Goal: Task Accomplishment & Management: Manage account settings

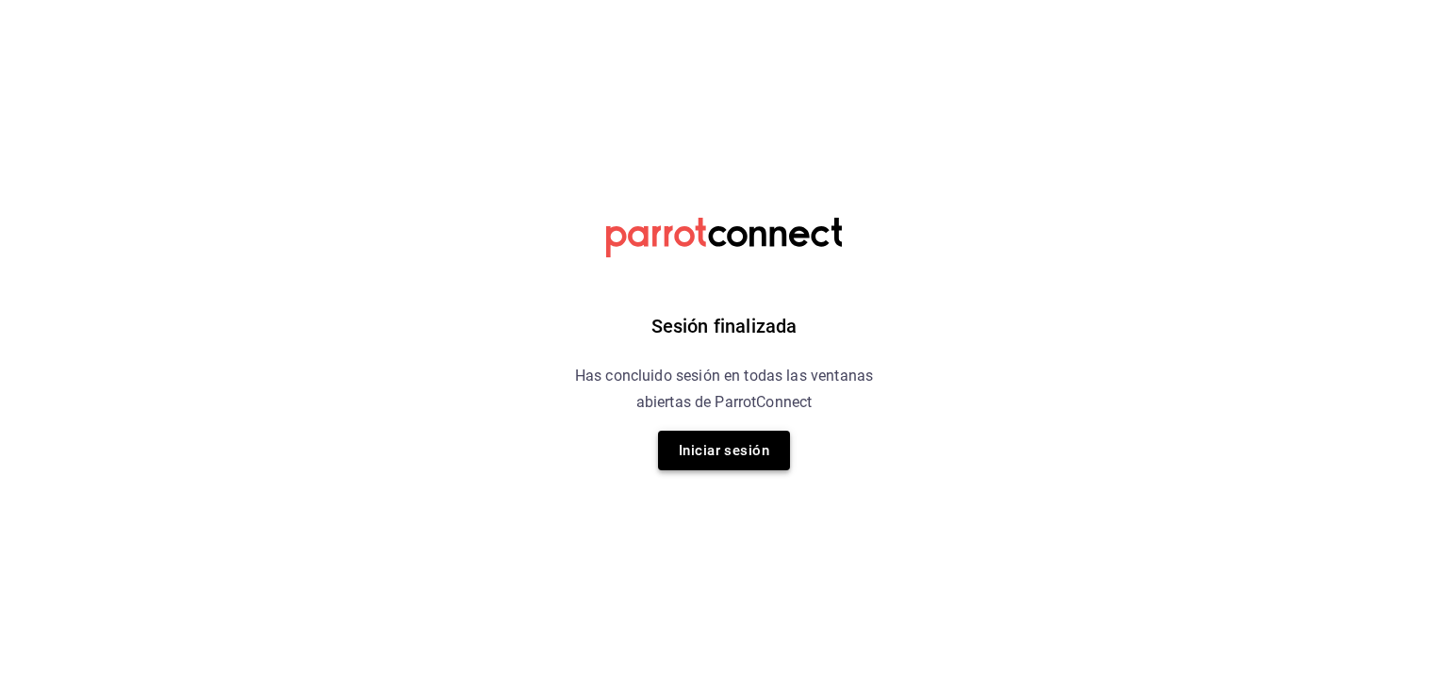
click at [713, 449] on button "Iniciar sesión" at bounding box center [724, 451] width 132 height 40
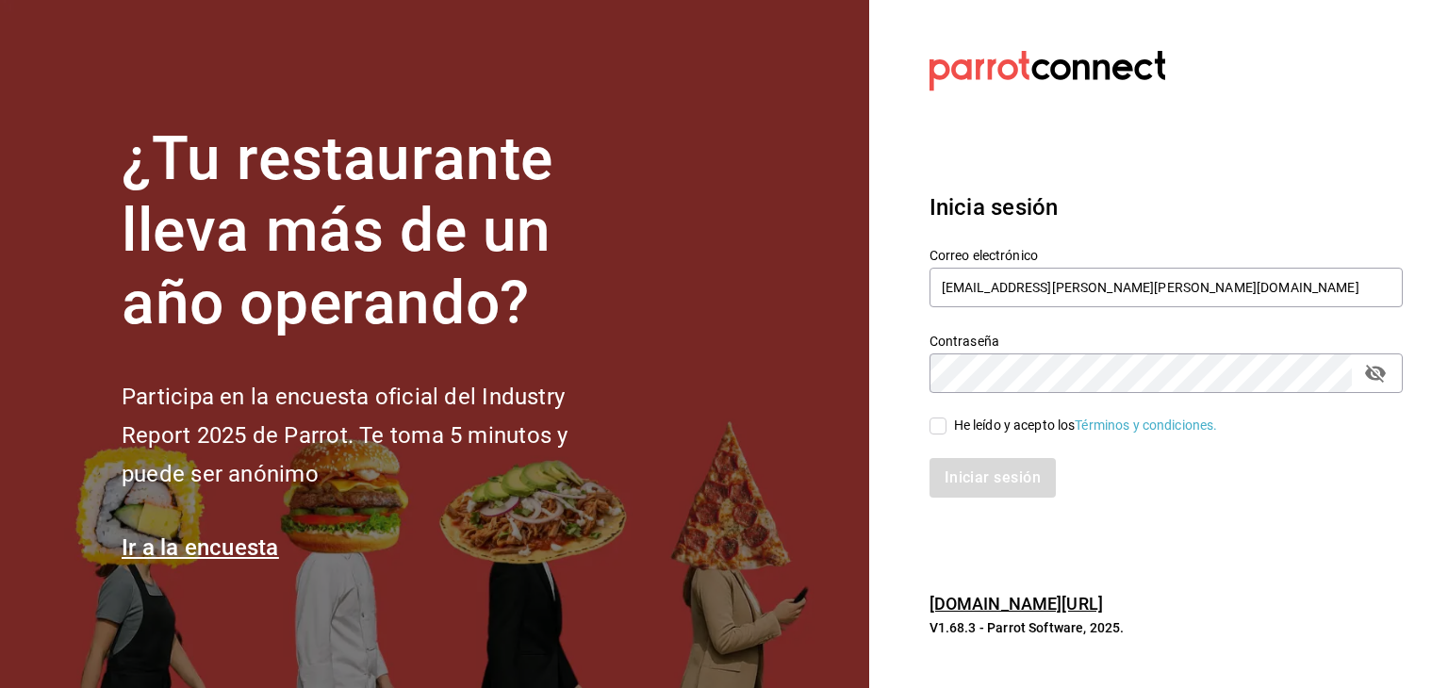
click at [939, 426] on input "He leído y acepto los Términos y condiciones." at bounding box center [937, 426] width 17 height 17
checkbox input "true"
click at [969, 479] on button "Iniciar sesión" at bounding box center [993, 478] width 128 height 40
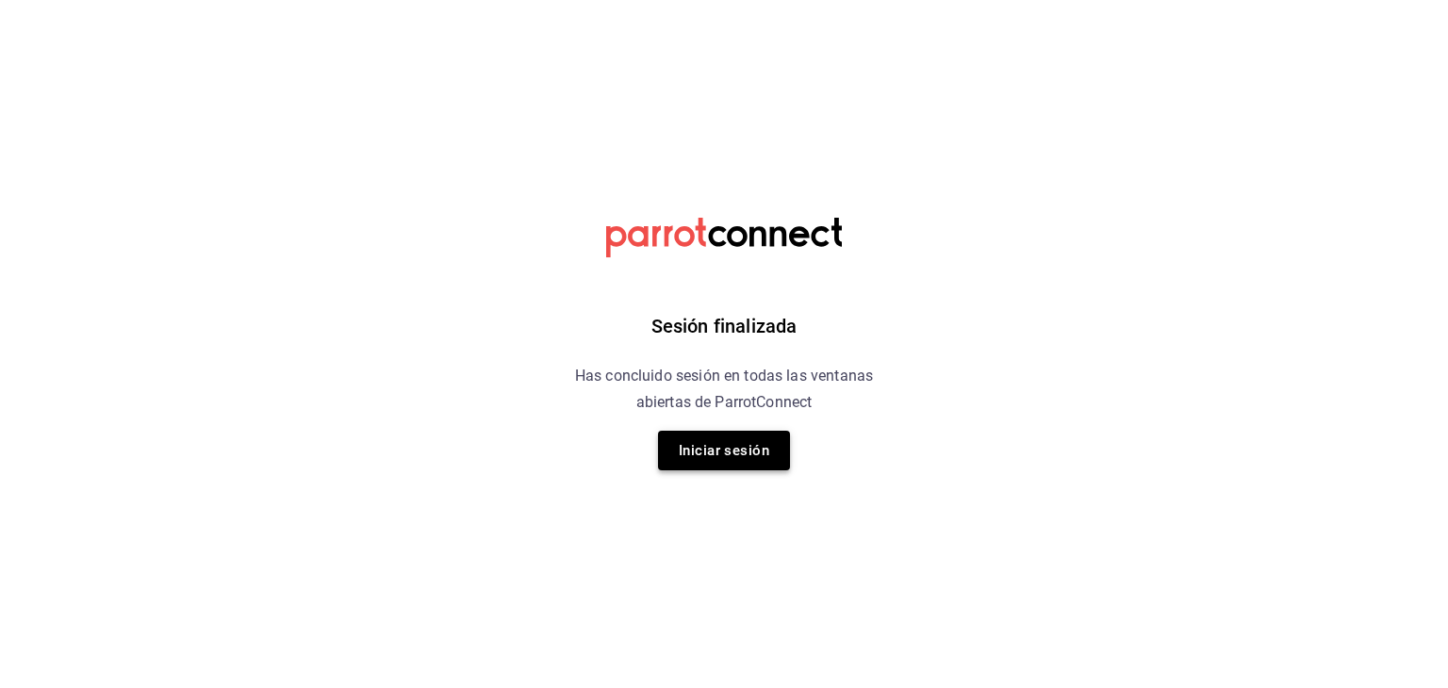
click at [755, 444] on button "Iniciar sesión" at bounding box center [724, 451] width 132 height 40
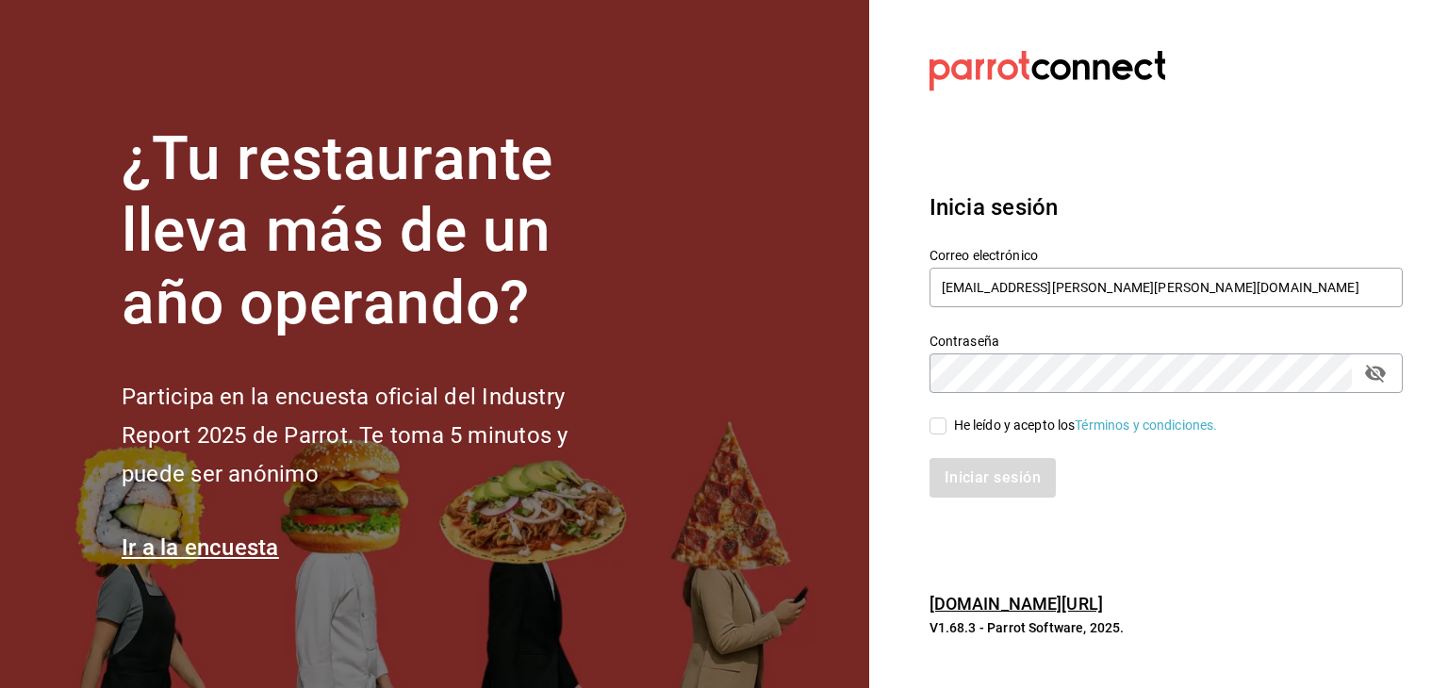
click at [929, 427] on input "He leído y acepto los Términos y condiciones." at bounding box center [937, 426] width 17 height 17
checkbox input "true"
click at [958, 460] on button "Iniciar sesión" at bounding box center [993, 478] width 128 height 40
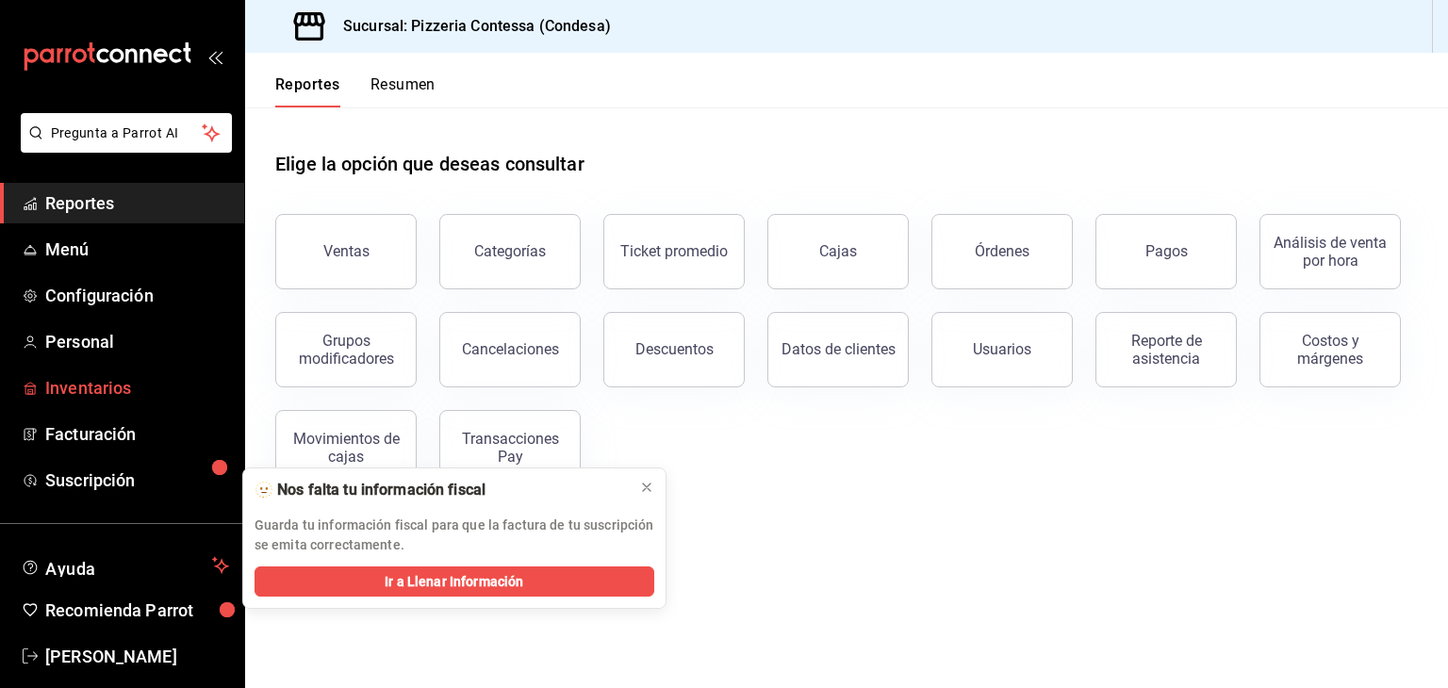
click at [112, 389] on span "Inventarios" at bounding box center [137, 387] width 184 height 25
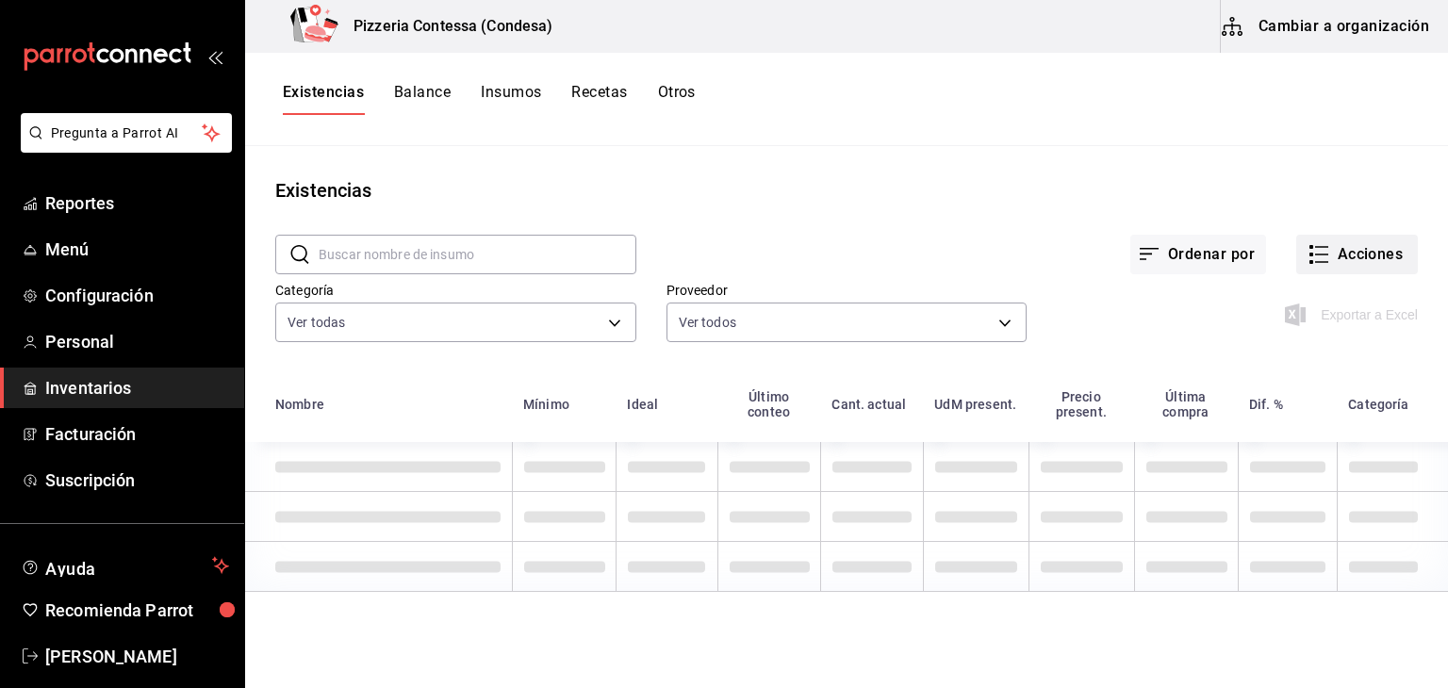
click at [1361, 248] on button "Acciones" at bounding box center [1357, 255] width 122 height 40
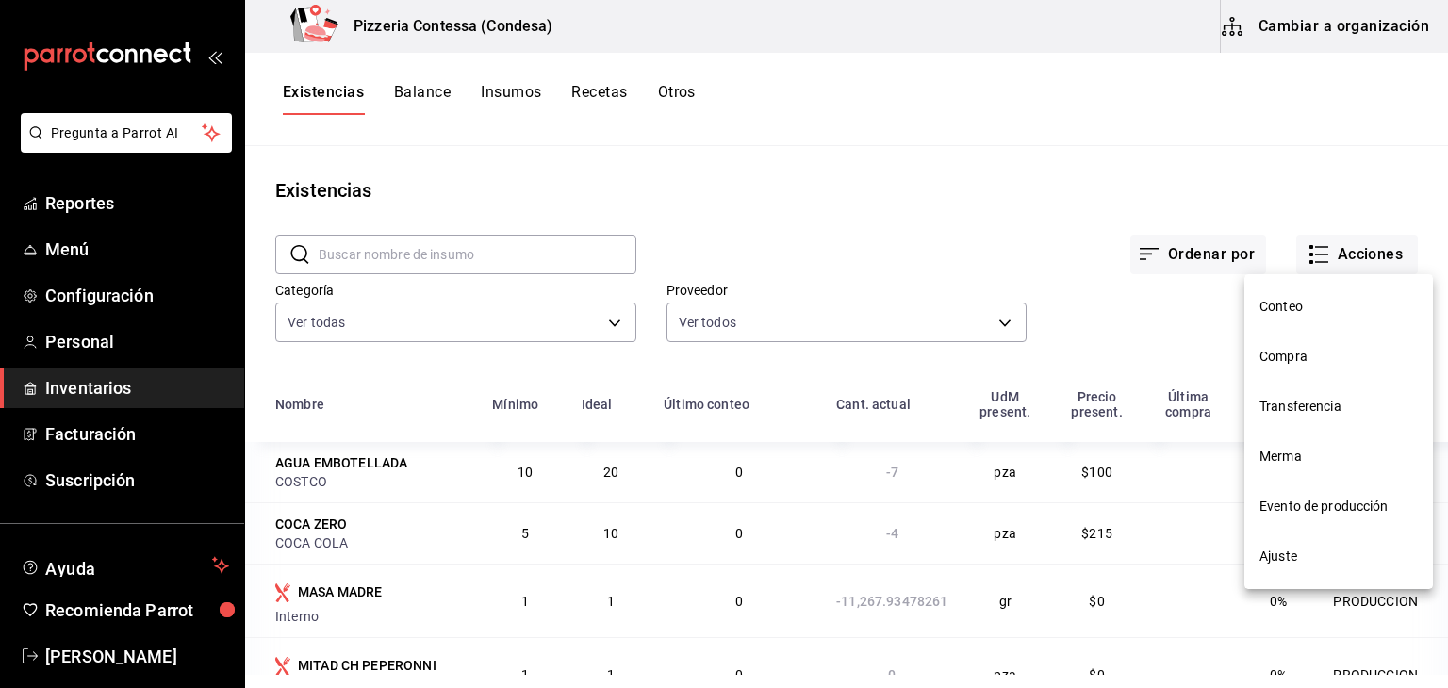
click at [1331, 360] on span "Compra" at bounding box center [1338, 357] width 158 height 20
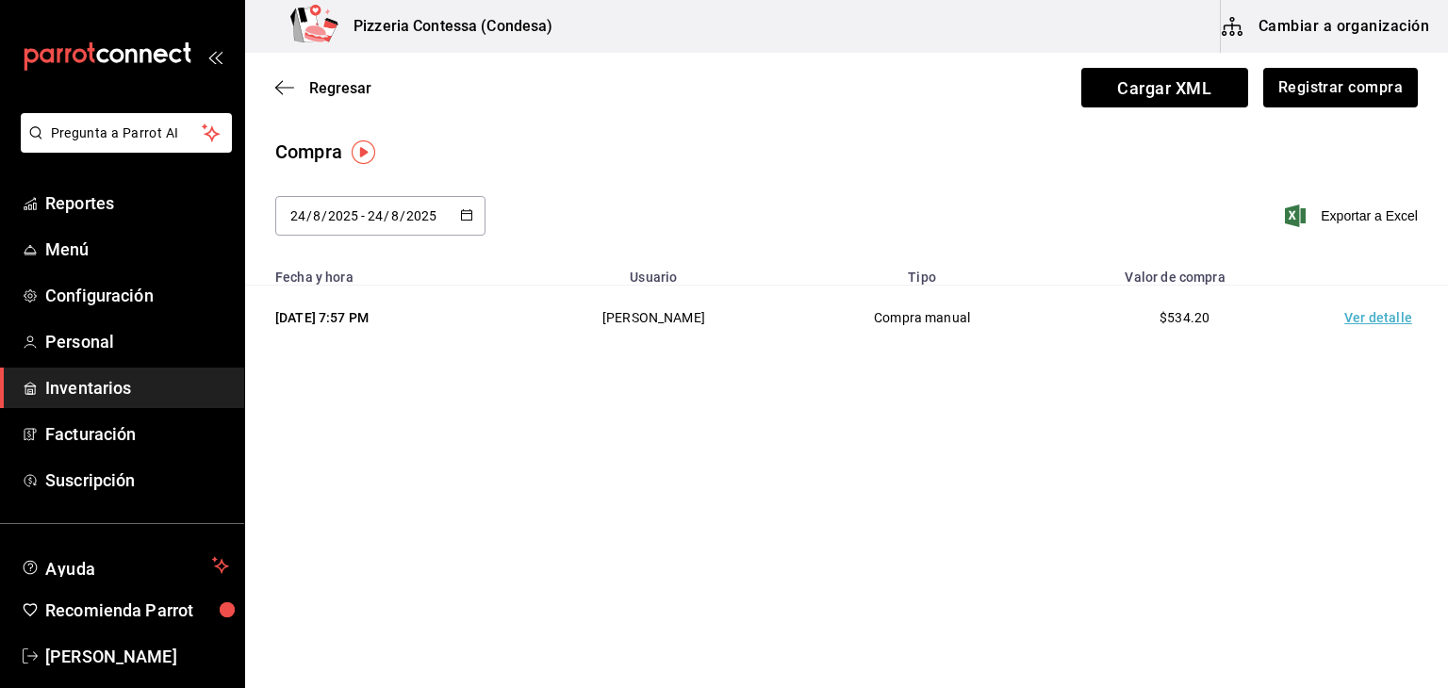
click at [467, 220] on icon "button" at bounding box center [466, 214] width 13 height 13
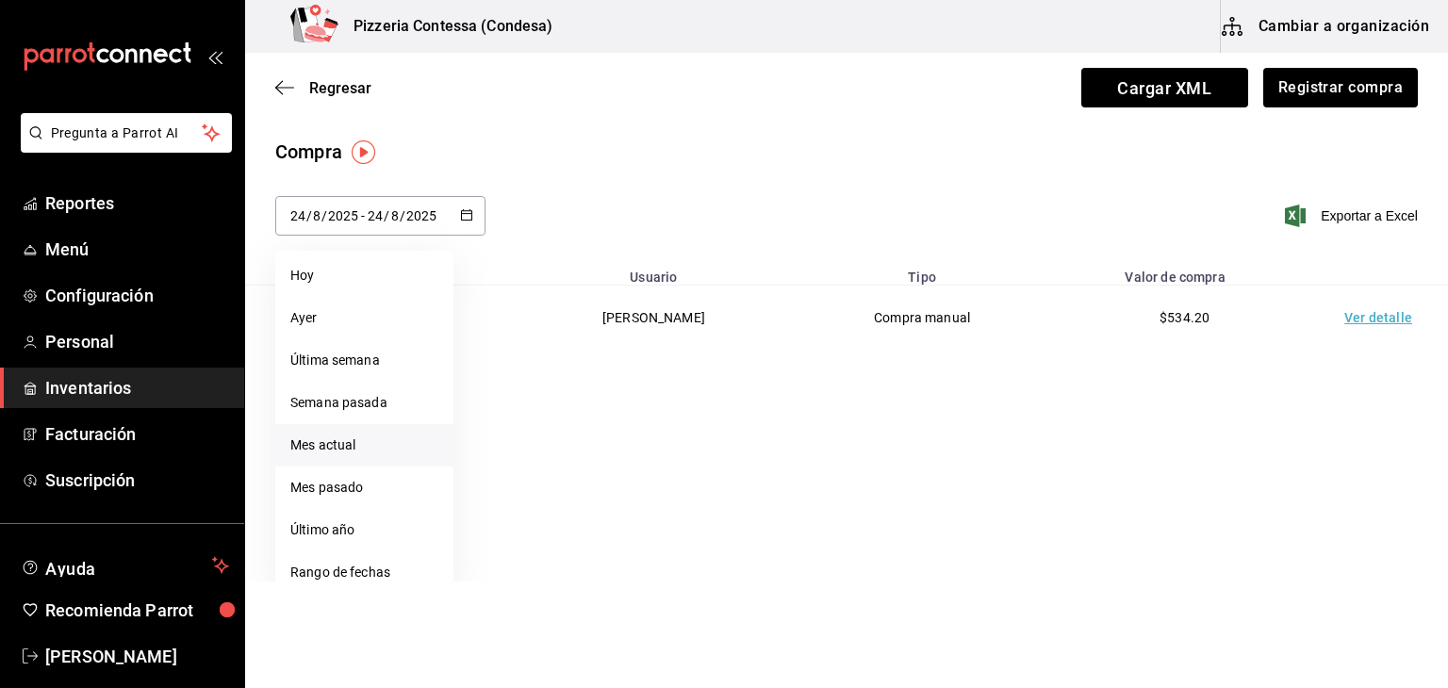
click at [380, 447] on li "Mes actual" at bounding box center [364, 445] width 178 height 42
type input "[DATE]"
type input "1"
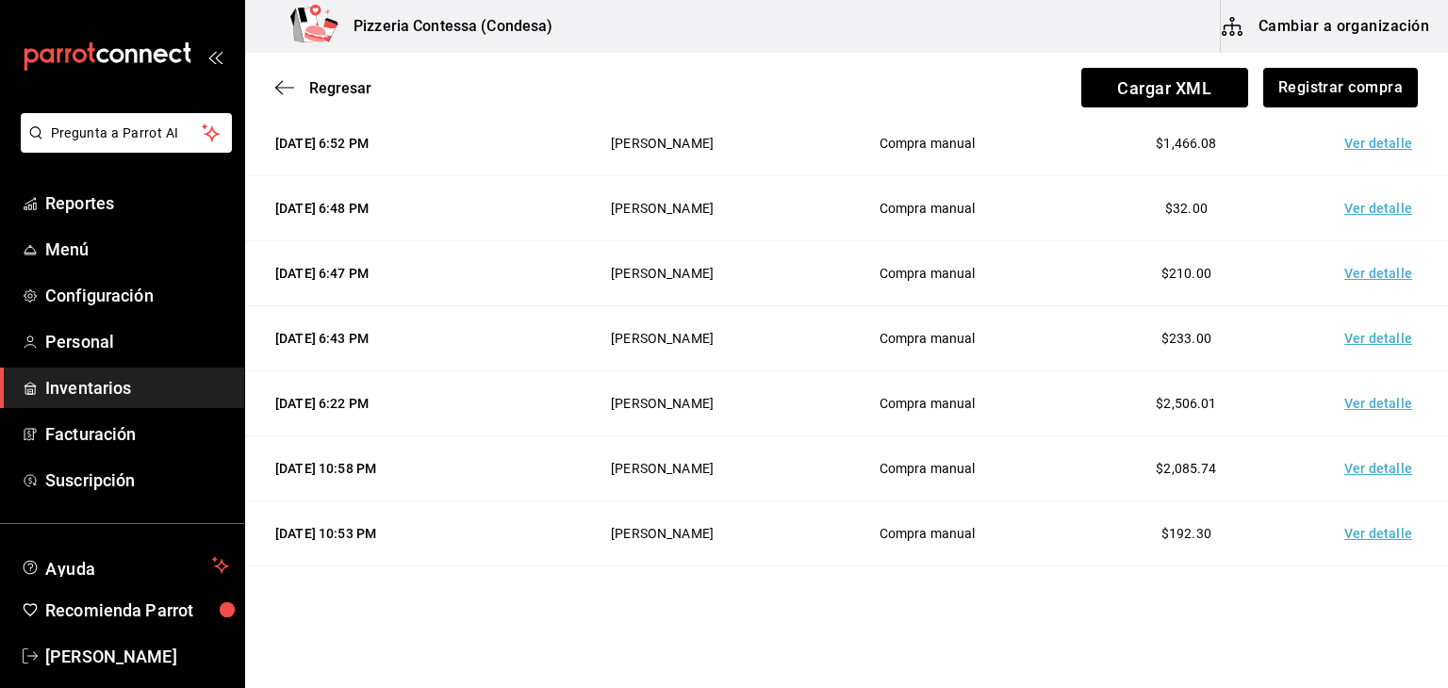
scroll to position [435, 0]
click at [1353, 402] on td "Ver detalle" at bounding box center [1382, 402] width 132 height 65
click at [1353, 341] on td "Ver detalle" at bounding box center [1382, 337] width 132 height 65
click at [1355, 262] on td "Ver detalle" at bounding box center [1382, 272] width 132 height 65
click at [1367, 203] on td "Ver detalle" at bounding box center [1382, 207] width 132 height 65
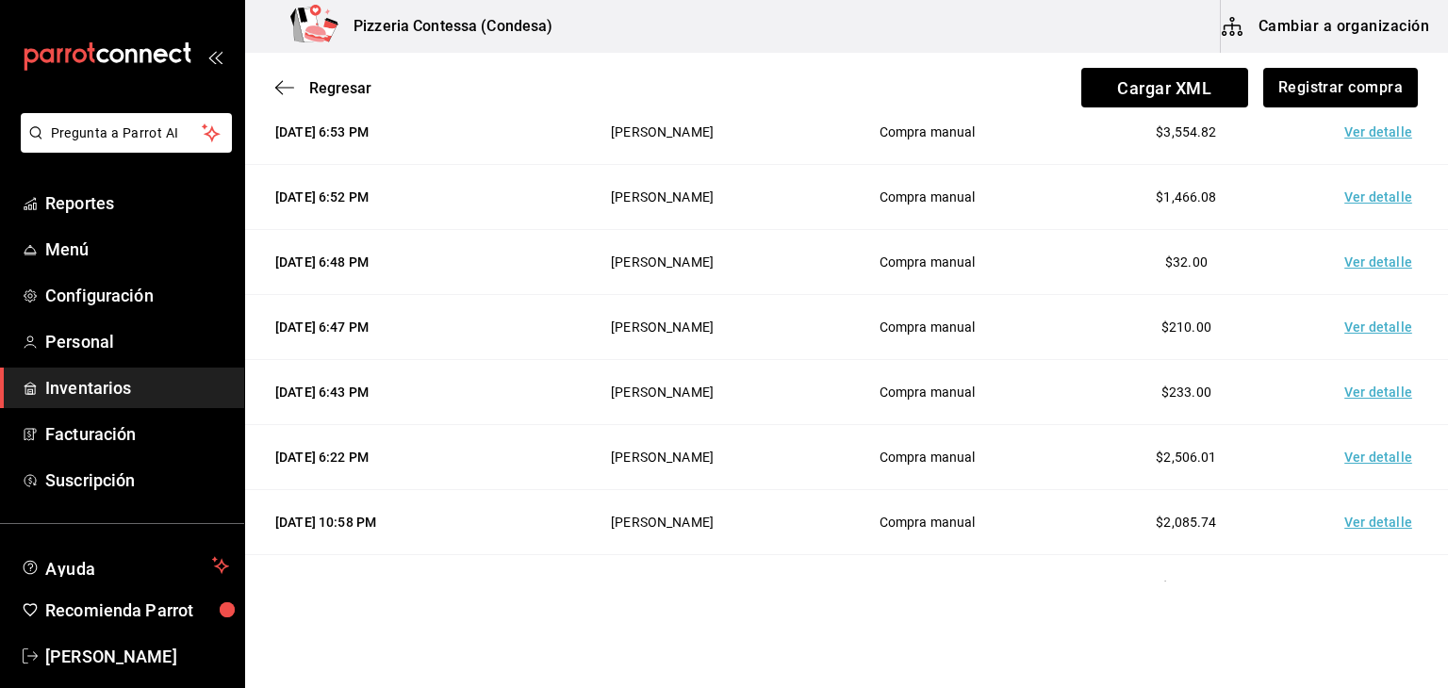
scroll to position [358, 0]
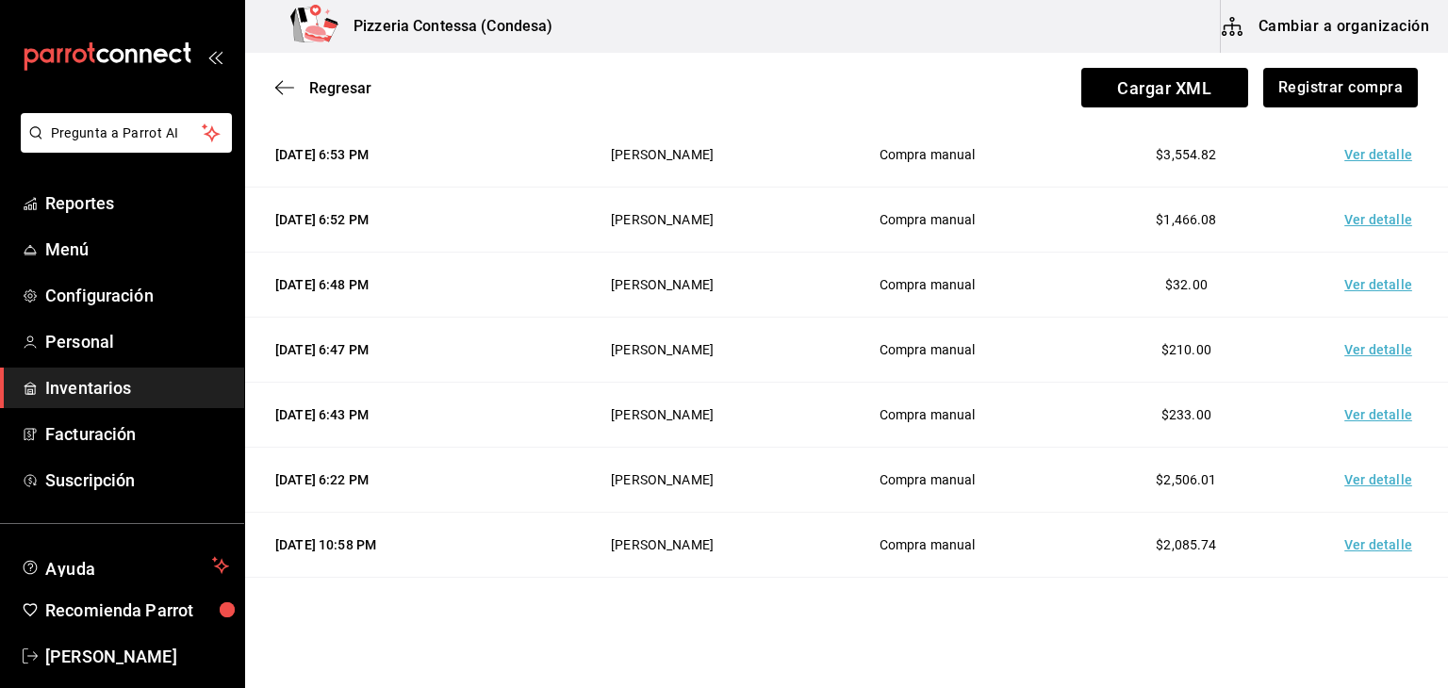
click at [1366, 205] on td "Ver detalle" at bounding box center [1382, 220] width 132 height 65
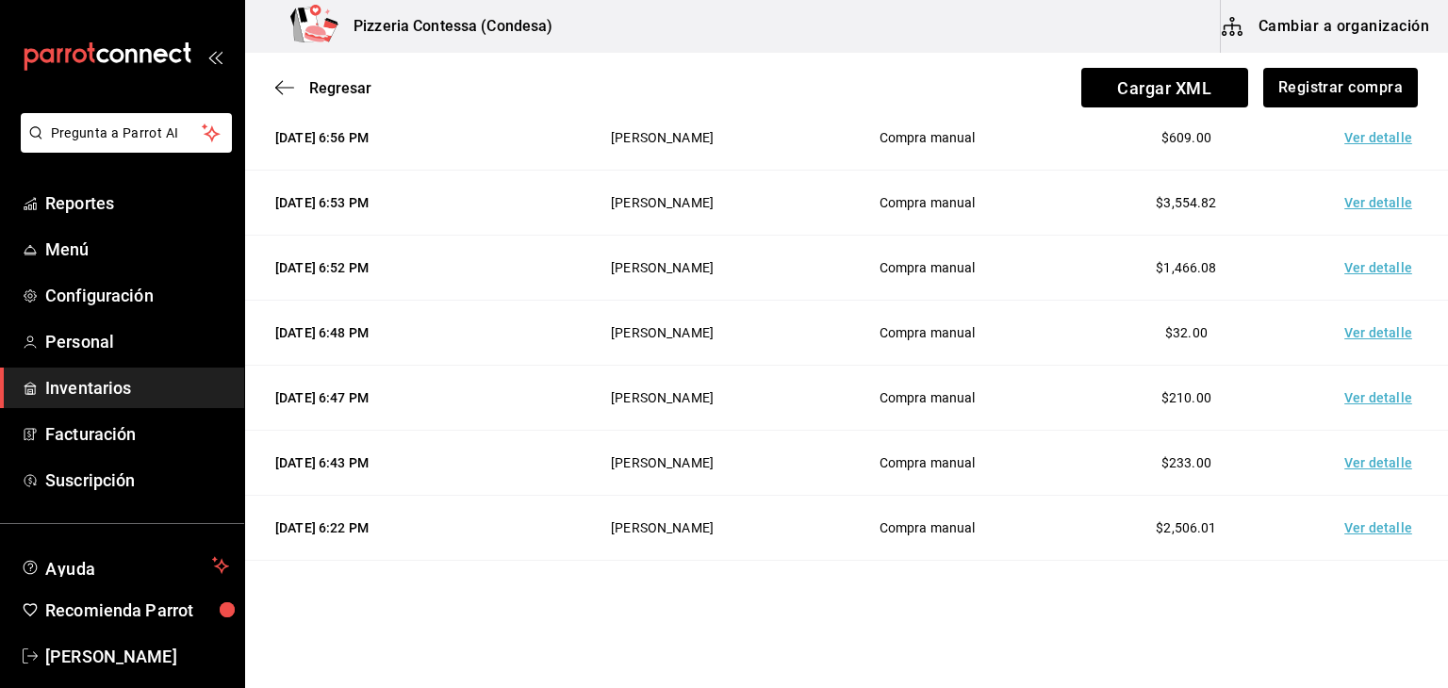
scroll to position [309, 0]
click at [1366, 205] on td "Ver detalle" at bounding box center [1382, 204] width 132 height 65
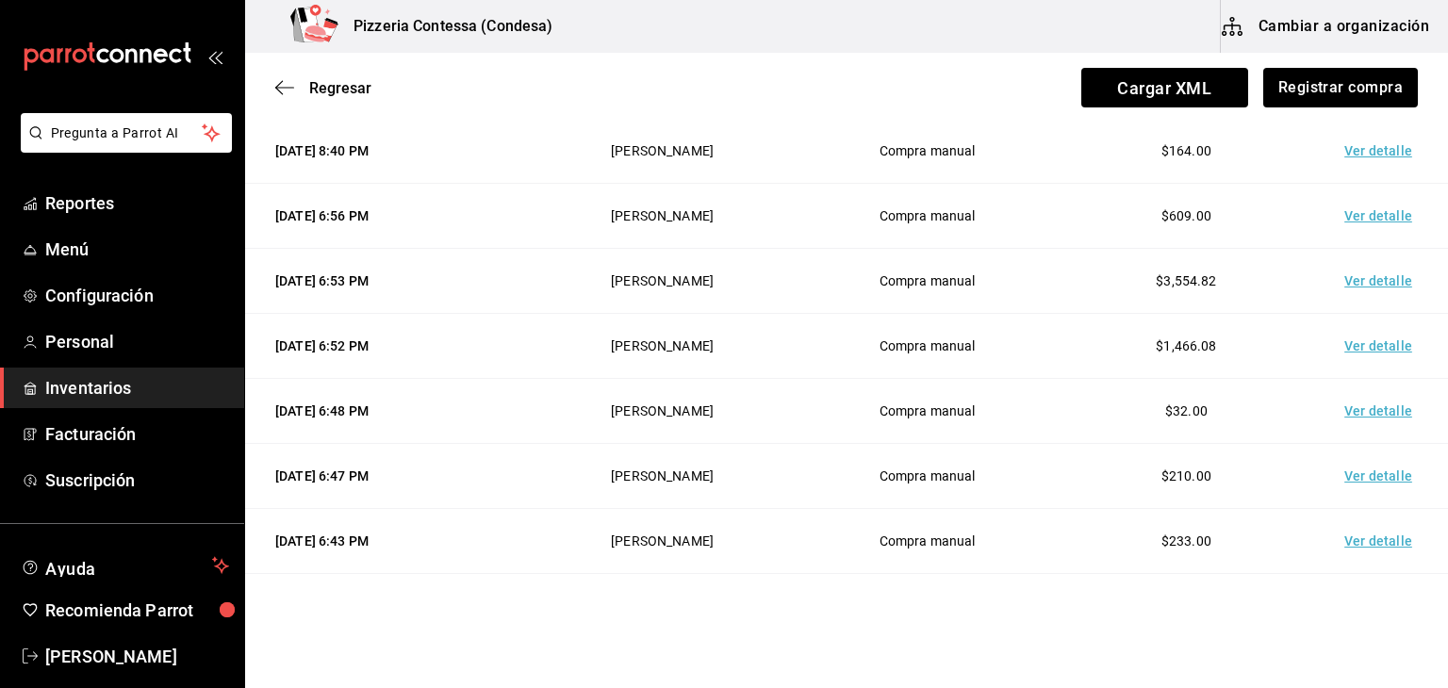
scroll to position [231, 0]
click at [1366, 205] on td "Ver detalle" at bounding box center [1382, 217] width 132 height 65
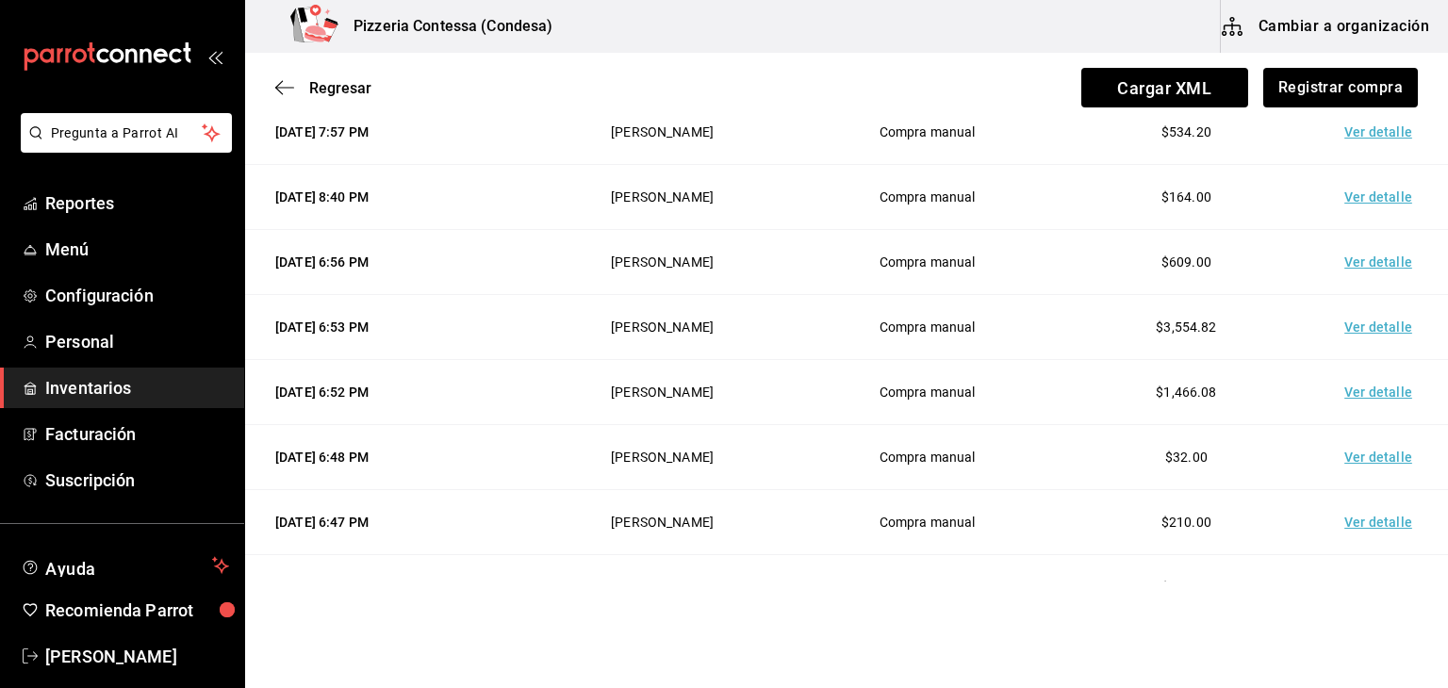
scroll to position [183, 0]
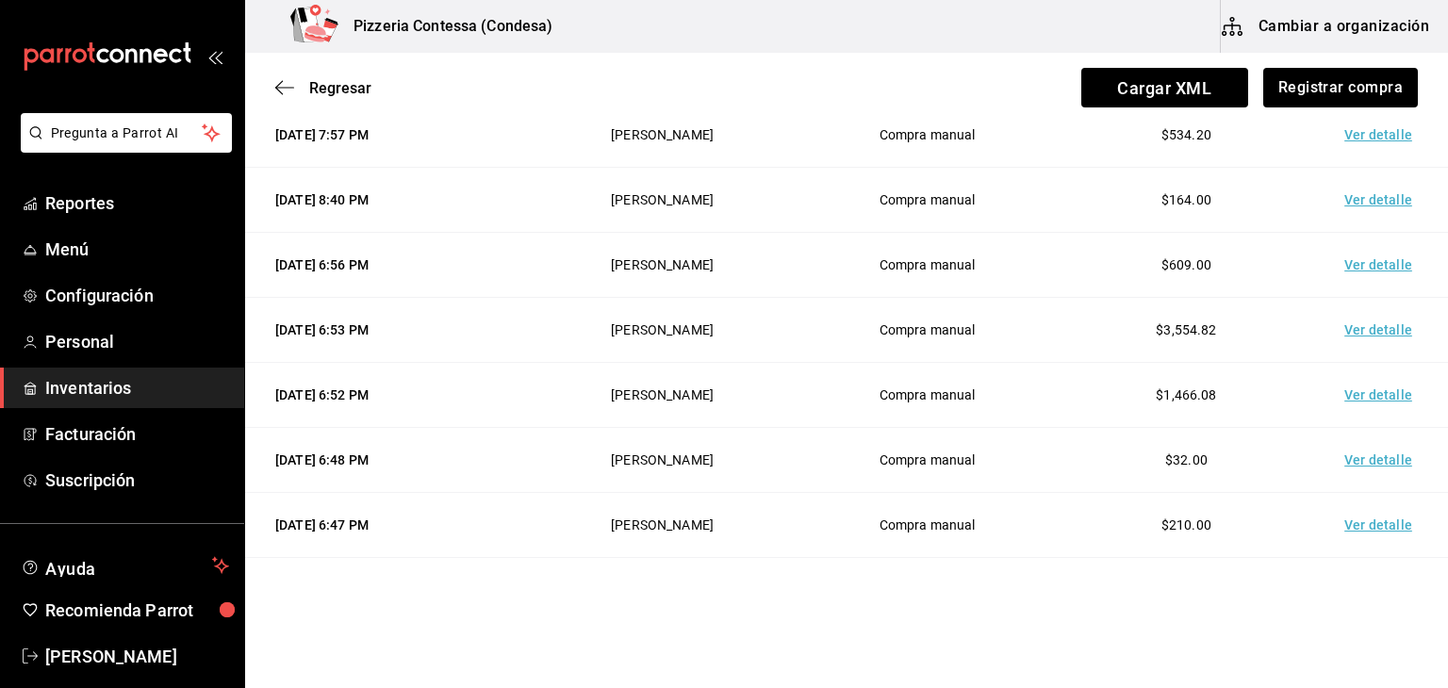
click at [1366, 205] on td "Ver detalle" at bounding box center [1382, 200] width 132 height 65
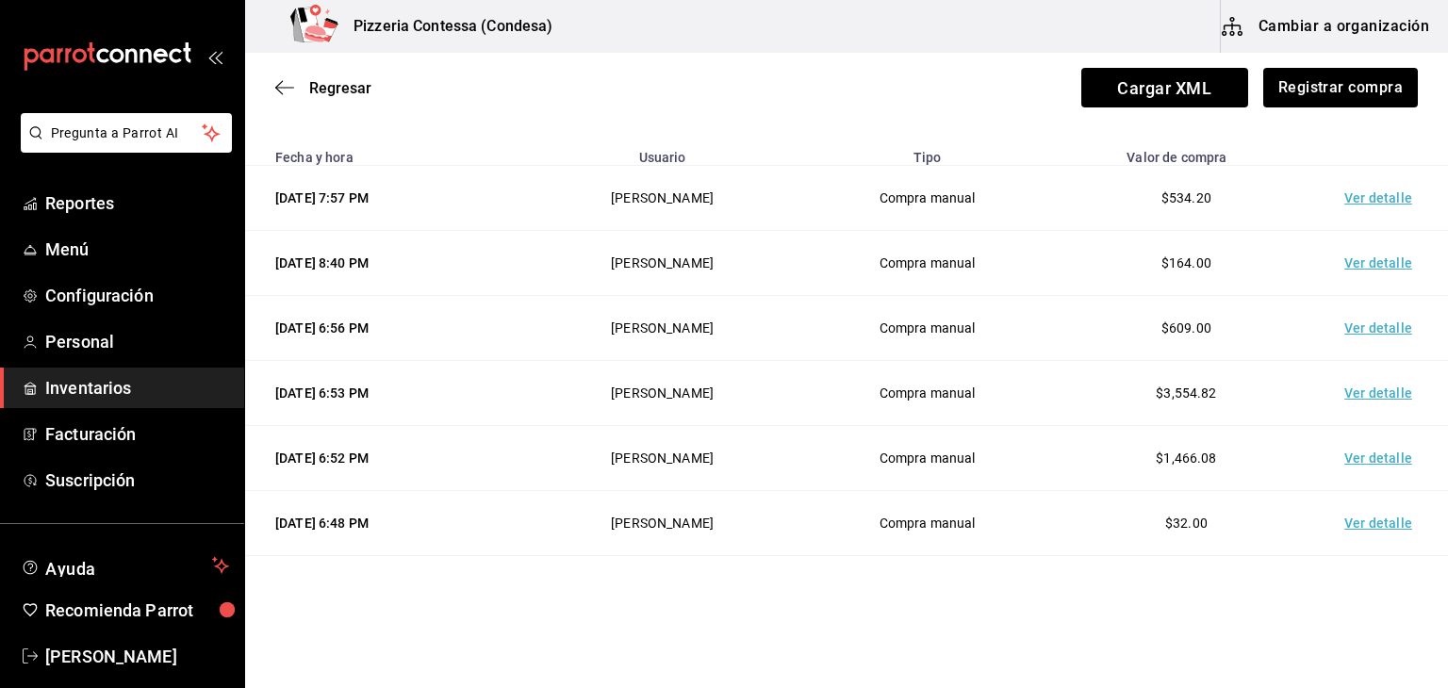
scroll to position [93, 0]
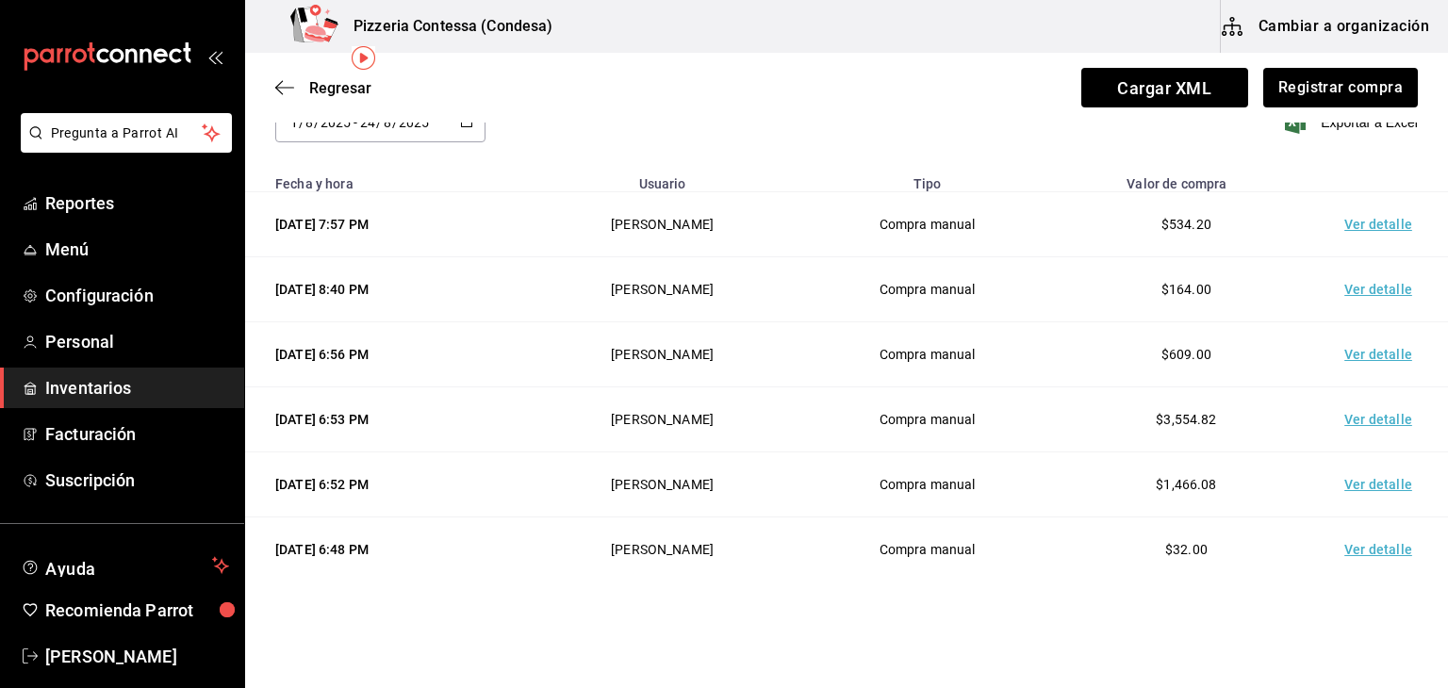
click at [1365, 222] on td "Ver detalle" at bounding box center [1382, 224] width 132 height 65
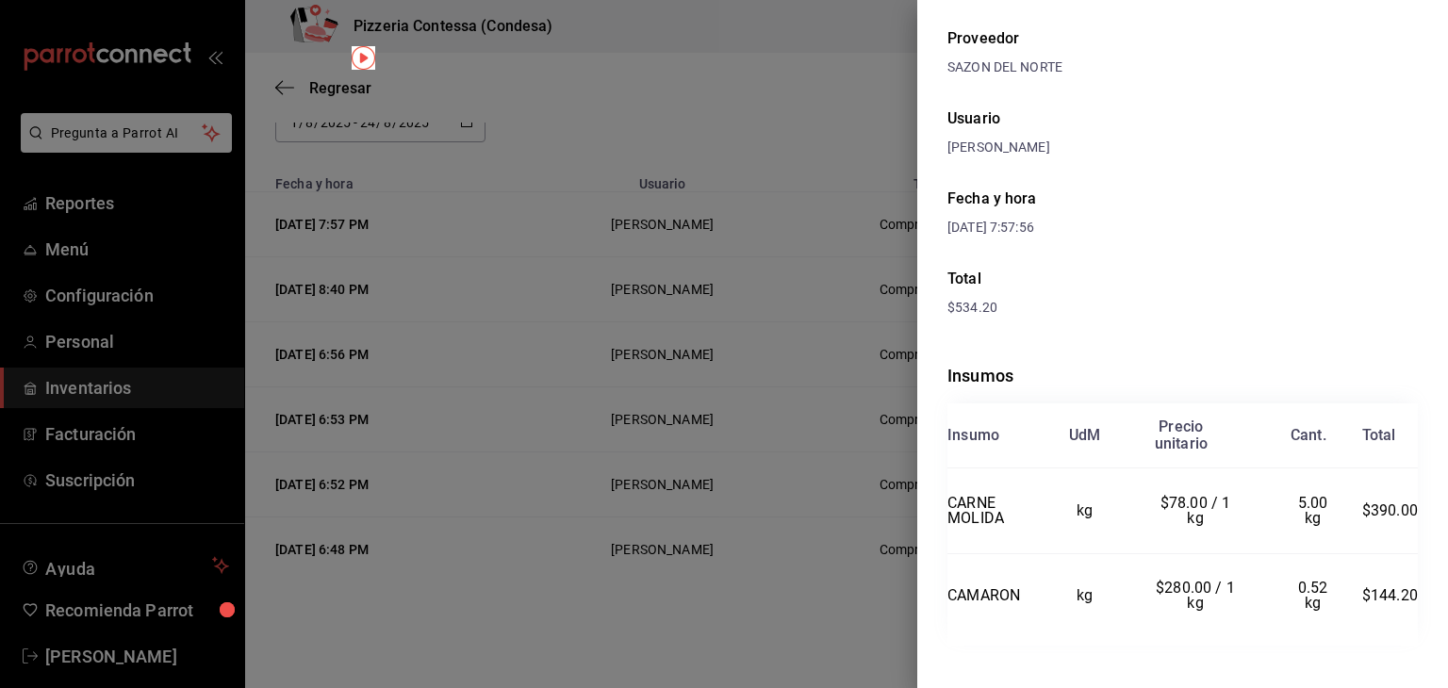
scroll to position [89, 0]
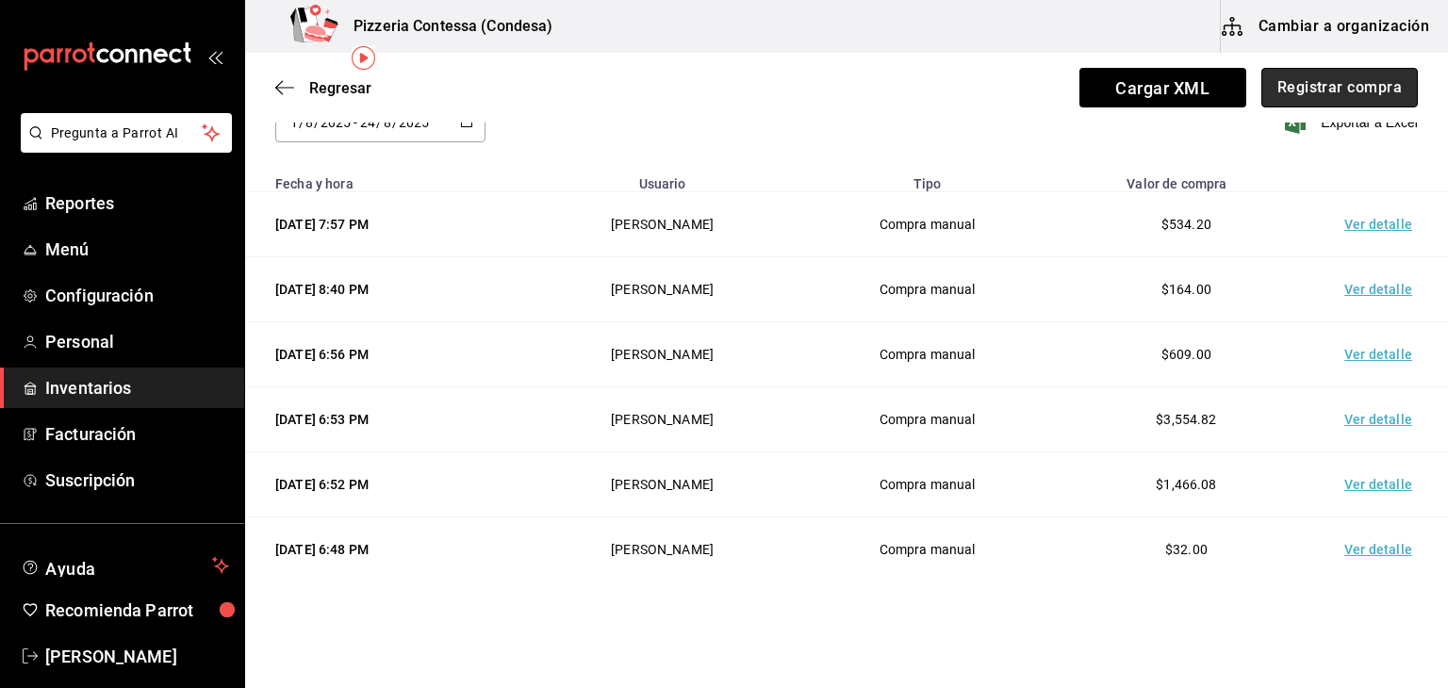
click at [1325, 94] on button "Registrar compra" at bounding box center [1339, 88] width 156 height 40
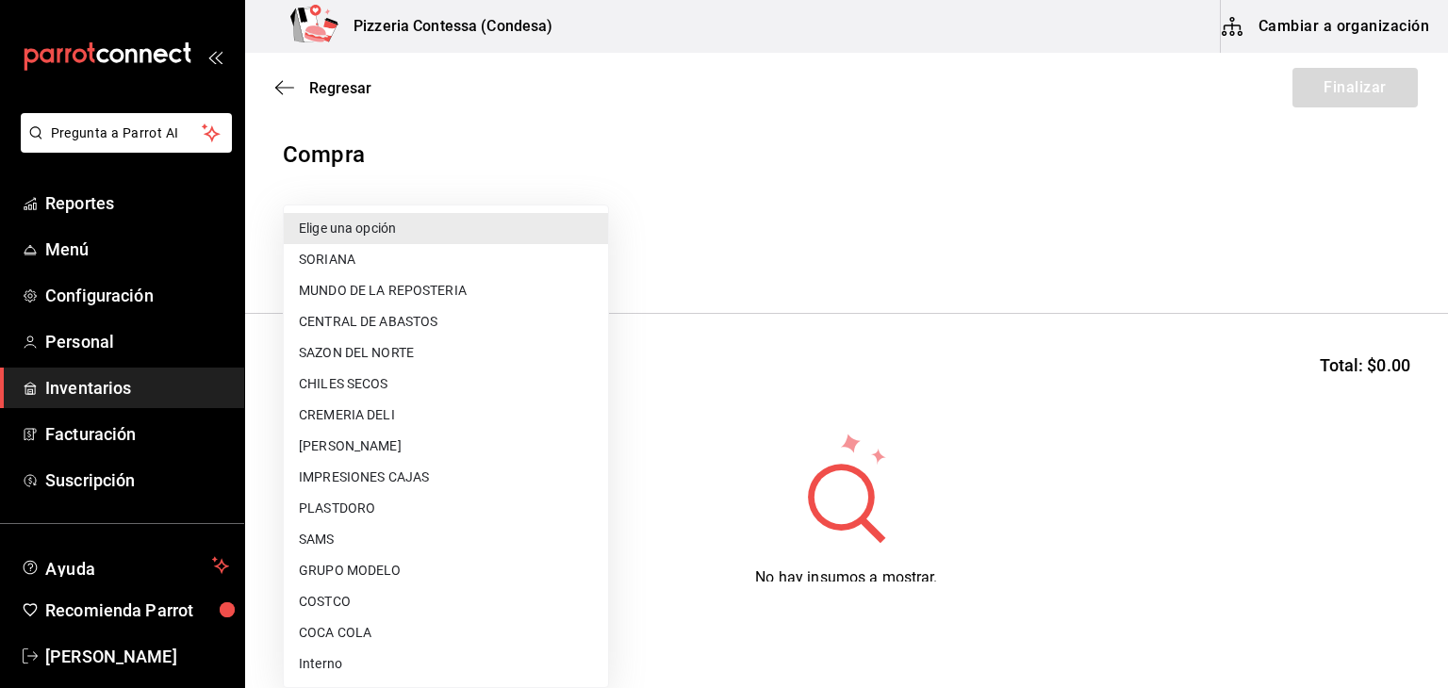
click at [471, 260] on body "Pregunta a Parrot AI Reportes Menú Configuración Personal Inventarios Facturaci…" at bounding box center [724, 291] width 1448 height 582
click at [416, 354] on li "SAZON DEL NORTE" at bounding box center [446, 352] width 324 height 31
type input "eff032a9-7f7c-4d2d-8265-452218dc52ba"
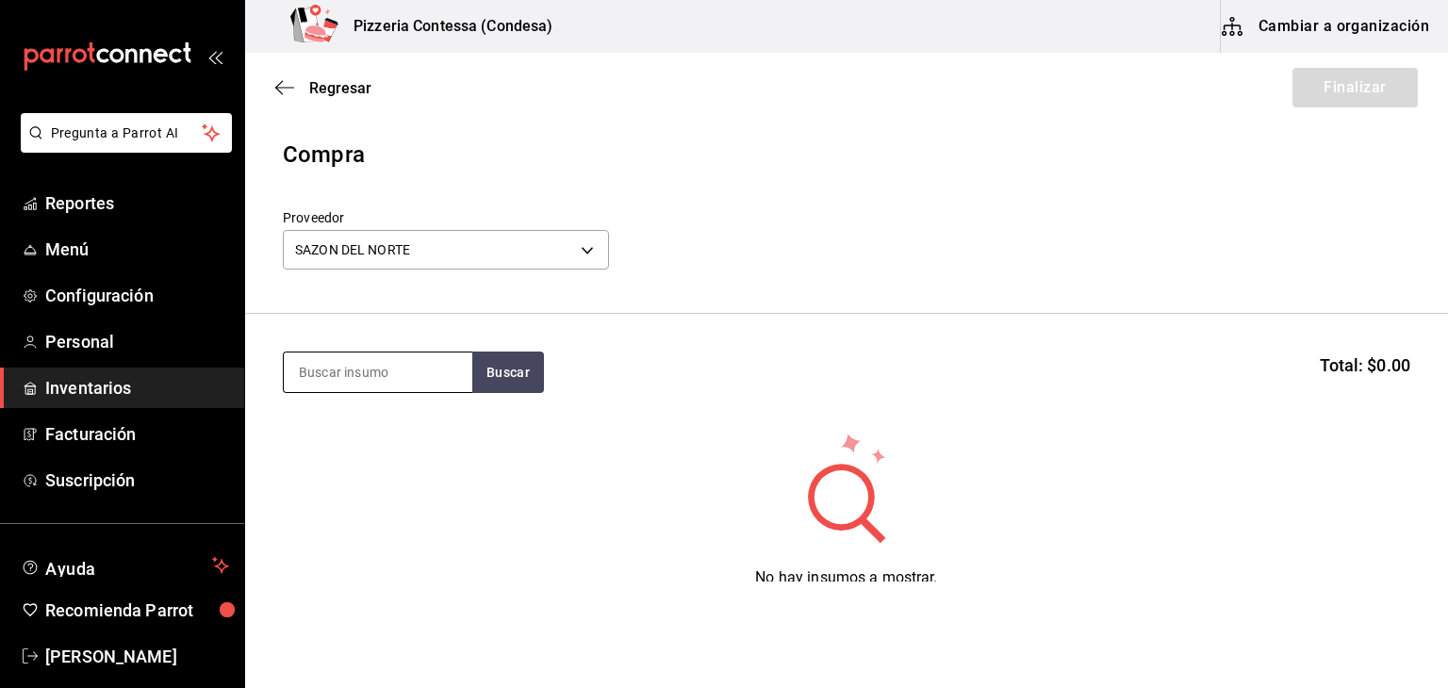
click at [358, 369] on input at bounding box center [378, 372] width 189 height 40
type input "CARNE MOLIDA"
click at [481, 374] on button "Buscar" at bounding box center [508, 372] width 72 height 41
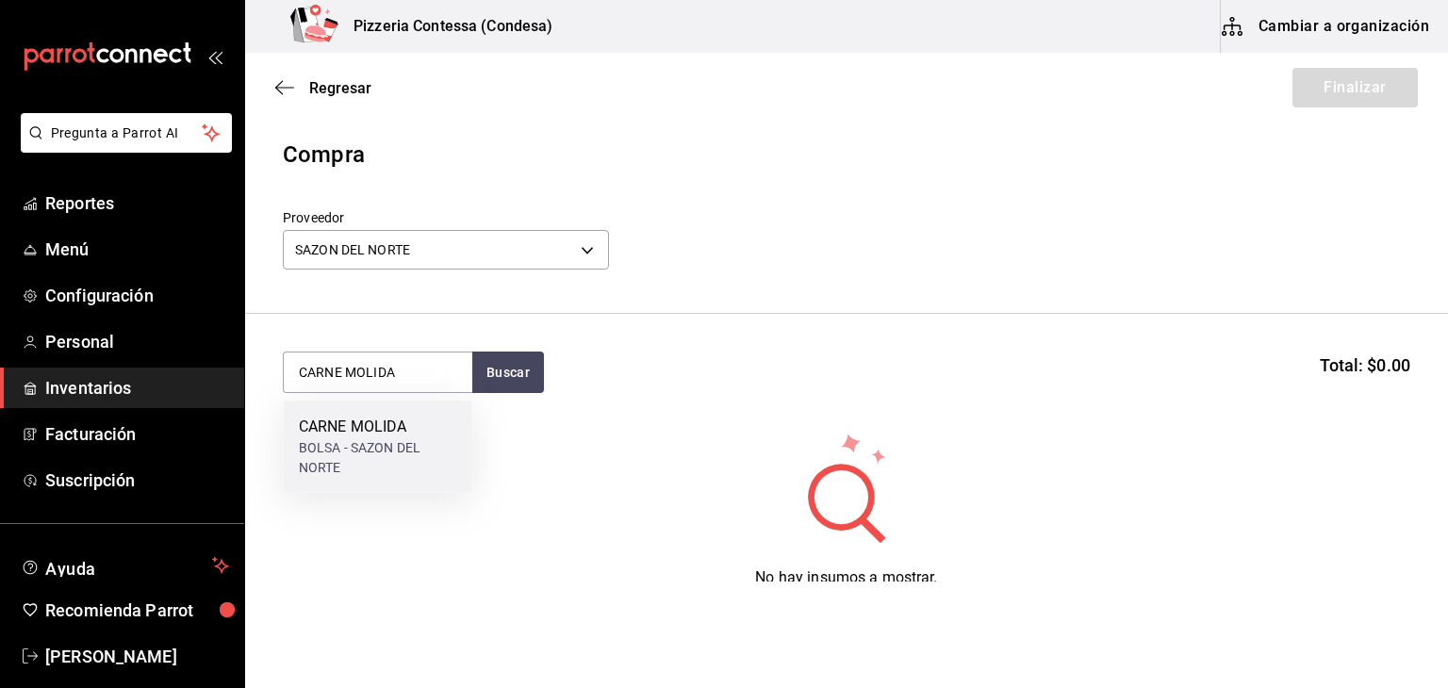
click at [383, 413] on div "CARNE MOLIDA BOLSA - SAZON DEL NORTE" at bounding box center [378, 447] width 189 height 92
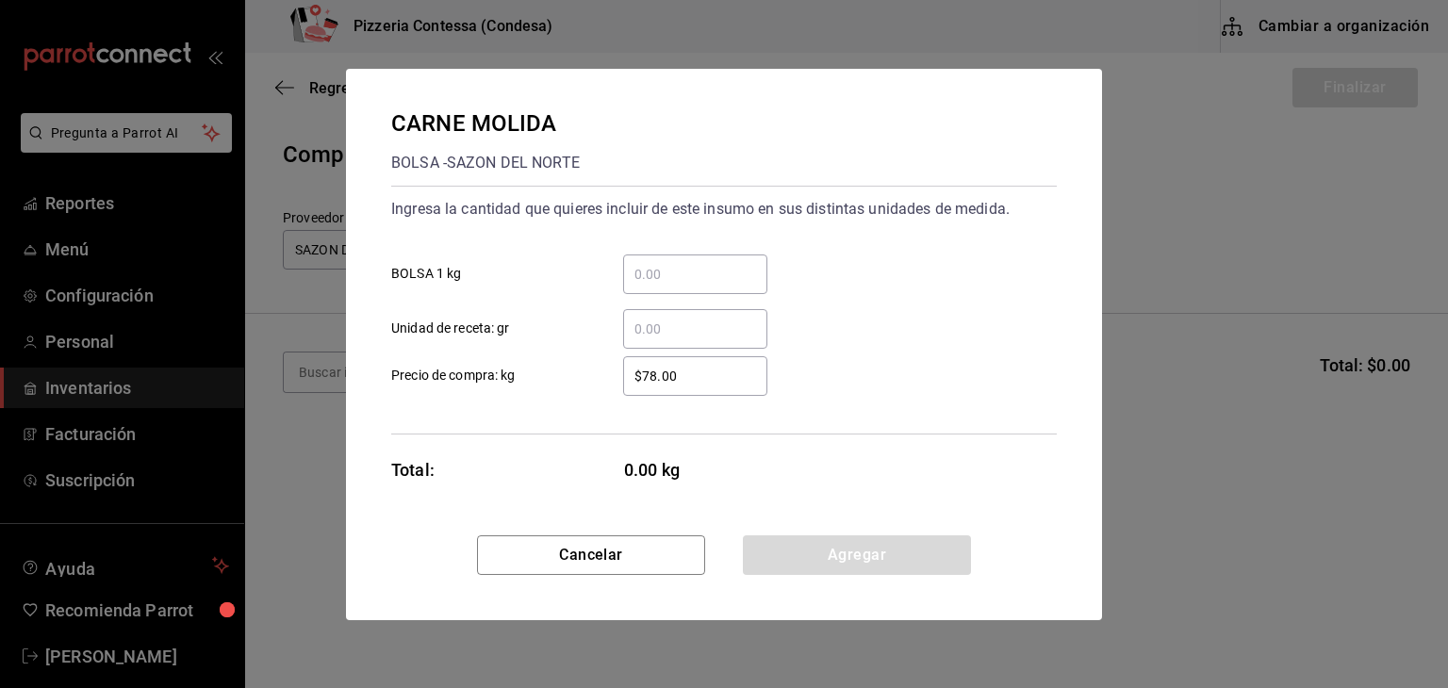
click at [669, 301] on div "​ Unidad de receta: gr" at bounding box center [716, 321] width 680 height 55
click at [659, 325] on input "​ Unidad de receta: gr" at bounding box center [695, 329] width 144 height 23
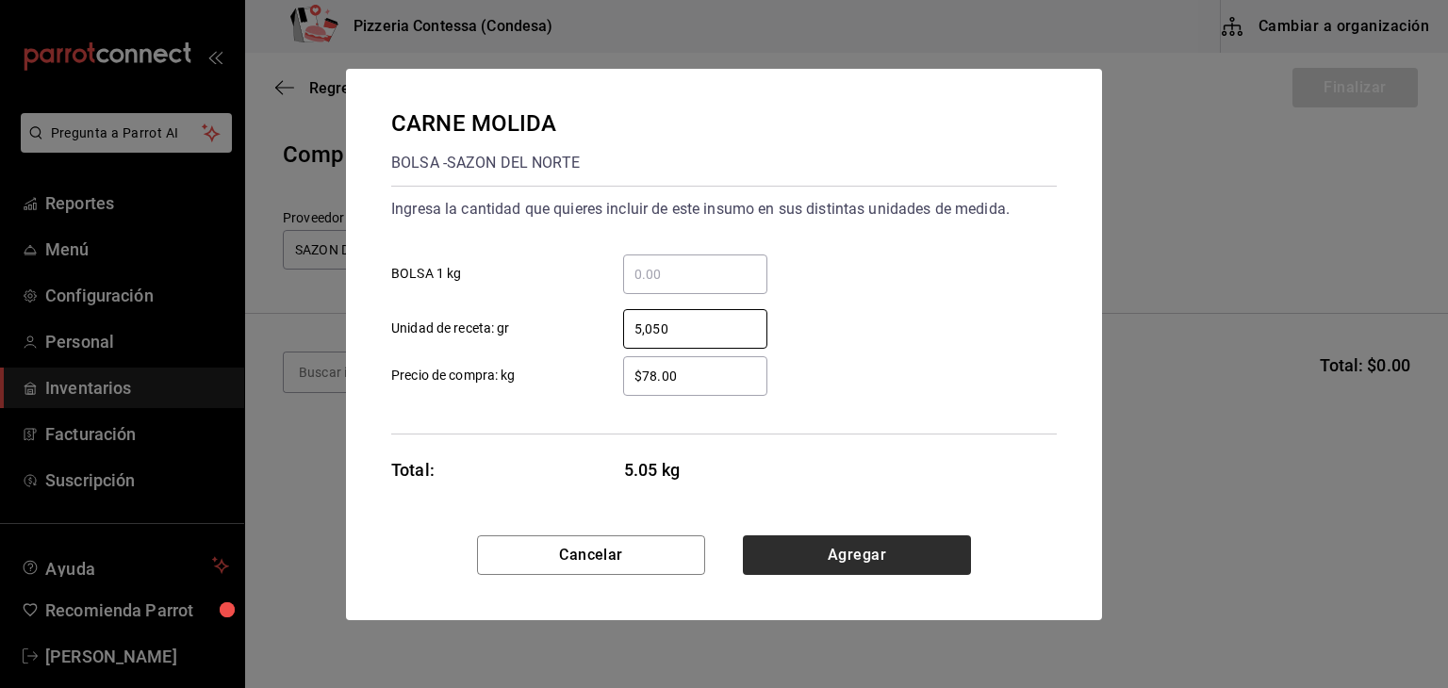
type input "5,050"
click at [799, 550] on button "Agregar" at bounding box center [857, 555] width 228 height 40
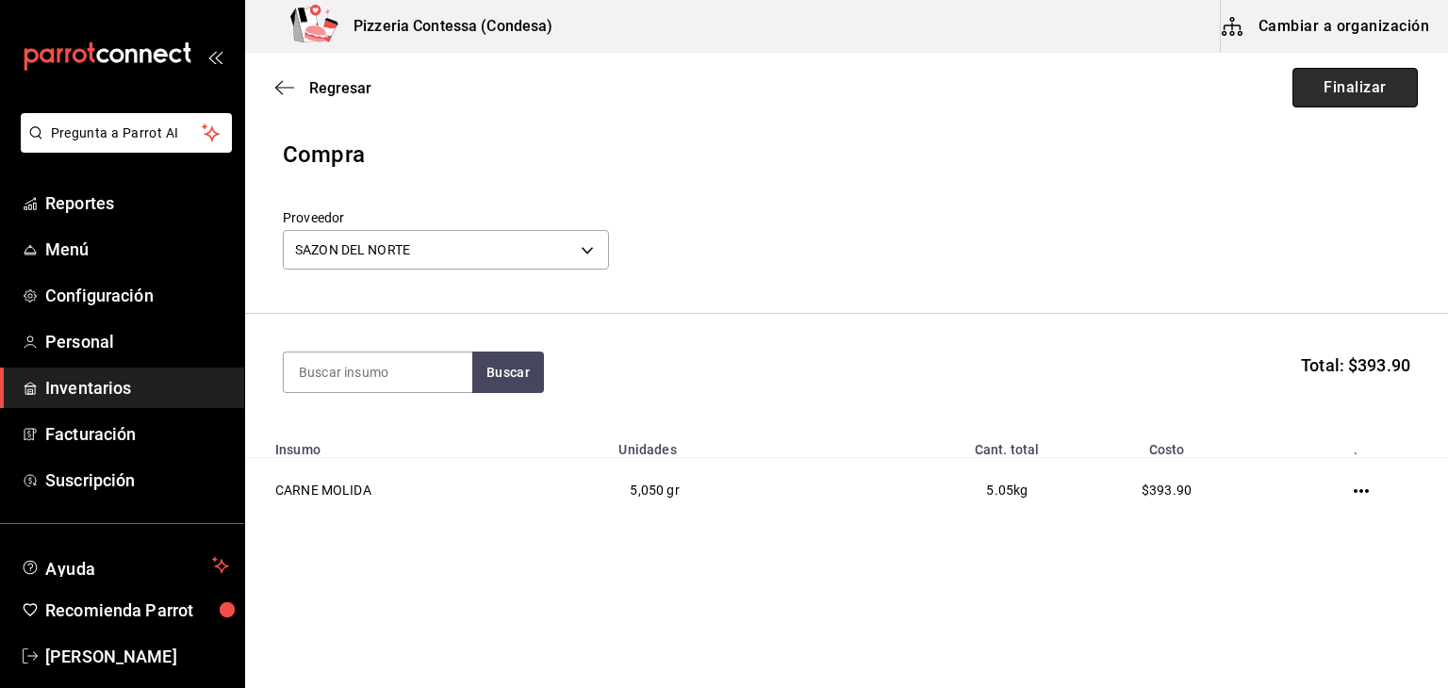
click at [1358, 85] on button "Finalizar" at bounding box center [1354, 88] width 125 height 40
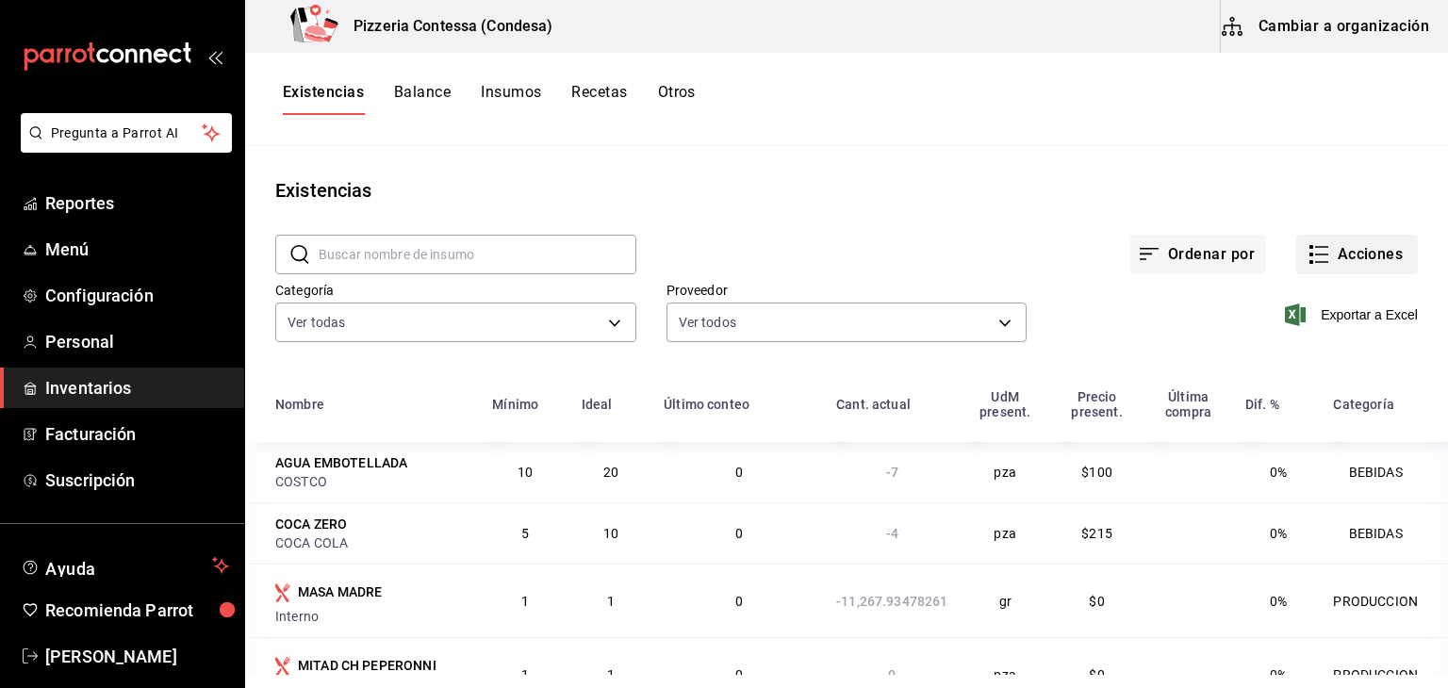
click at [1372, 249] on button "Acciones" at bounding box center [1357, 255] width 122 height 40
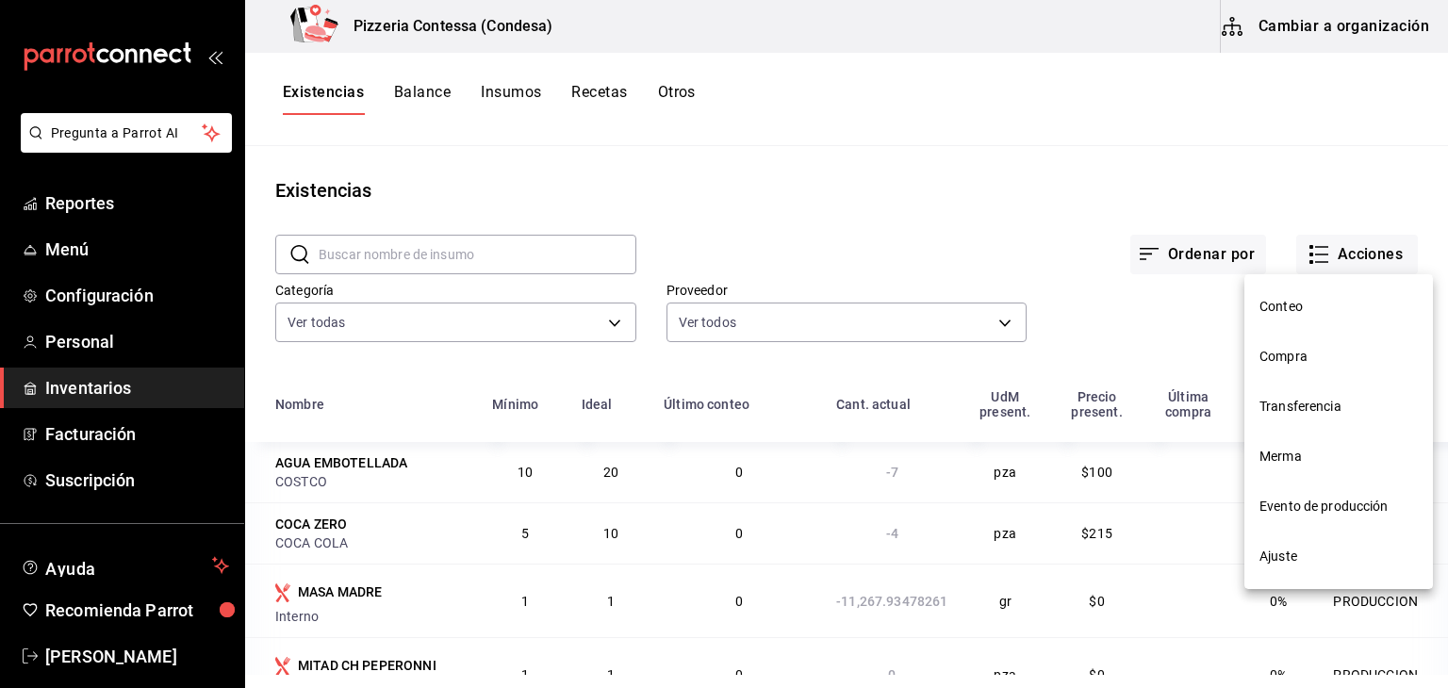
click at [1282, 352] on span "Compra" at bounding box center [1338, 357] width 158 height 20
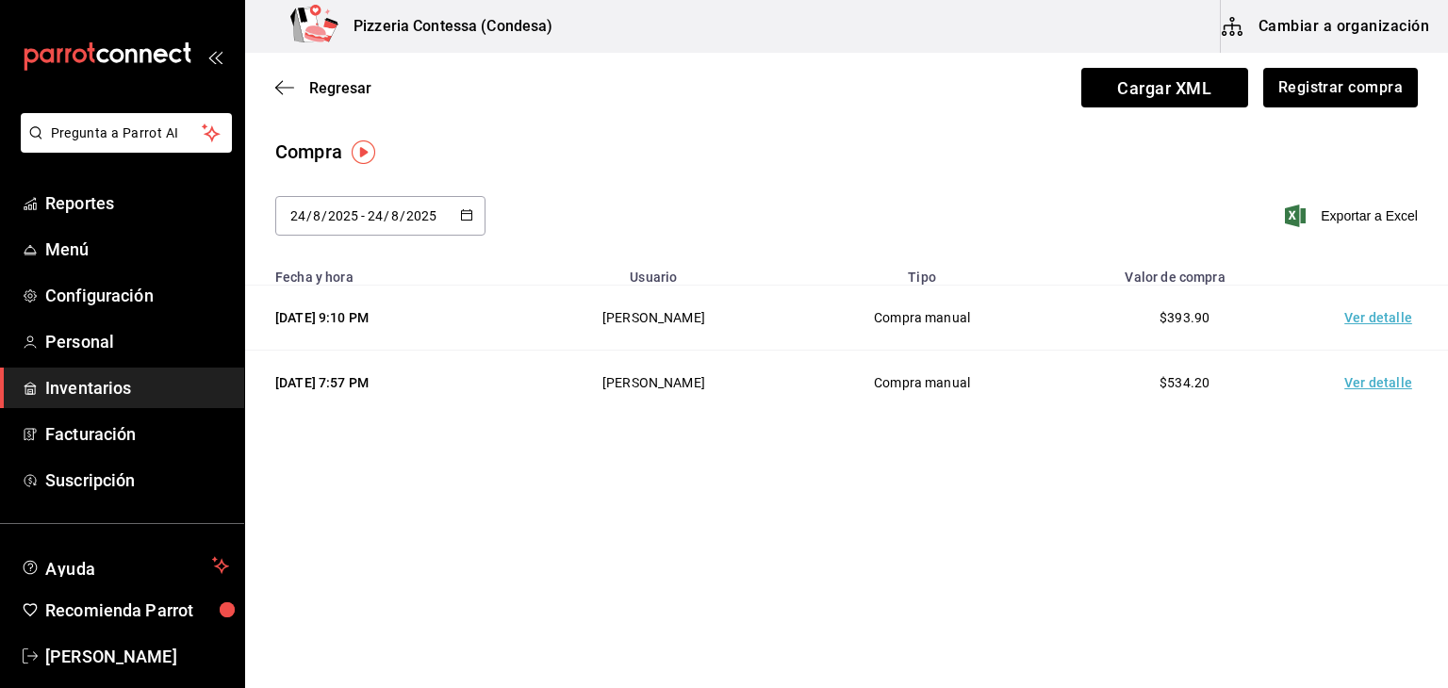
click at [464, 220] on \(Stroke\) "button" at bounding box center [466, 215] width 11 height 10
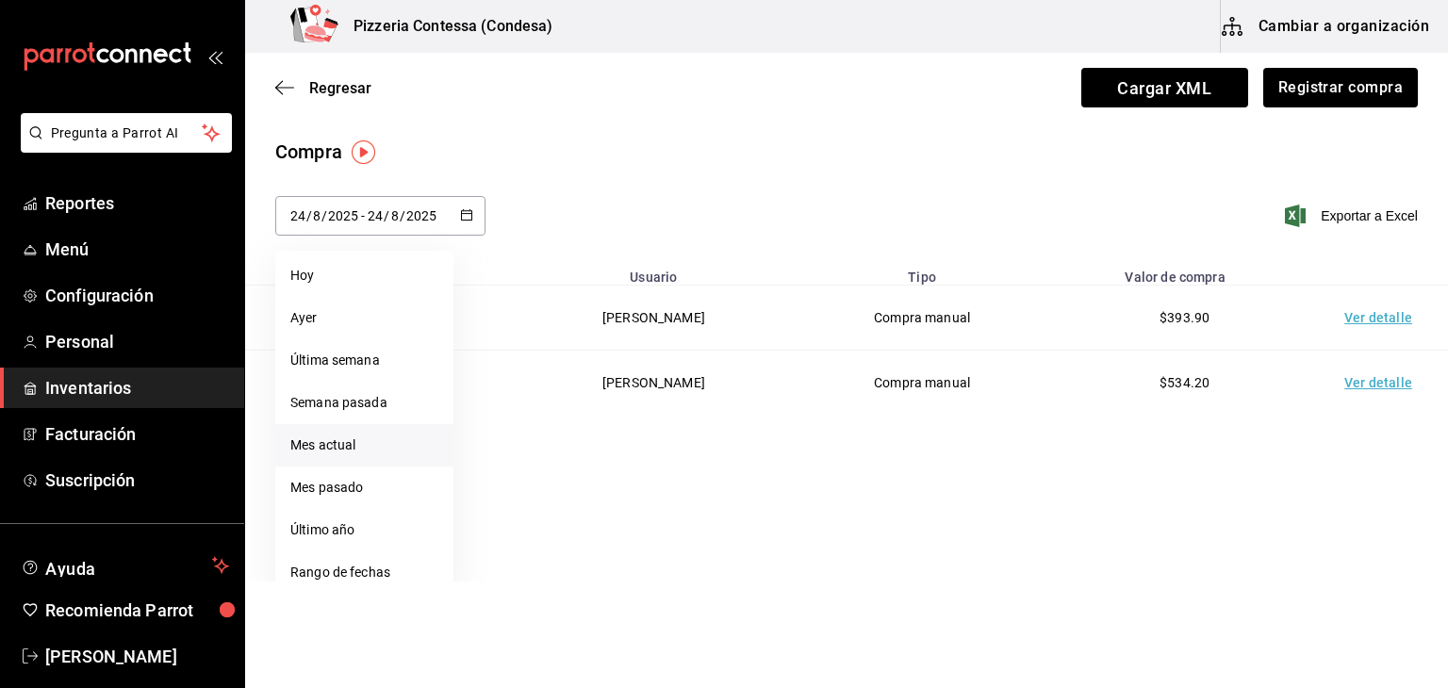
click at [369, 439] on li "Mes actual" at bounding box center [364, 445] width 178 height 42
type input "[DATE]"
type input "1"
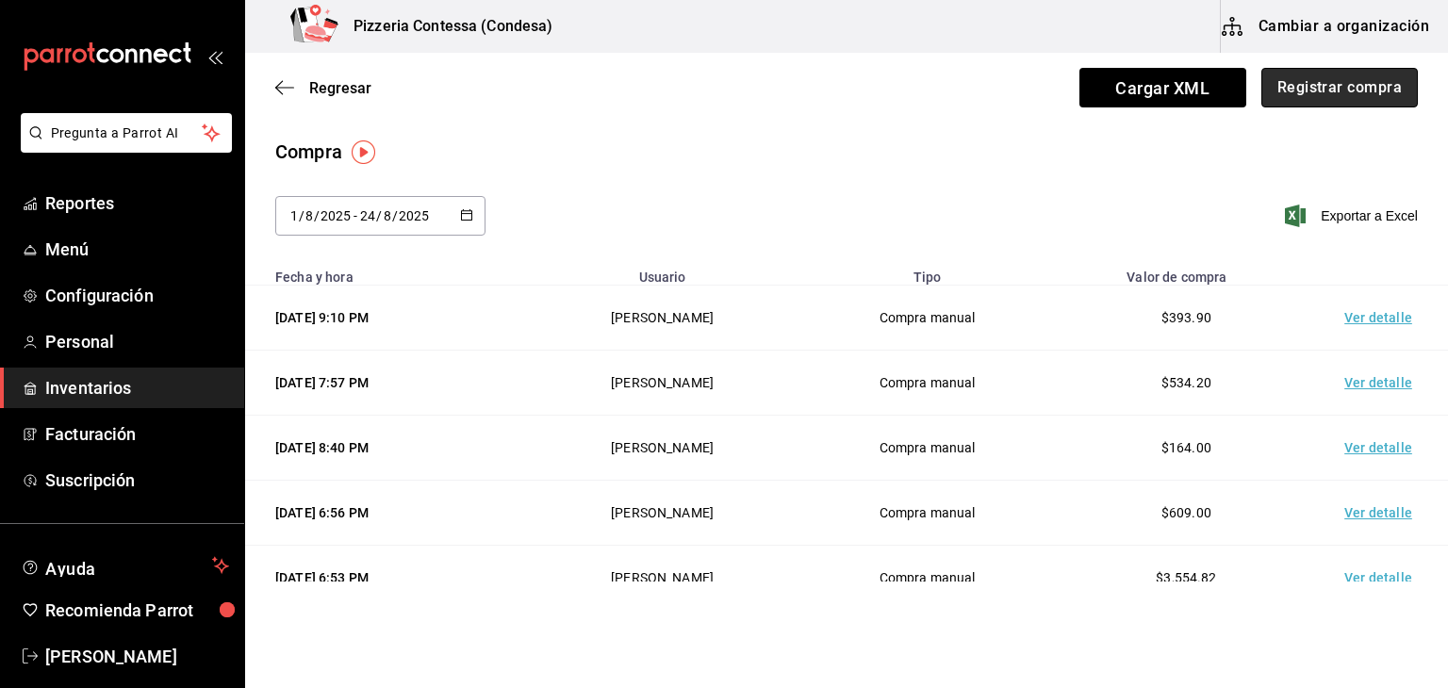
click at [1338, 87] on button "Registrar compra" at bounding box center [1339, 88] width 156 height 40
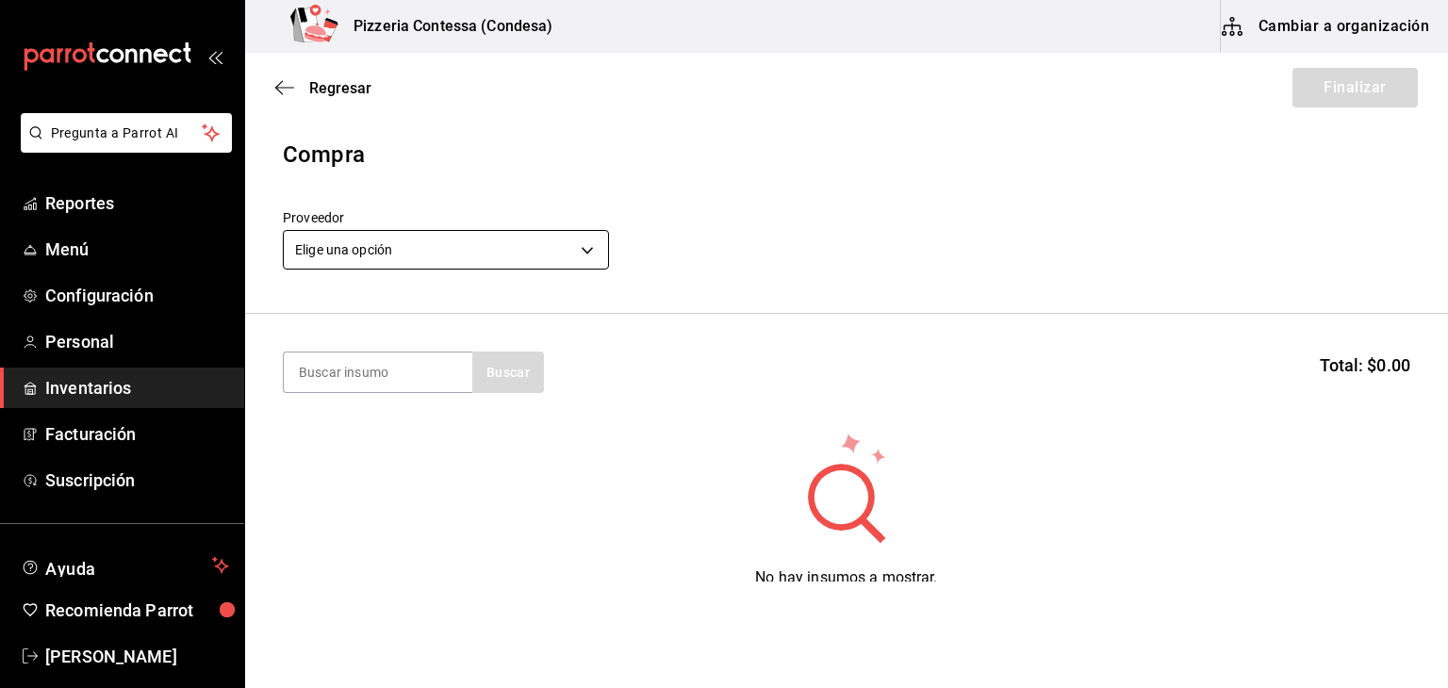
click at [495, 239] on body "Pregunta a Parrot AI Reportes Menú Configuración Personal Inventarios Facturaci…" at bounding box center [724, 291] width 1448 height 582
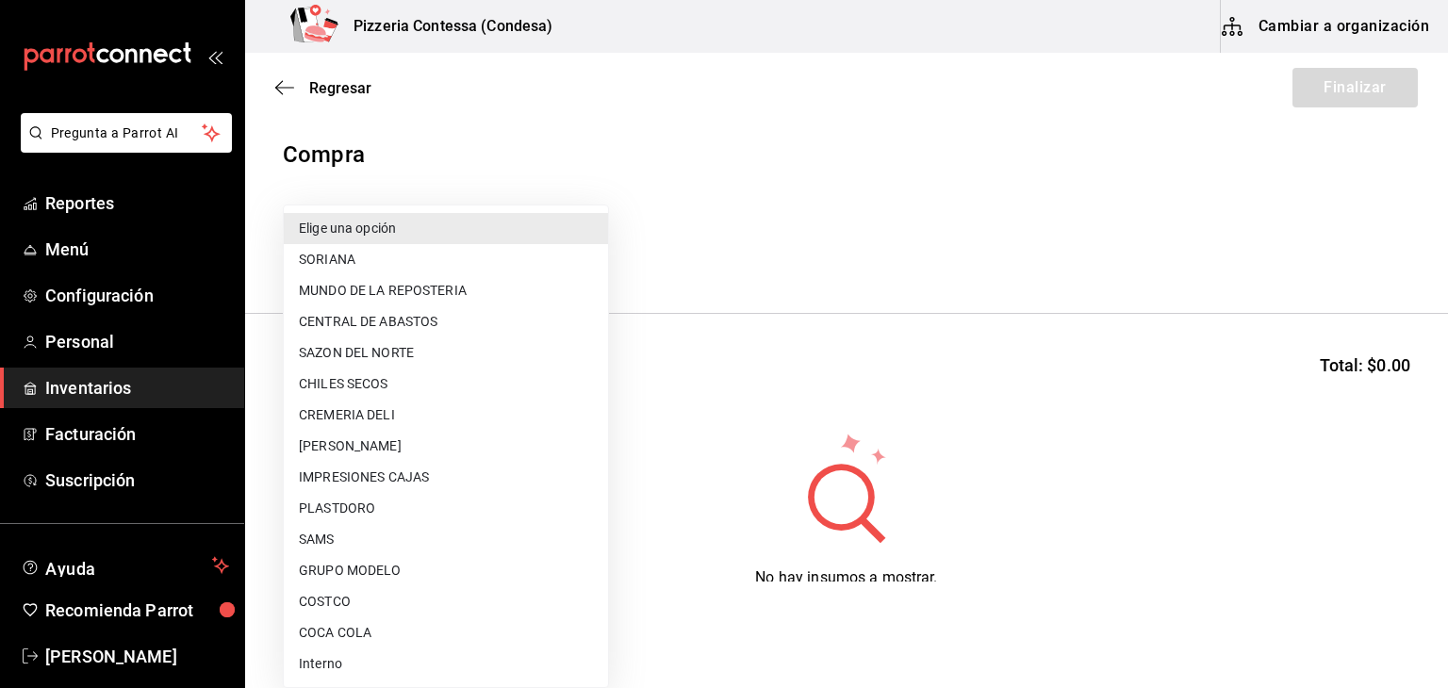
click at [438, 413] on li "CREMERIA DELI" at bounding box center [446, 415] width 324 height 31
type input "c1b5c383-dc0c-45e7-bd8d-ca1c553fd465"
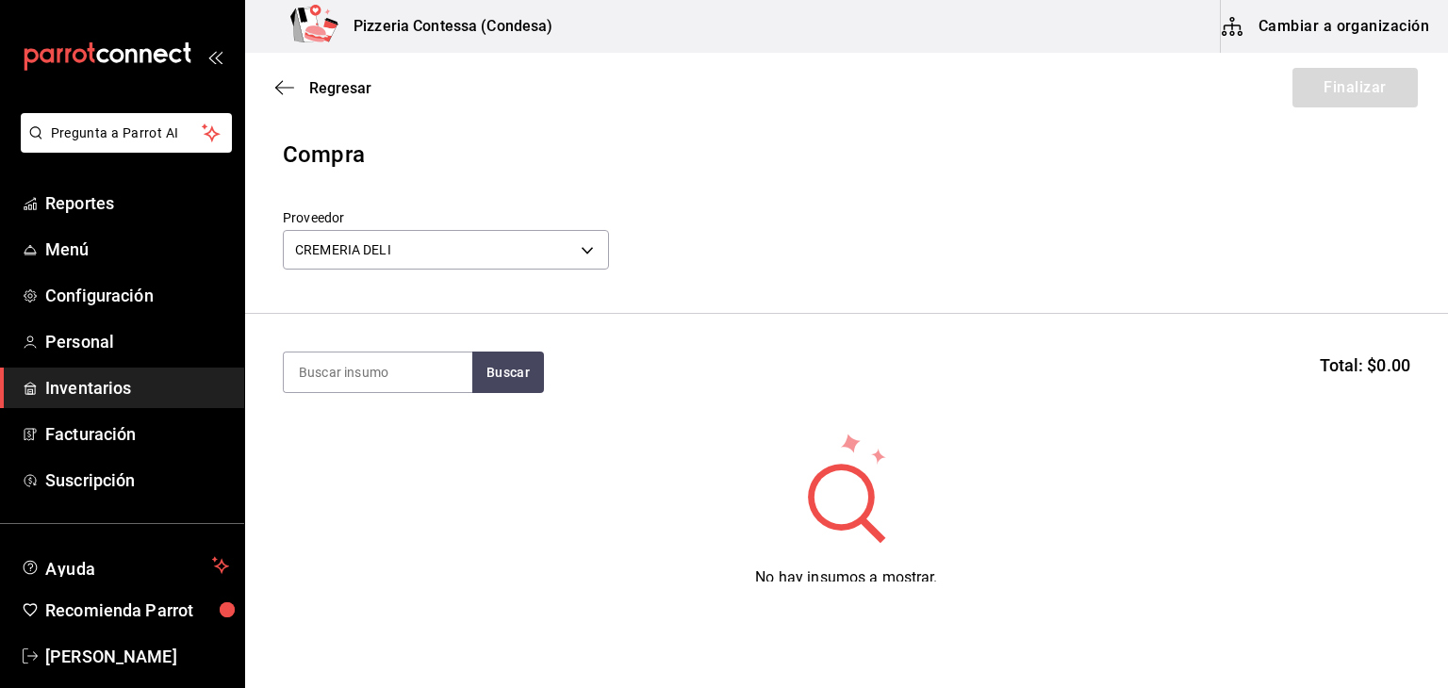
click at [385, 386] on input at bounding box center [378, 372] width 189 height 40
type input "PARM"
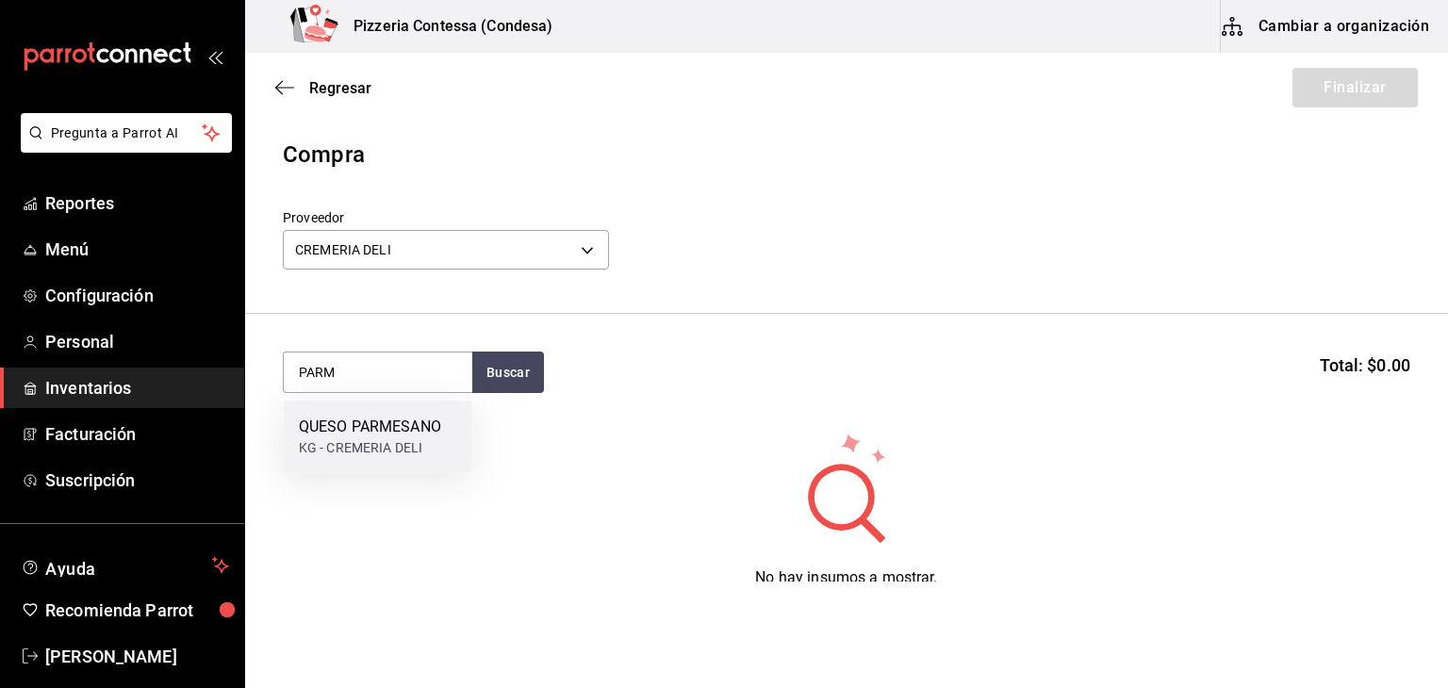
click at [392, 441] on div "KG - CREMERIA DELI" at bounding box center [370, 448] width 142 height 20
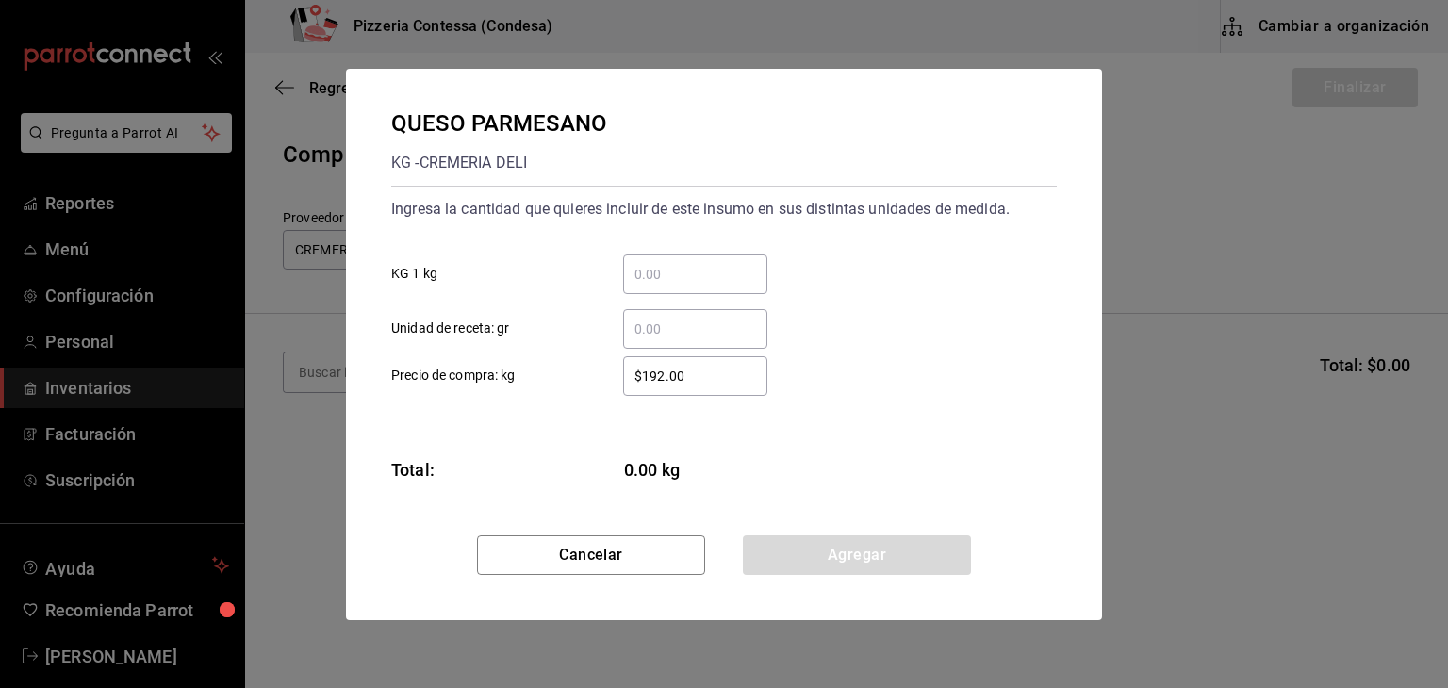
click at [715, 324] on input "​ Unidad de receta: gr" at bounding box center [695, 329] width 144 height 23
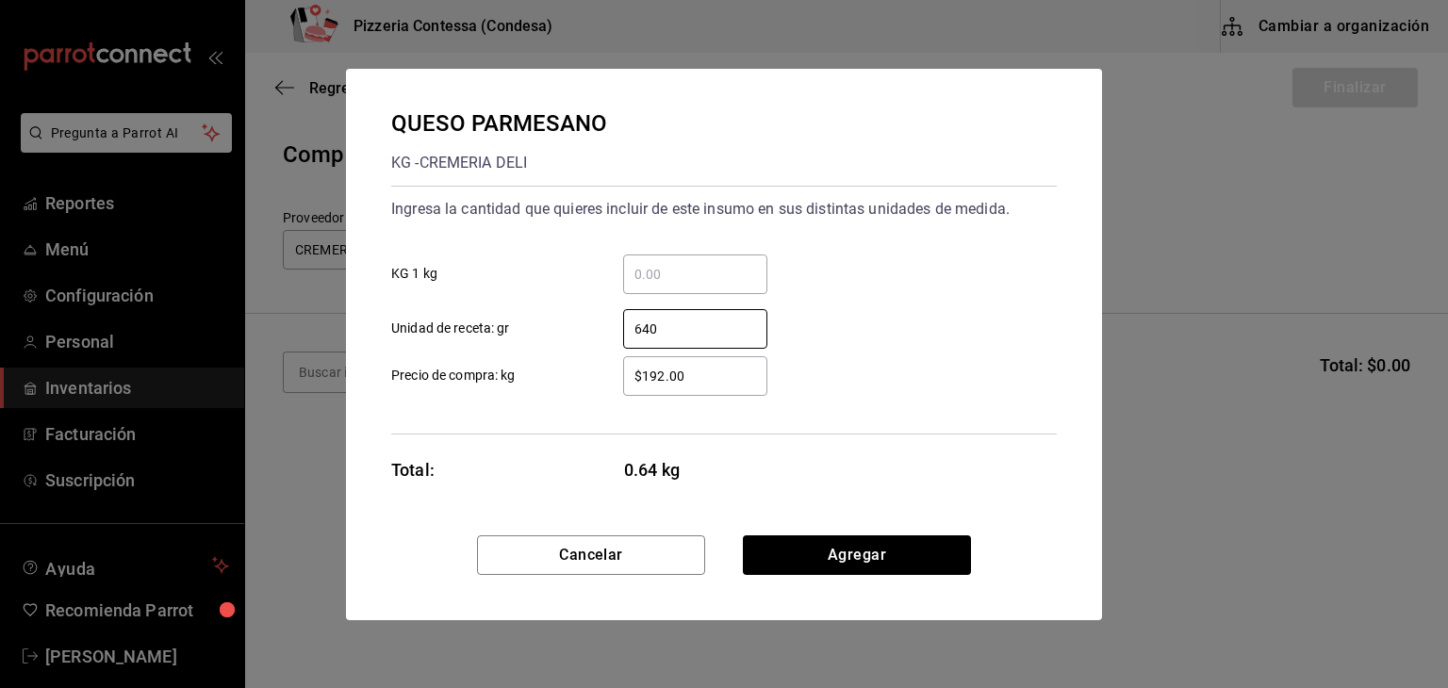
type input "640"
drag, startPoint x: 719, startPoint y: 382, endPoint x: 593, endPoint y: 391, distance: 126.6
click at [593, 391] on div "$192.00 ​" at bounding box center [680, 376] width 174 height 40
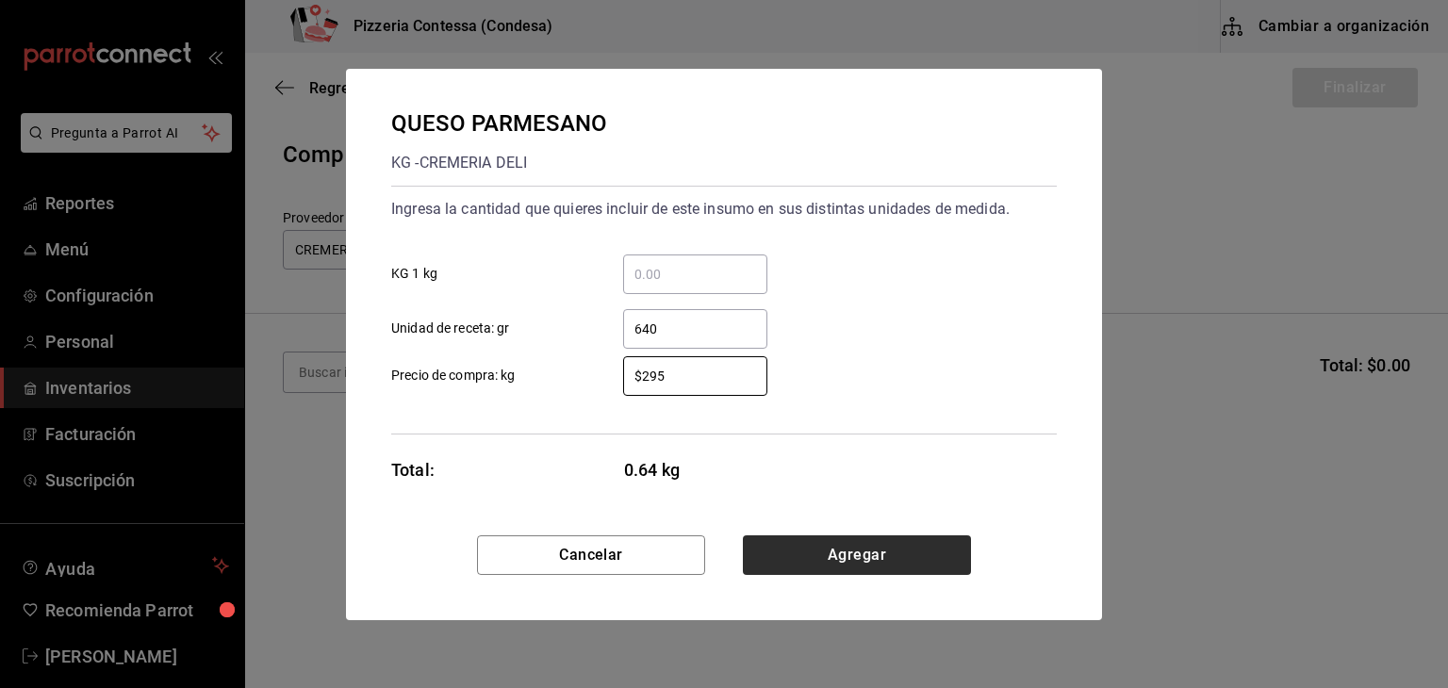
type input "$295"
click at [823, 551] on button "Agregar" at bounding box center [857, 555] width 228 height 40
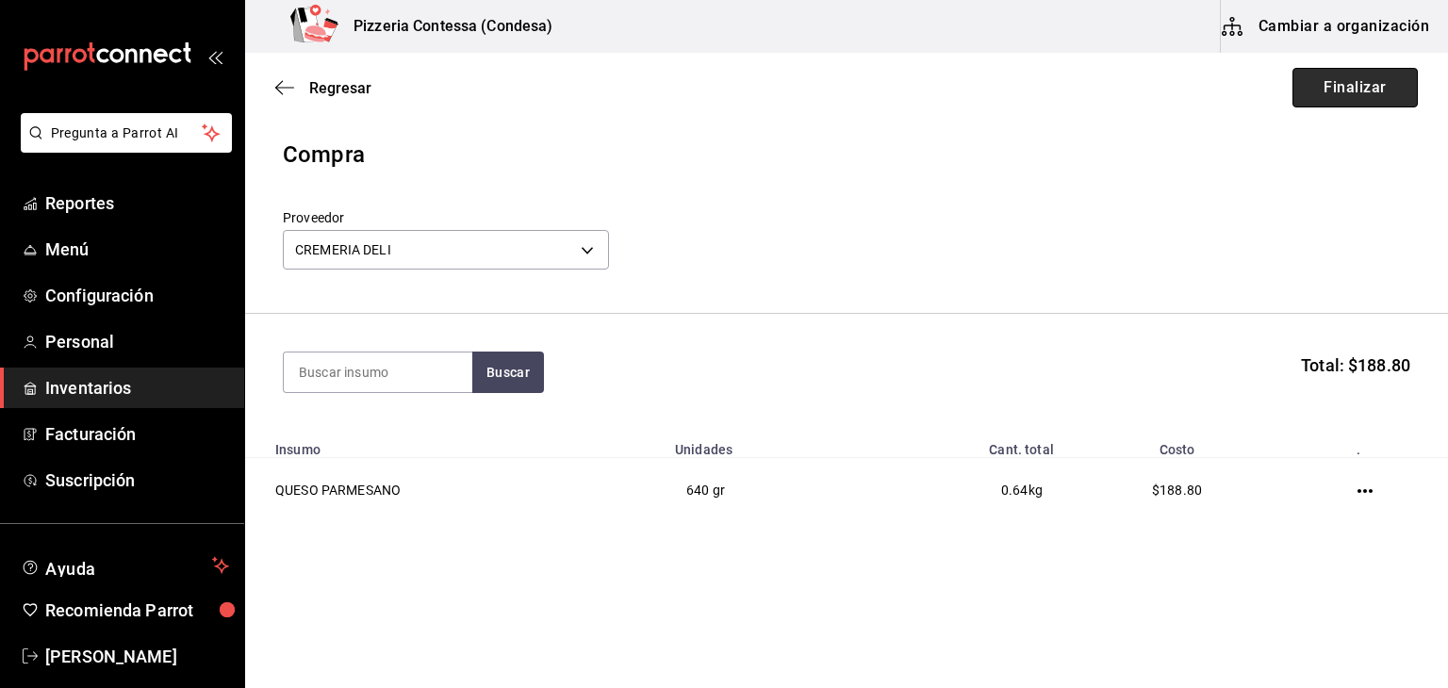
click at [1334, 89] on button "Finalizar" at bounding box center [1354, 88] width 125 height 40
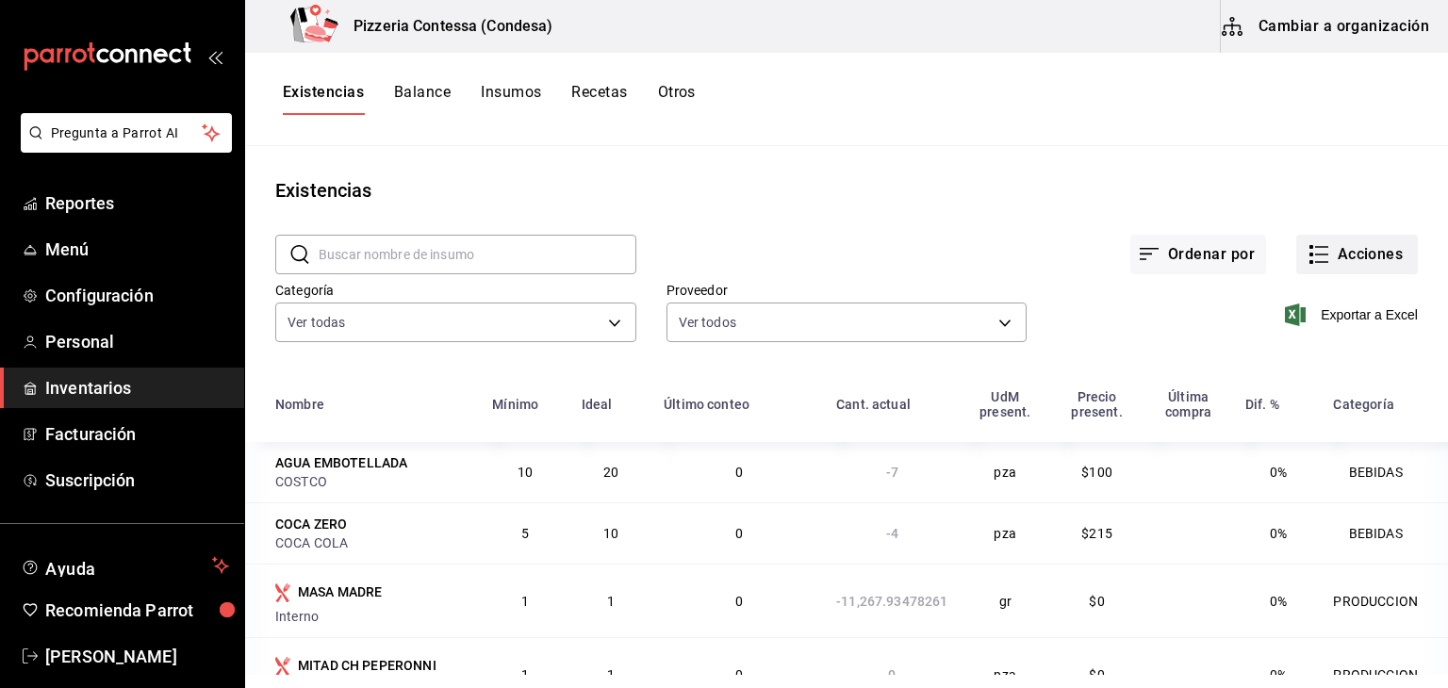
click at [1340, 240] on button "Acciones" at bounding box center [1357, 255] width 122 height 40
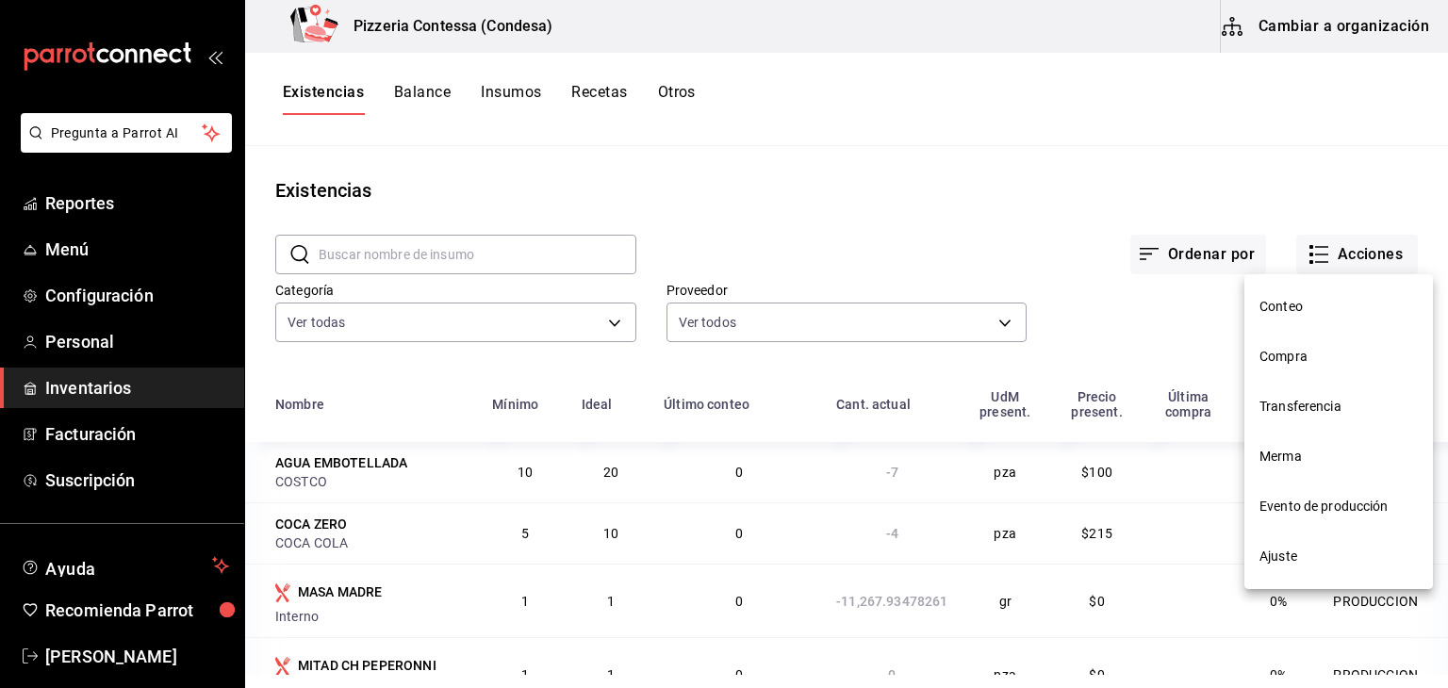
click at [1293, 342] on li "Compra" at bounding box center [1338, 357] width 189 height 50
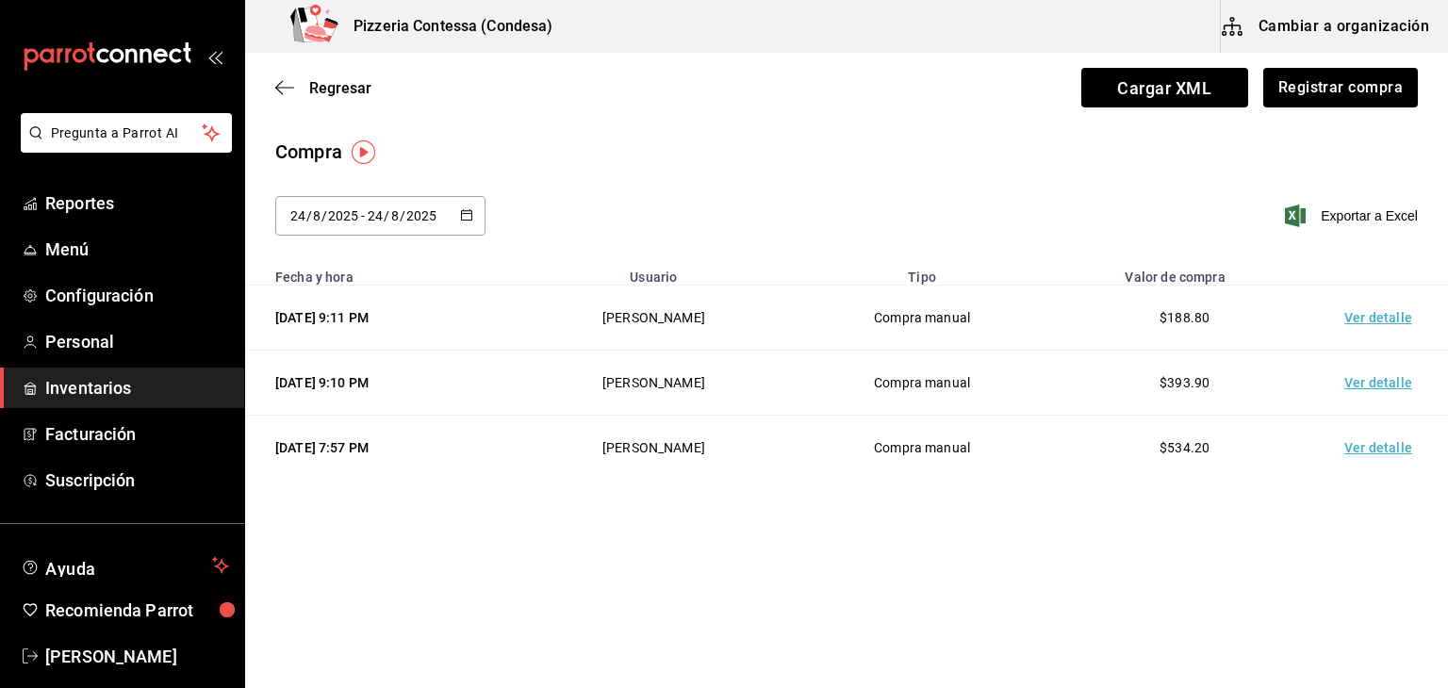
click at [460, 208] on icon "button" at bounding box center [466, 214] width 13 height 13
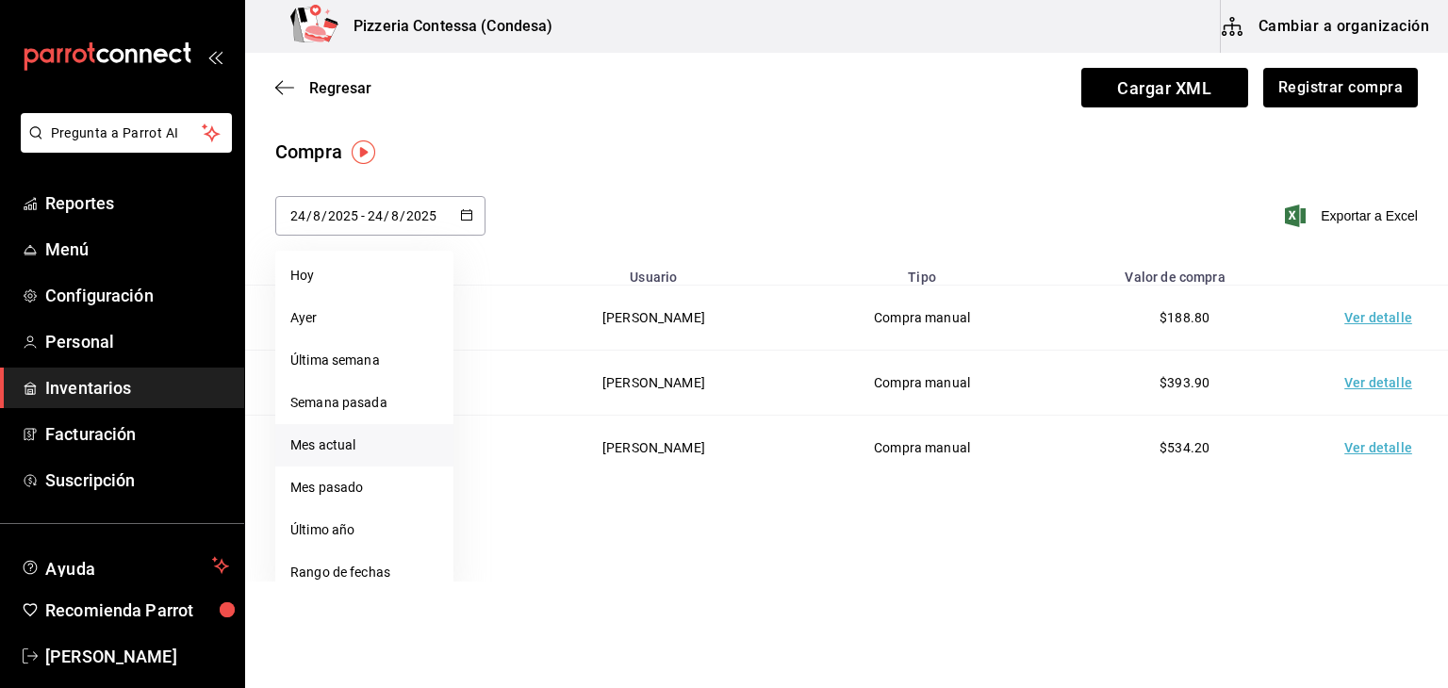
click at [339, 441] on li "Mes actual" at bounding box center [364, 445] width 178 height 42
type input "[DATE]"
type input "1"
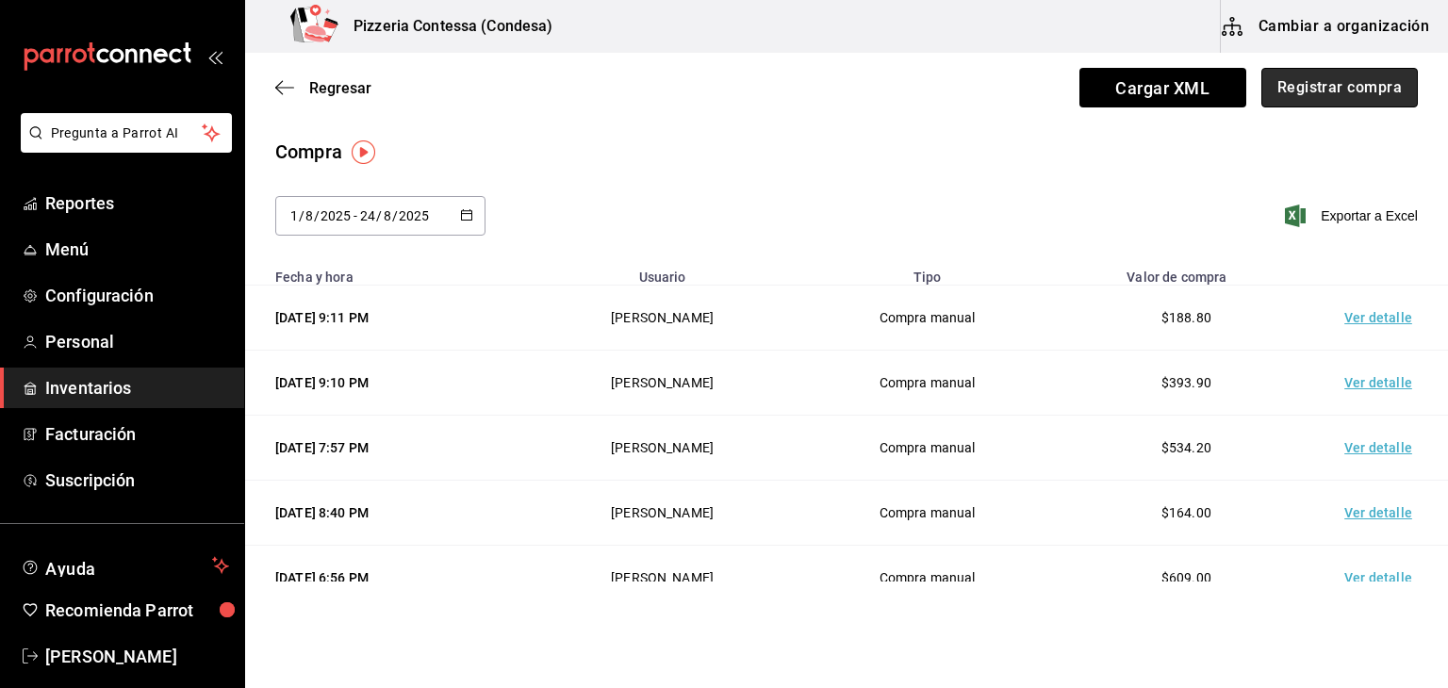
click at [1293, 94] on button "Registrar compra" at bounding box center [1339, 88] width 156 height 40
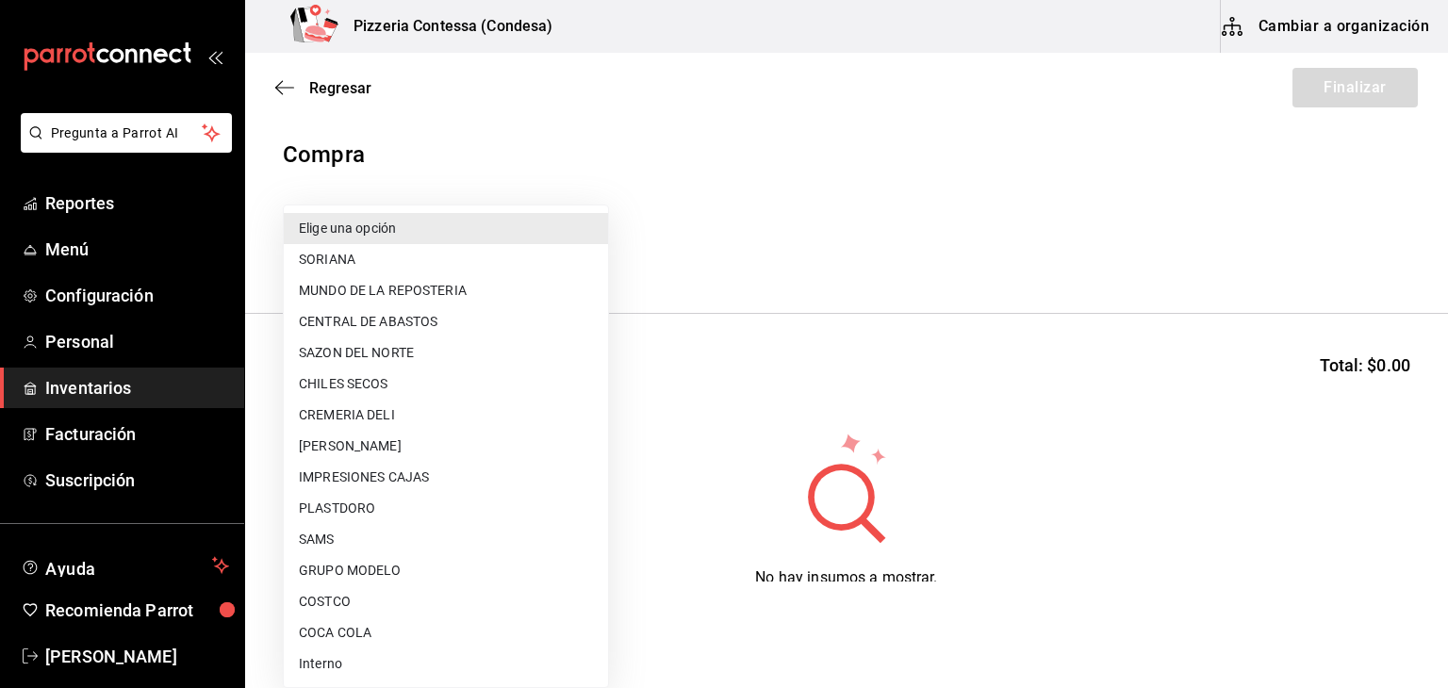
click at [446, 236] on body "Pregunta a Parrot AI Reportes Menú Configuración Personal Inventarios Facturaci…" at bounding box center [724, 291] width 1448 height 582
click at [333, 603] on li "COSTCO" at bounding box center [446, 601] width 324 height 31
type input "caa4dcaf-4e86-41b6-84ad-ee554ecc4aaf"
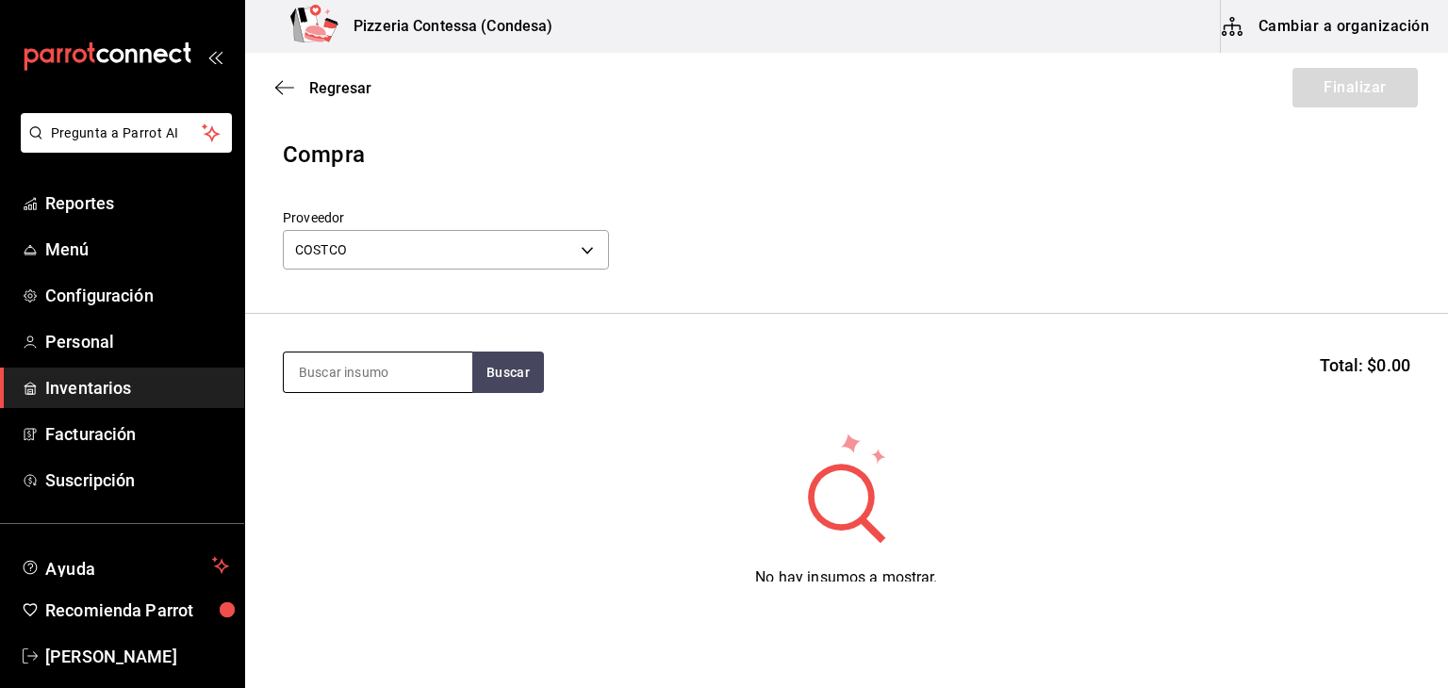
click at [348, 371] on input at bounding box center [378, 372] width 189 height 40
type input "pela"
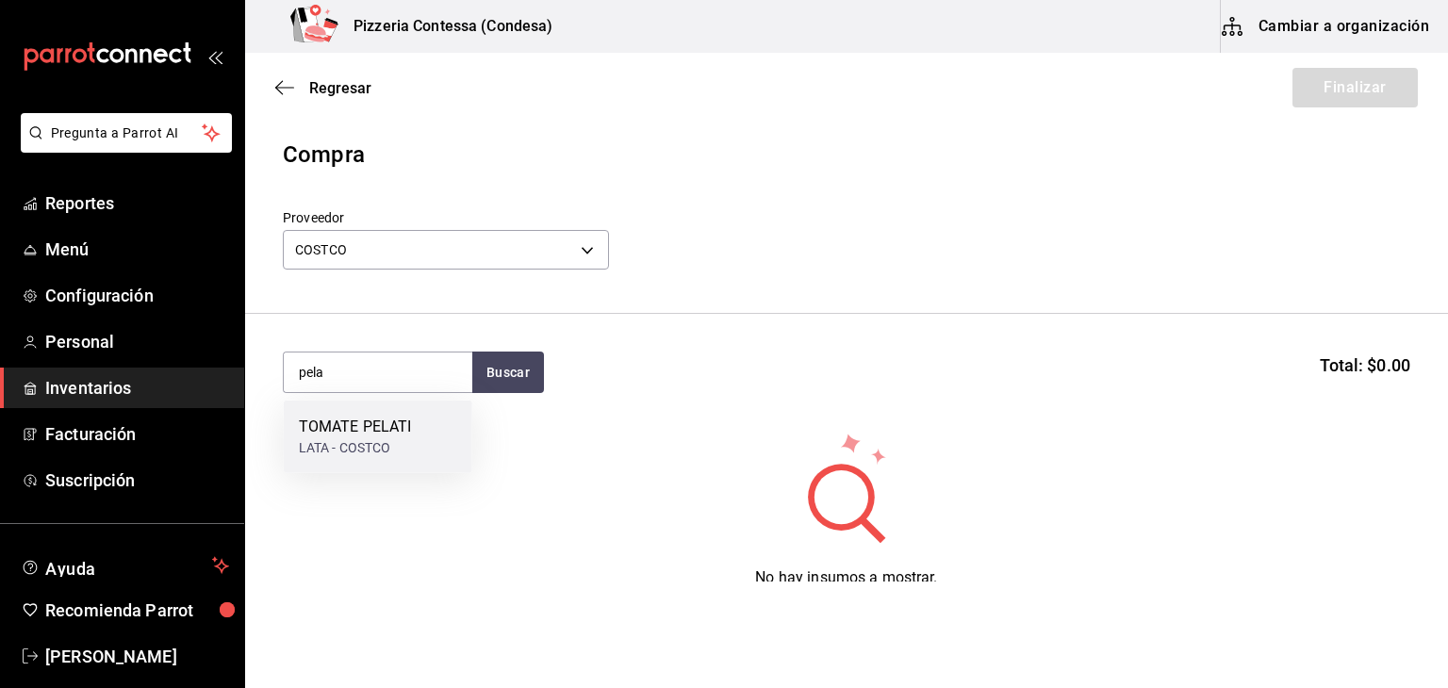
click at [343, 430] on div "TOMATE PELATI" at bounding box center [355, 427] width 113 height 23
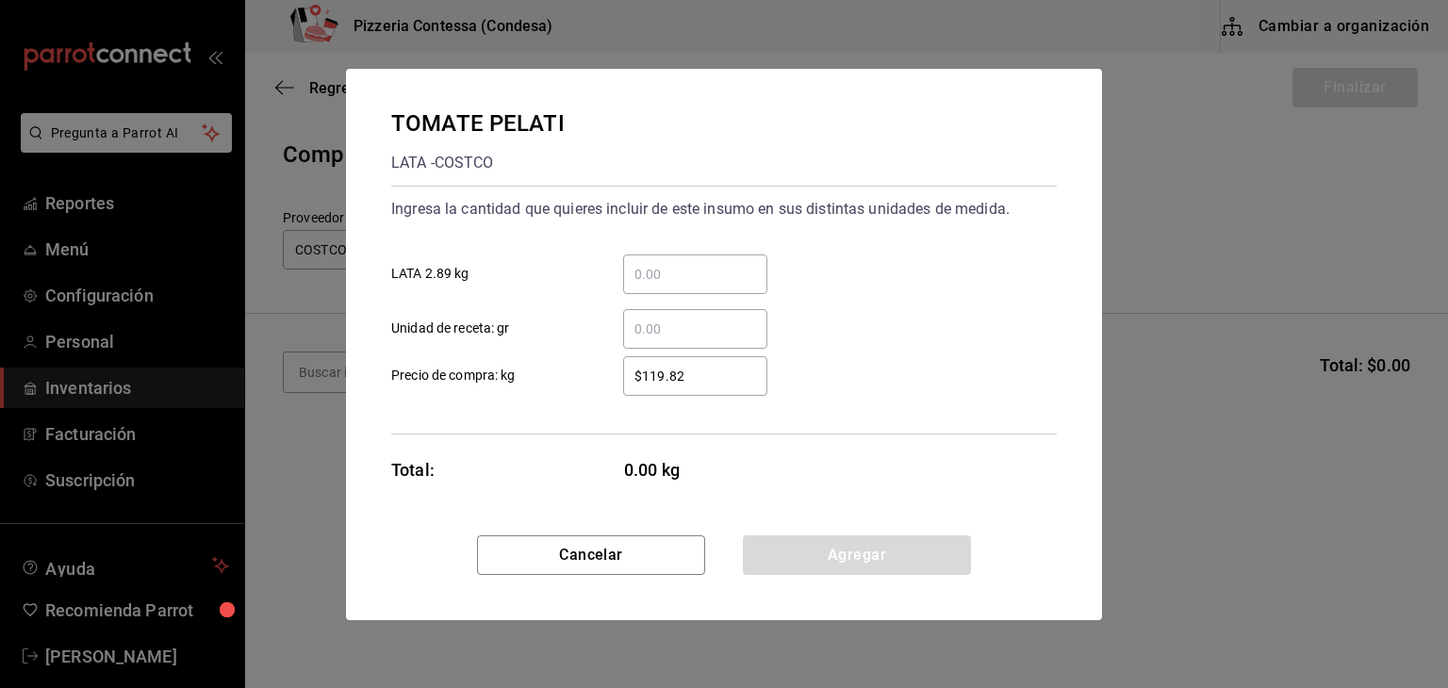
click at [728, 284] on input "​ LATA 2.89 kg" at bounding box center [695, 274] width 144 height 23
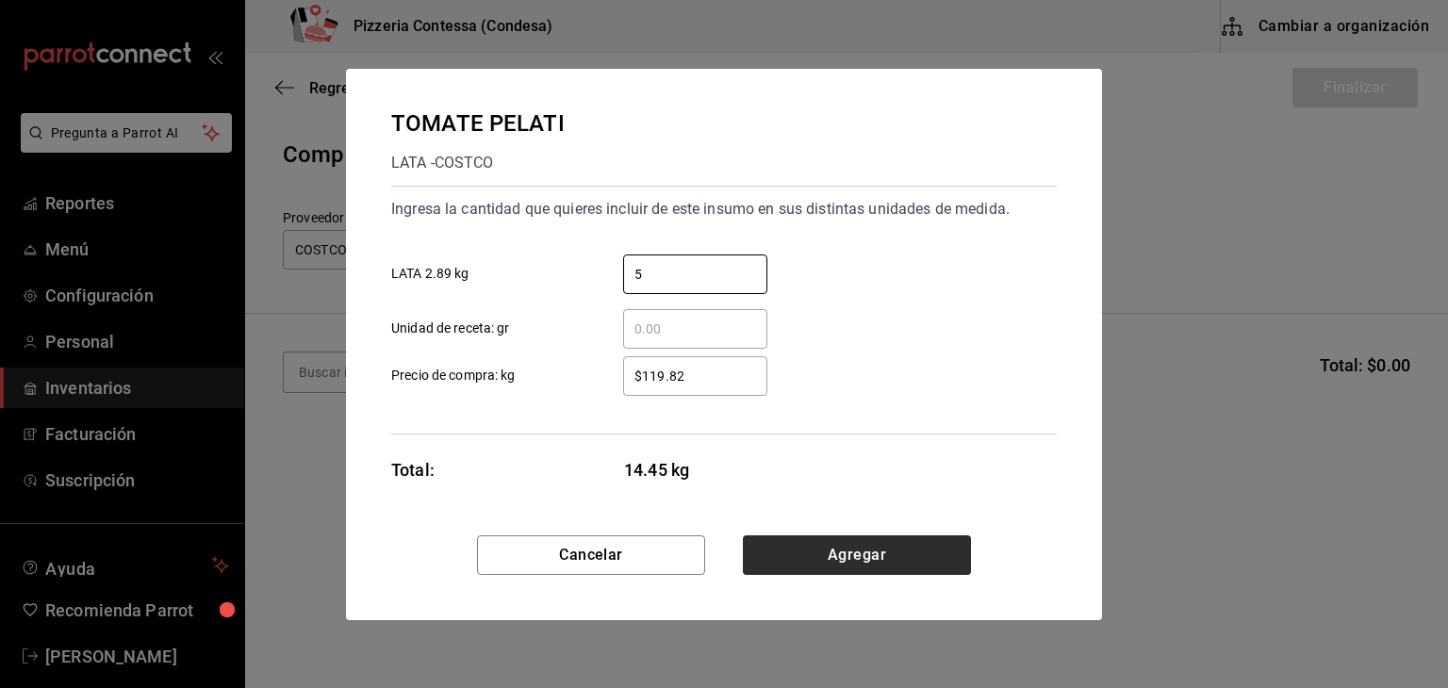
type input "5"
click at [877, 547] on button "Agregar" at bounding box center [857, 555] width 228 height 40
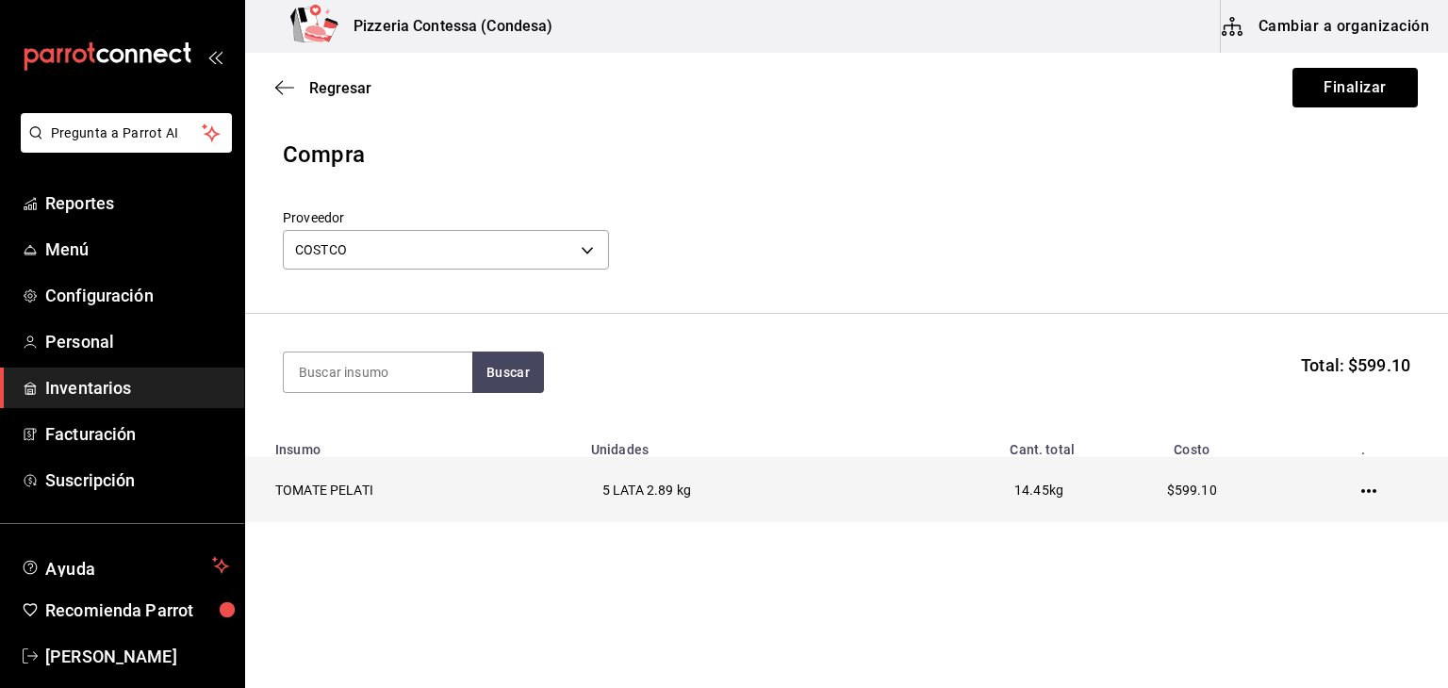
click at [1361, 491] on icon "button" at bounding box center [1368, 491] width 15 height 15
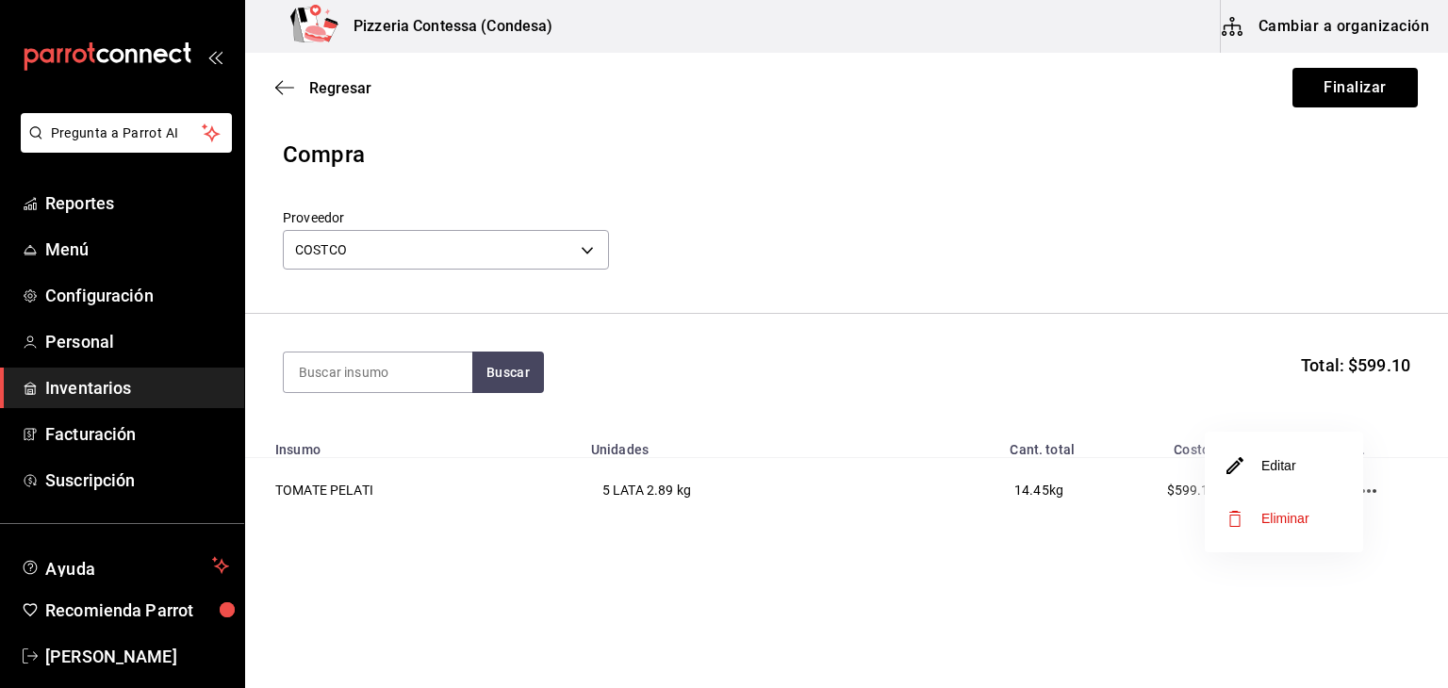
click at [1303, 475] on li "Editar" at bounding box center [1284, 465] width 158 height 53
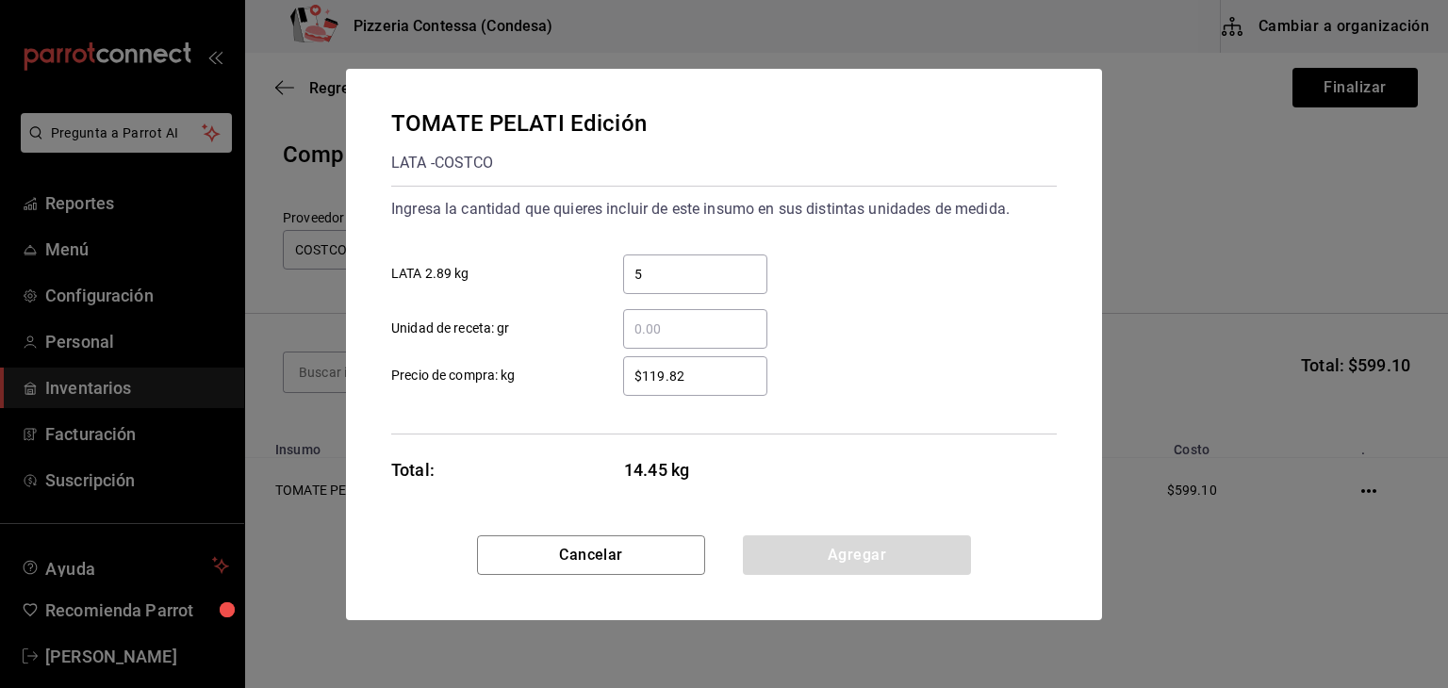
click at [727, 377] on input "$119.82" at bounding box center [695, 376] width 144 height 23
drag, startPoint x: 727, startPoint y: 377, endPoint x: 511, endPoint y: 404, distance: 217.6
click at [511, 404] on div "Ingresa la cantidad que quieres incluir de este insumo en sus distintas unidade…" at bounding box center [723, 310] width 665 height 249
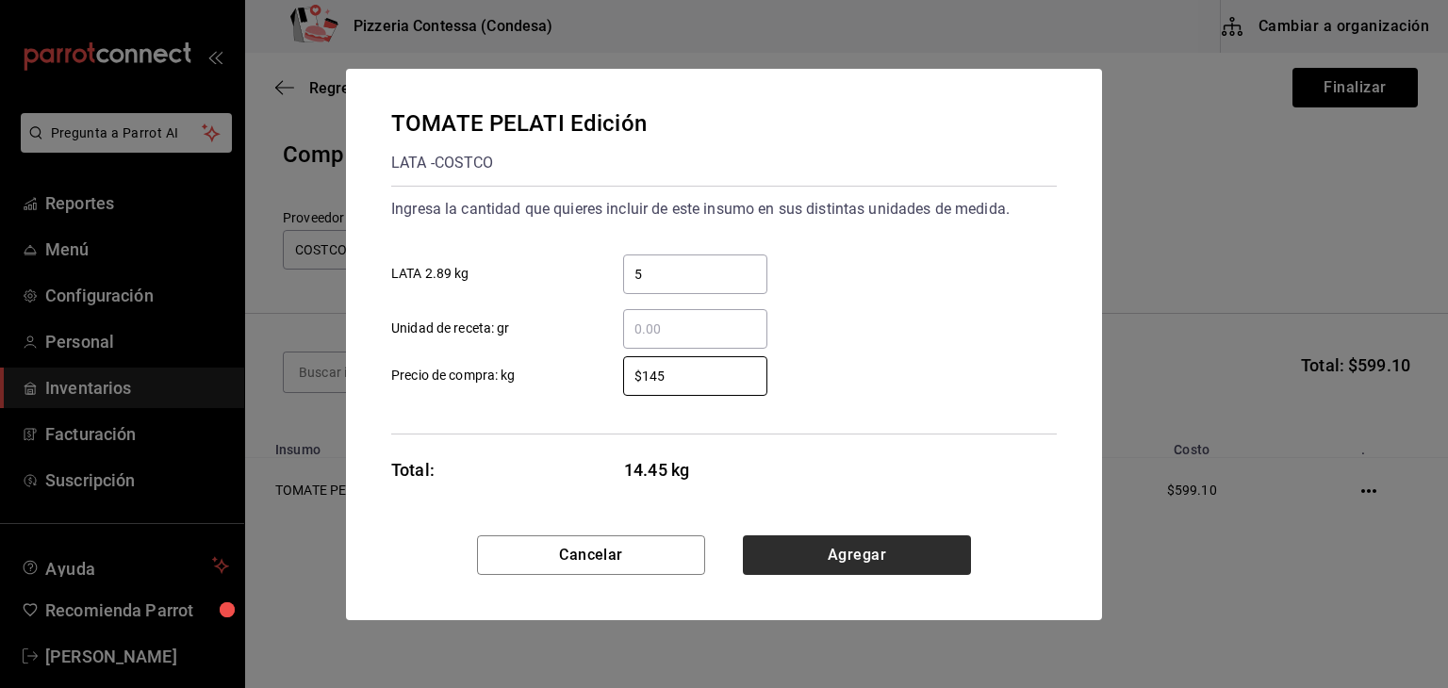
type input "$145"
click at [912, 548] on button "Agregar" at bounding box center [857, 555] width 228 height 40
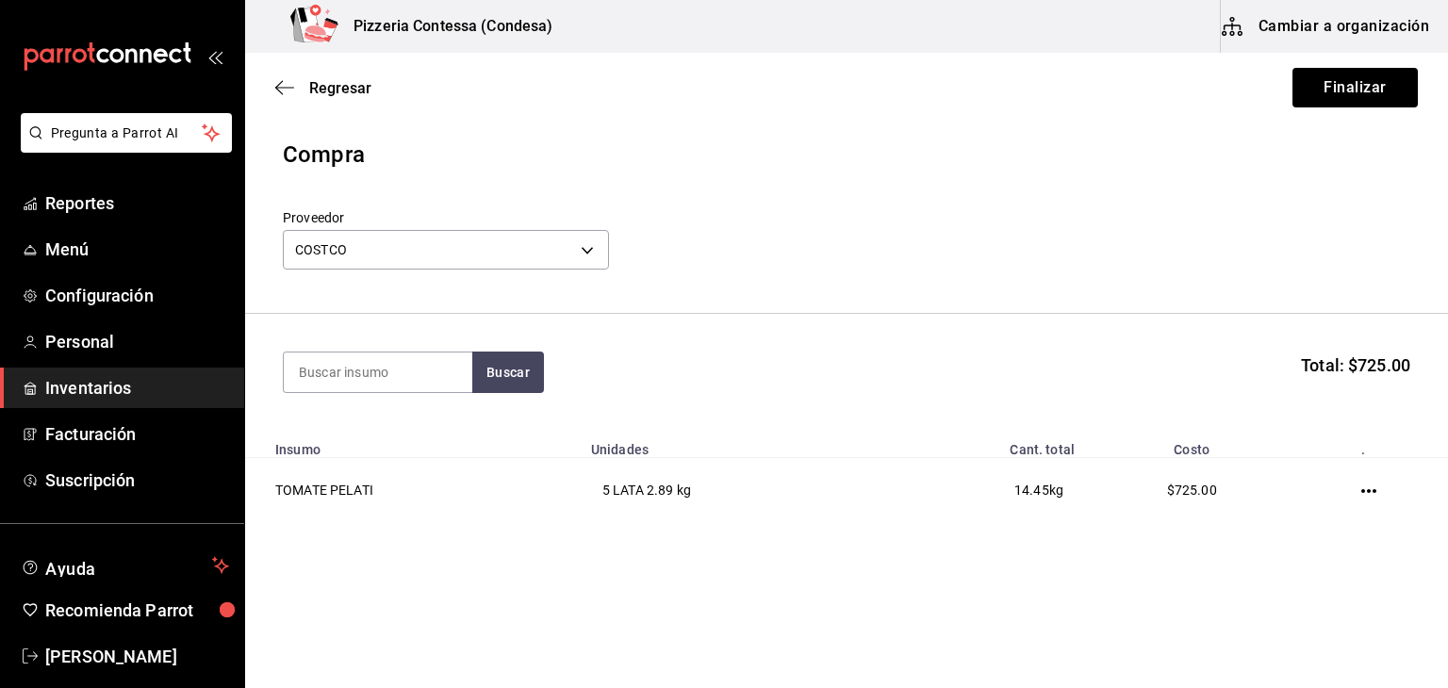
click at [912, 548] on div "Compra Proveedor COSTCO caa4dcaf-4e86-41b6-84ad-ee554ecc4aaf Buscar Total: $725…" at bounding box center [846, 345] width 1203 height 415
click at [1303, 74] on button "Finalizar" at bounding box center [1354, 88] width 125 height 40
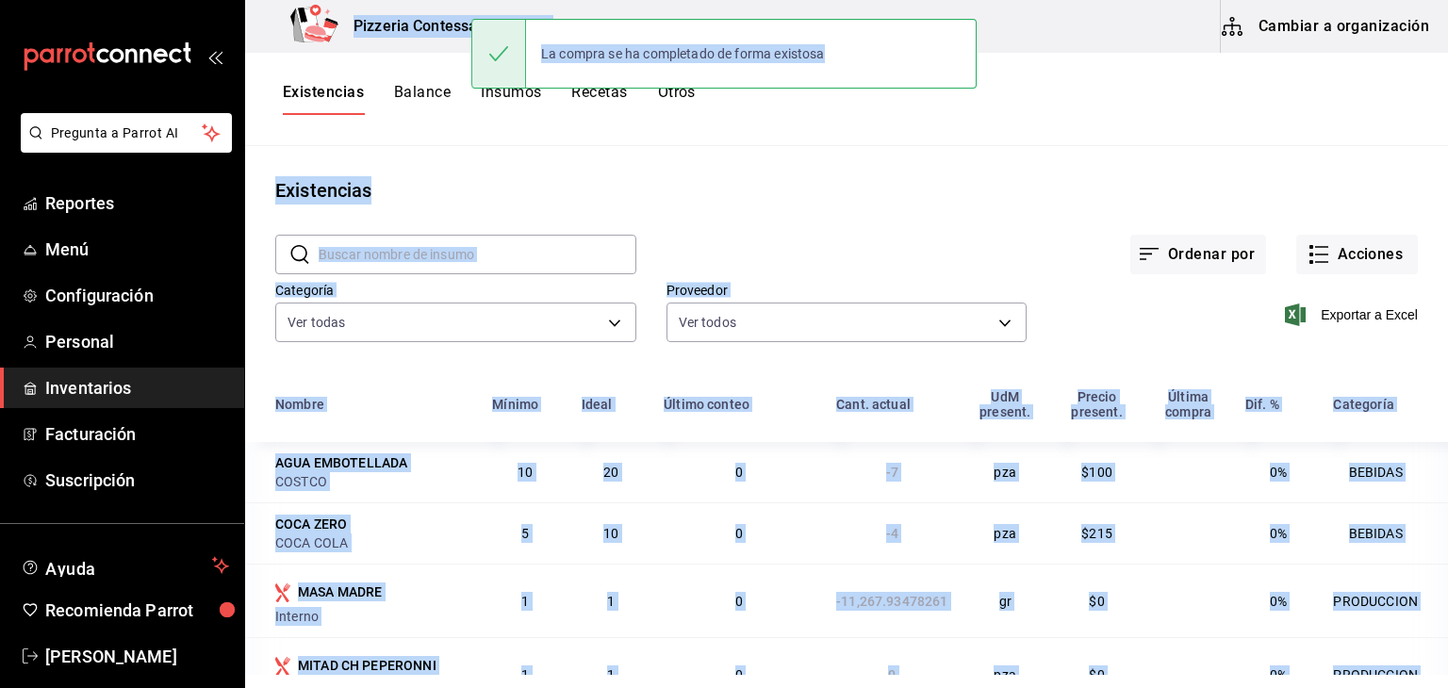
click at [1065, 180] on div "Existencias" at bounding box center [846, 190] width 1203 height 28
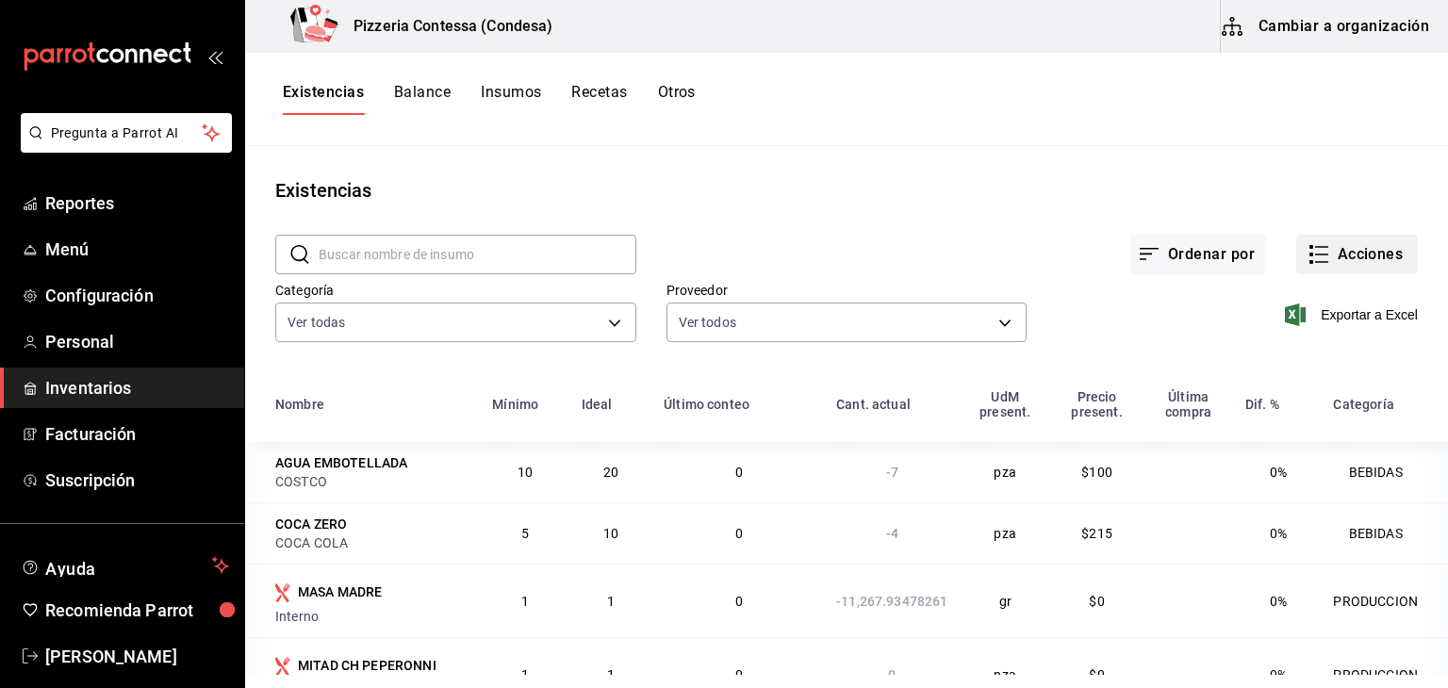
click at [1311, 254] on icon "button" at bounding box center [1318, 254] width 23 height 23
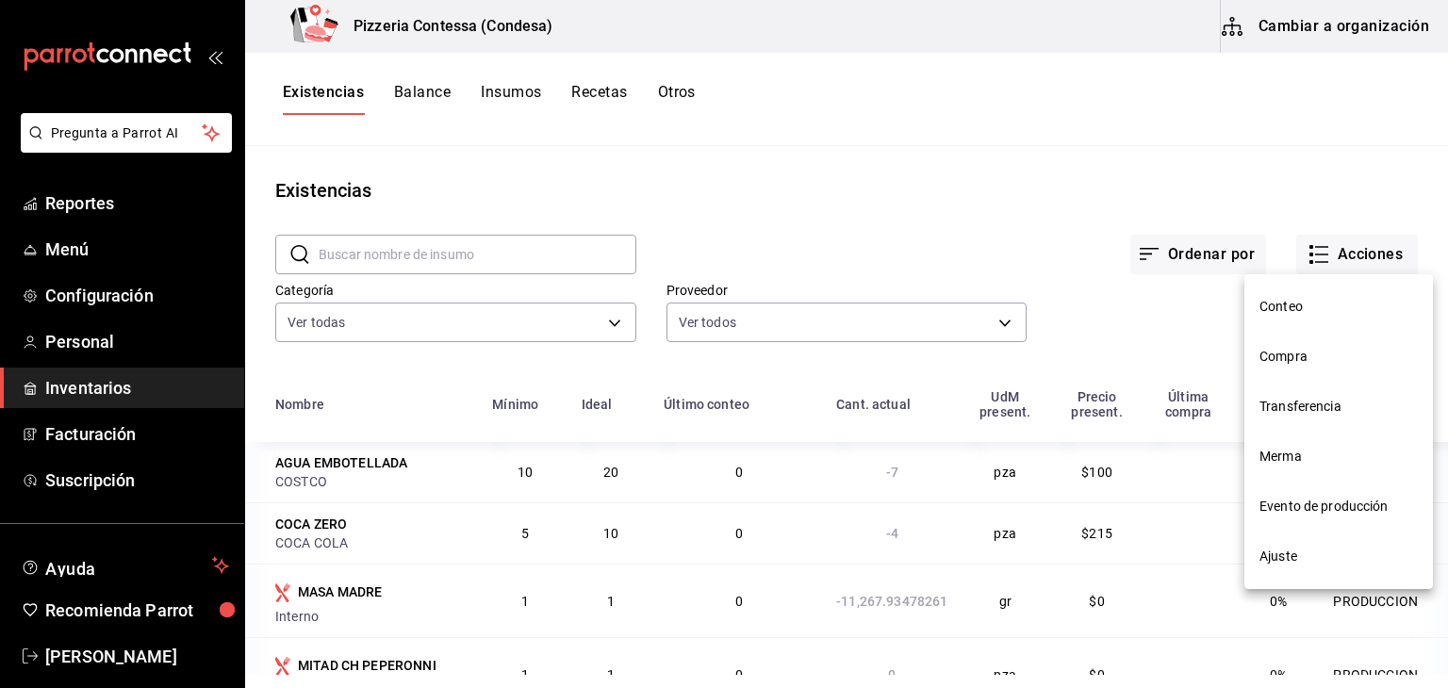
click at [1336, 364] on span "Compra" at bounding box center [1338, 357] width 158 height 20
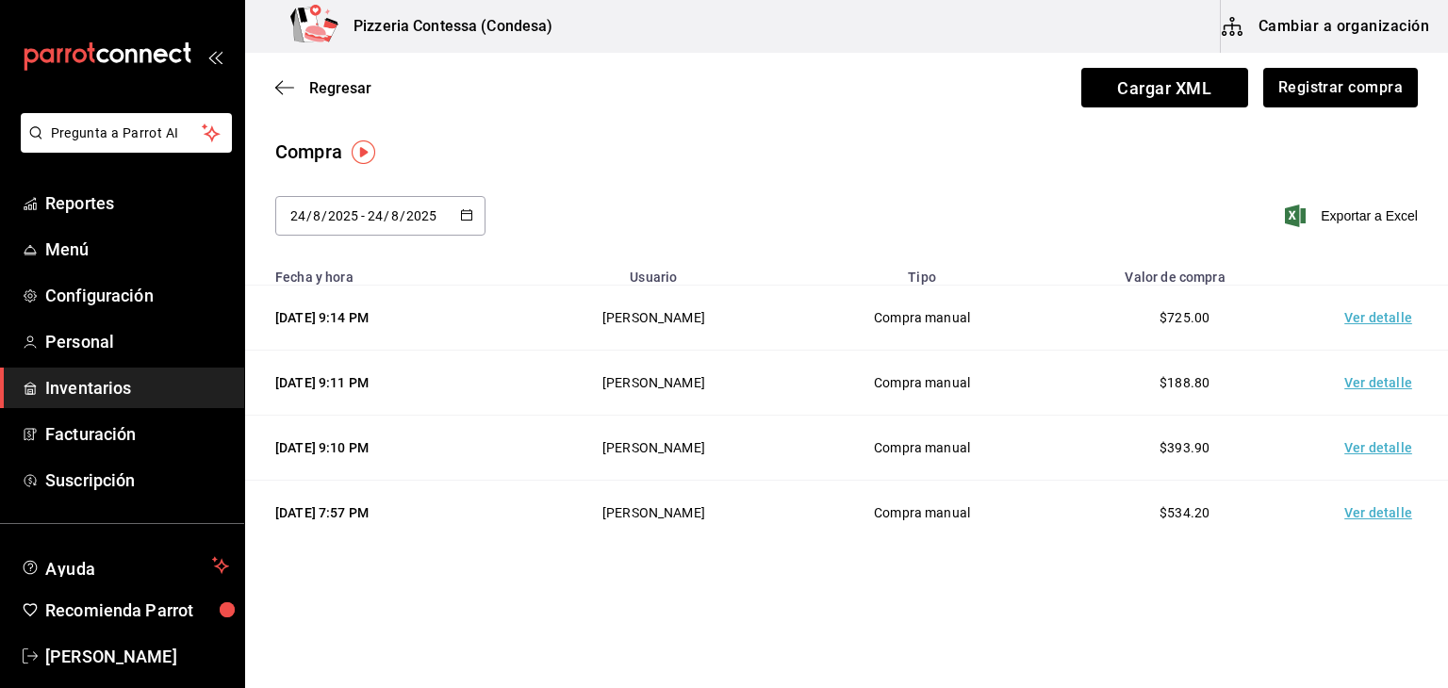
click at [479, 221] on div "[DATE] [DATE] - [DATE] [DATE]" at bounding box center [380, 216] width 210 height 40
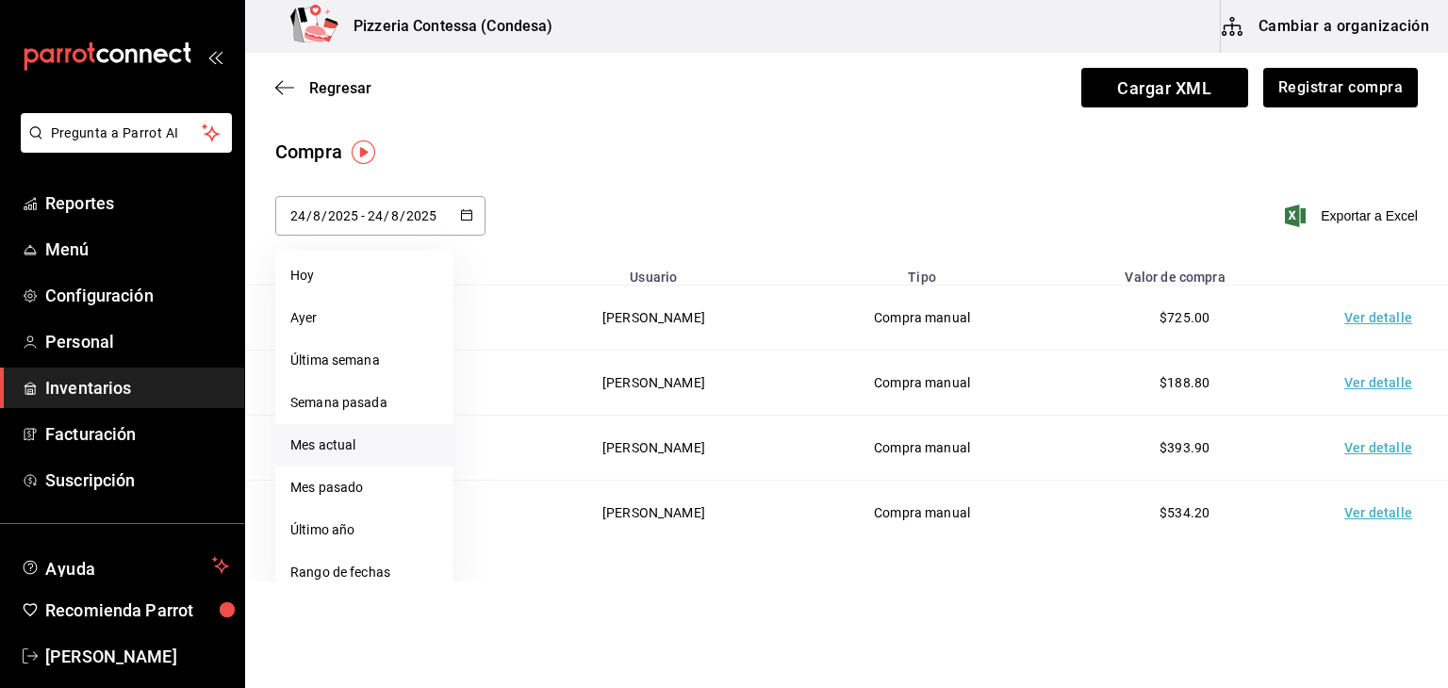
click at [364, 445] on li "Mes actual" at bounding box center [364, 445] width 178 height 42
type input "[DATE]"
type input "1"
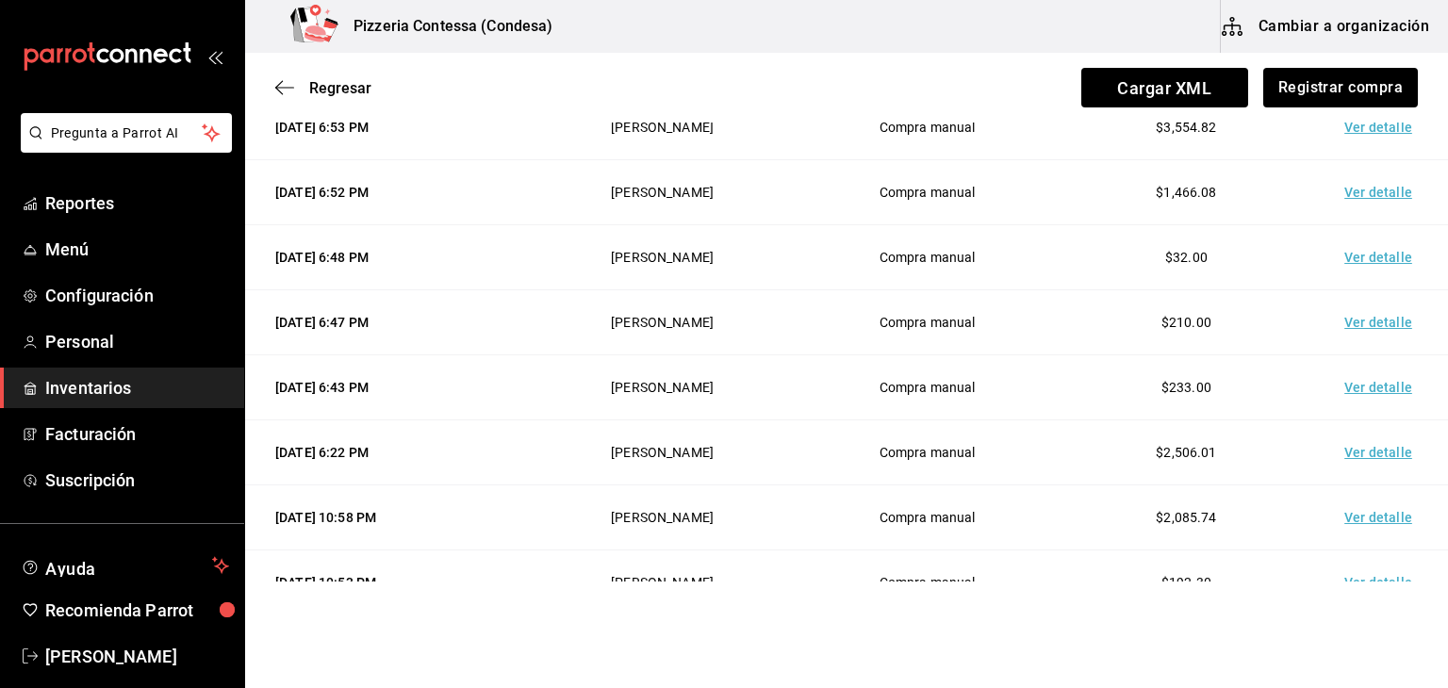
scroll to position [582, 0]
click at [1365, 446] on td "Ver detalle" at bounding box center [1382, 450] width 132 height 65
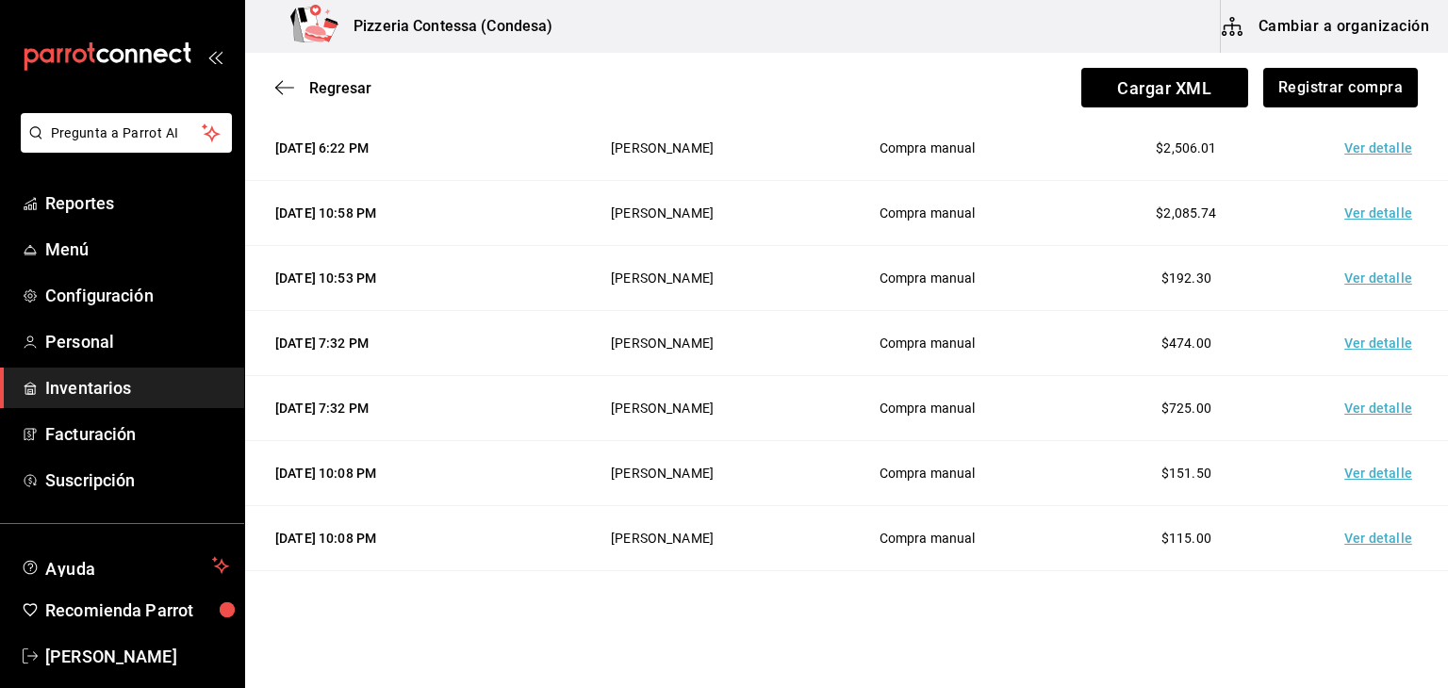
scroll to position [1225, 0]
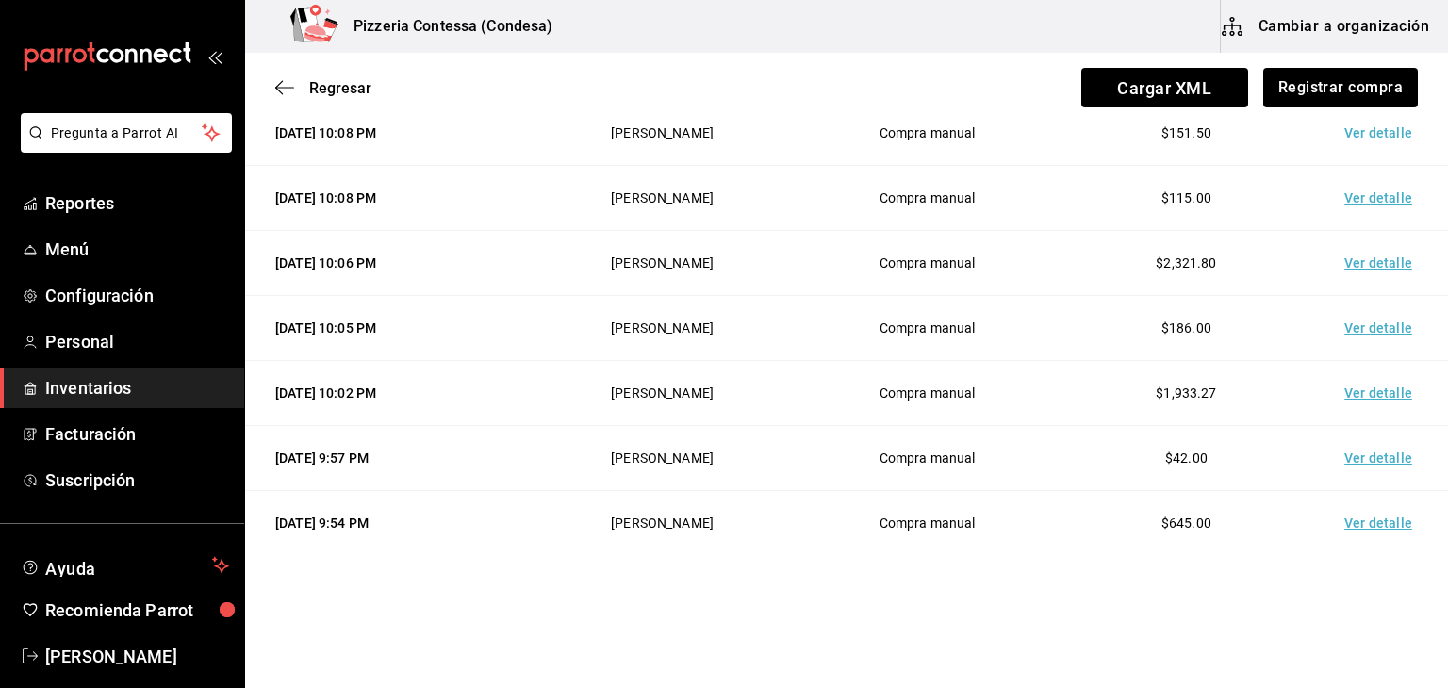
click at [860, 376] on td "Compra manual" at bounding box center [926, 393] width 259 height 65
click at [1346, 80] on button "Registrar compra" at bounding box center [1339, 88] width 156 height 40
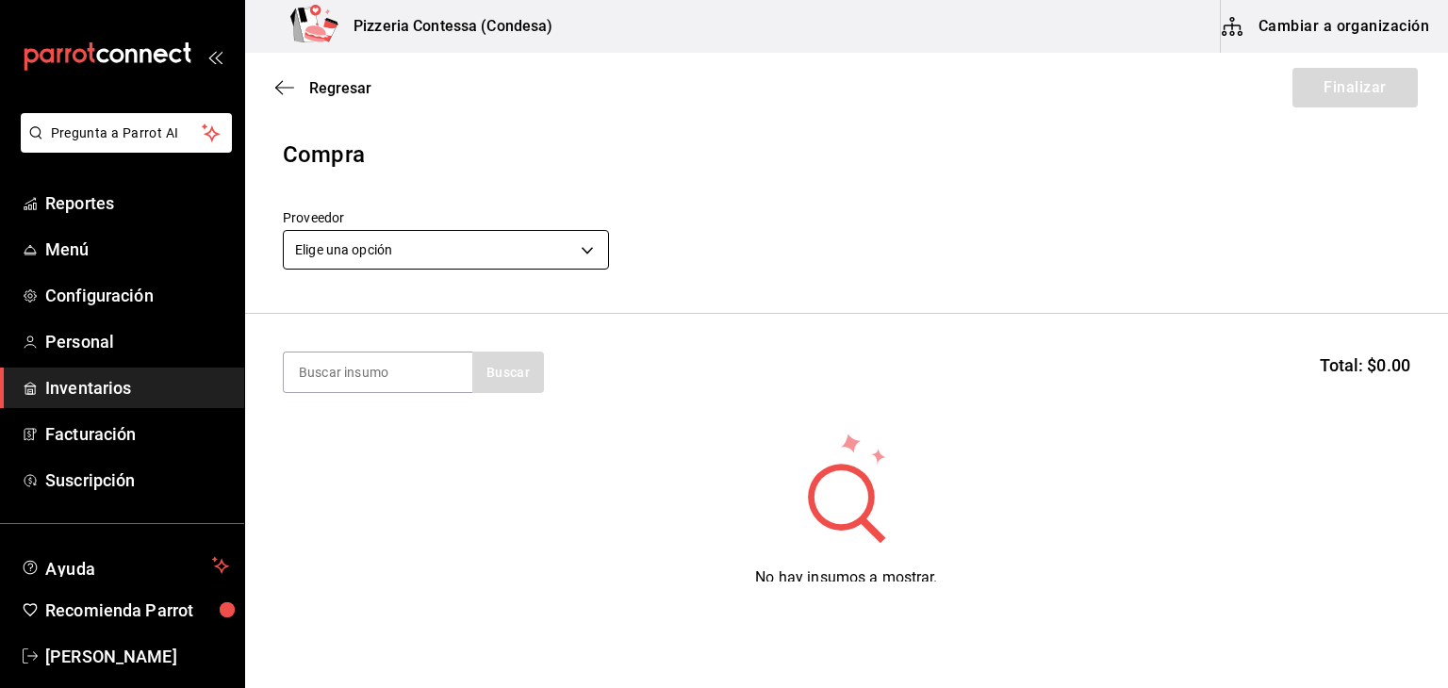
click at [486, 254] on body "Pregunta a Parrot AI Reportes Menú Configuración Personal Inventarios Facturaci…" at bounding box center [724, 291] width 1448 height 582
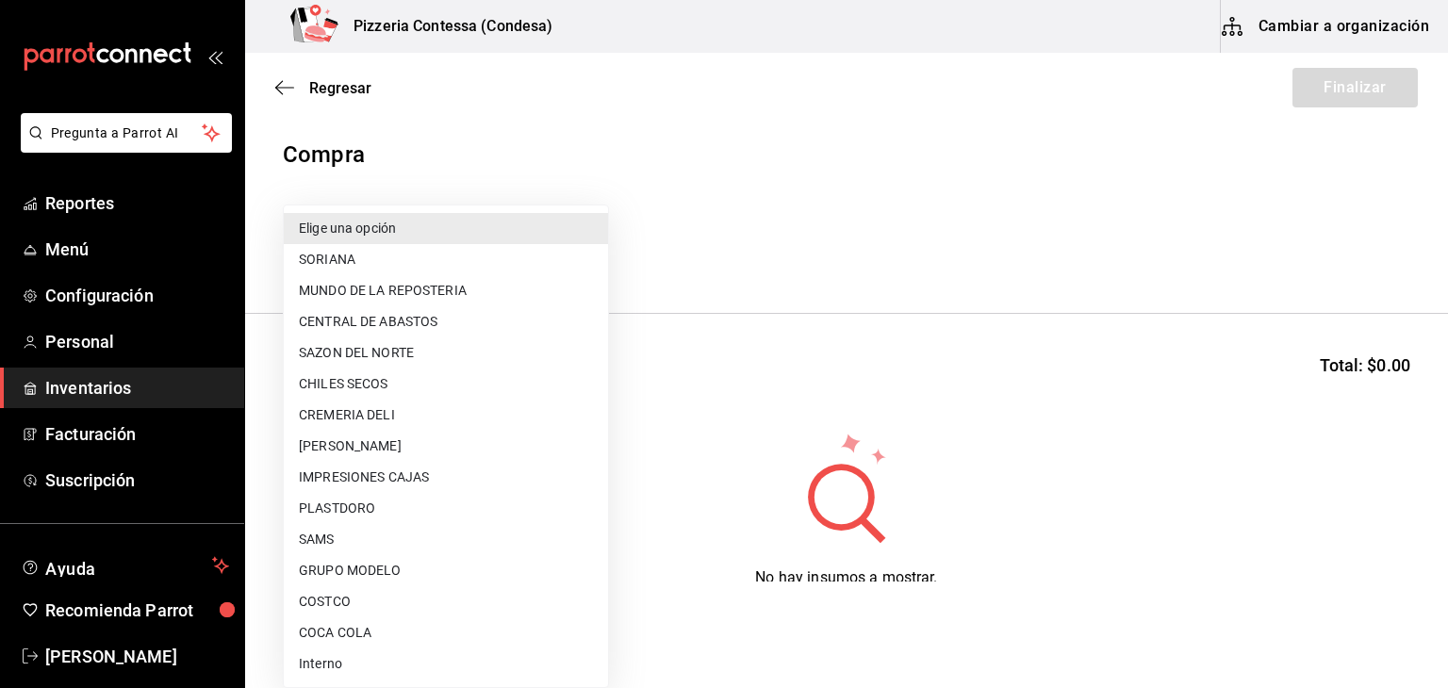
click at [743, 221] on div at bounding box center [724, 344] width 1448 height 688
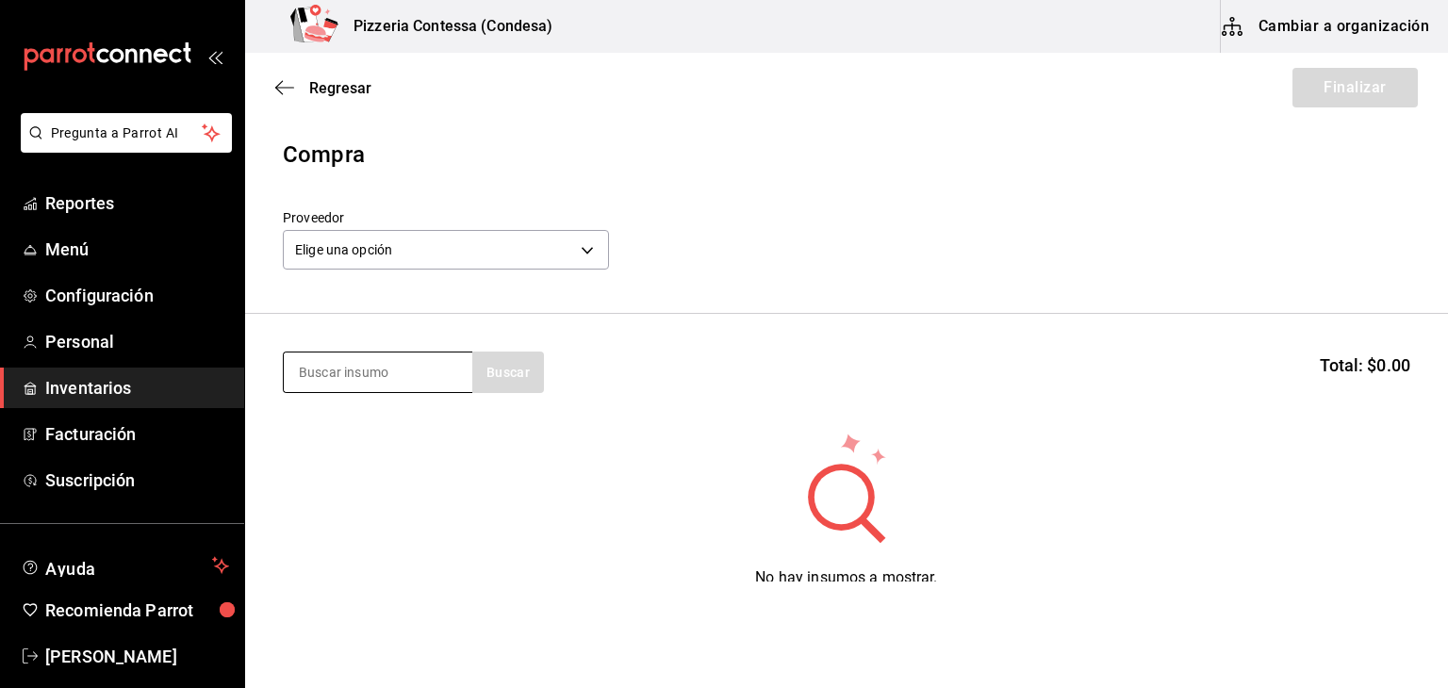
click at [313, 378] on input at bounding box center [378, 372] width 189 height 40
type input "í"
type input "piña"
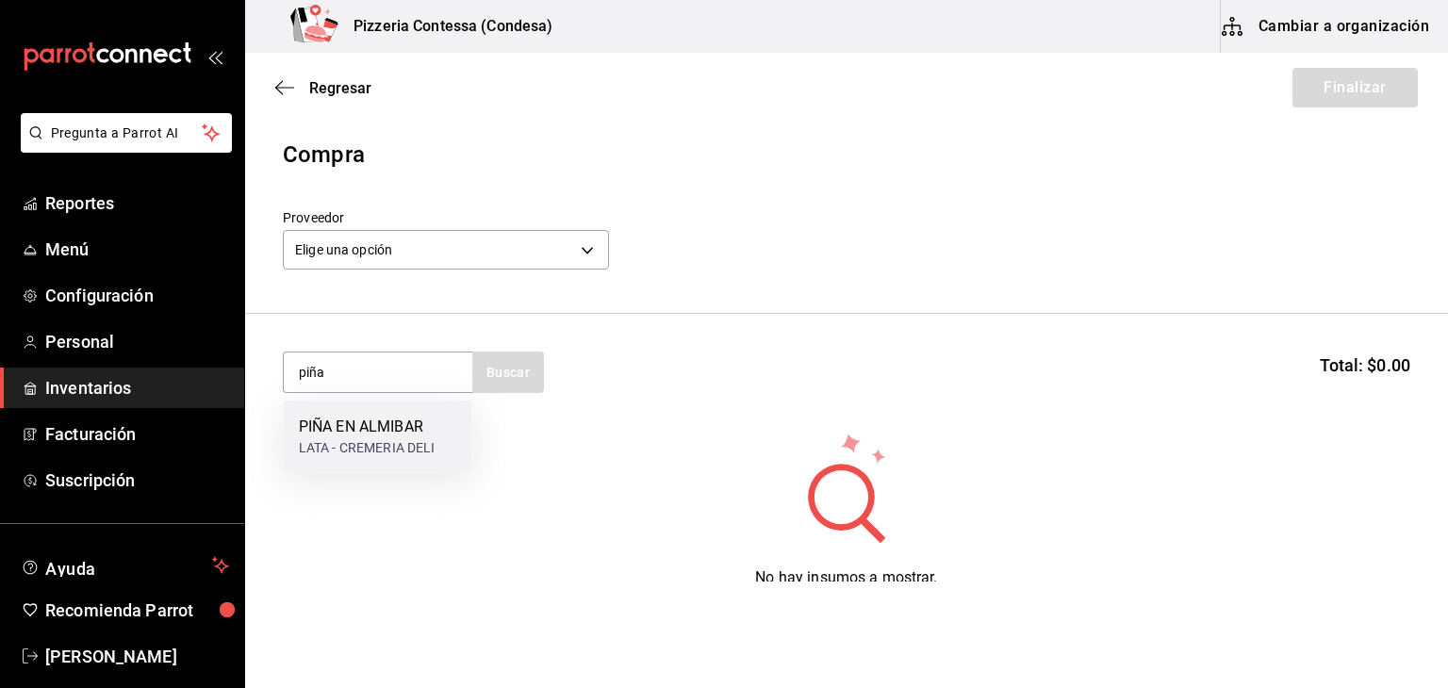
click at [411, 428] on div "PIÑA EN ALMIBAR" at bounding box center [367, 427] width 137 height 23
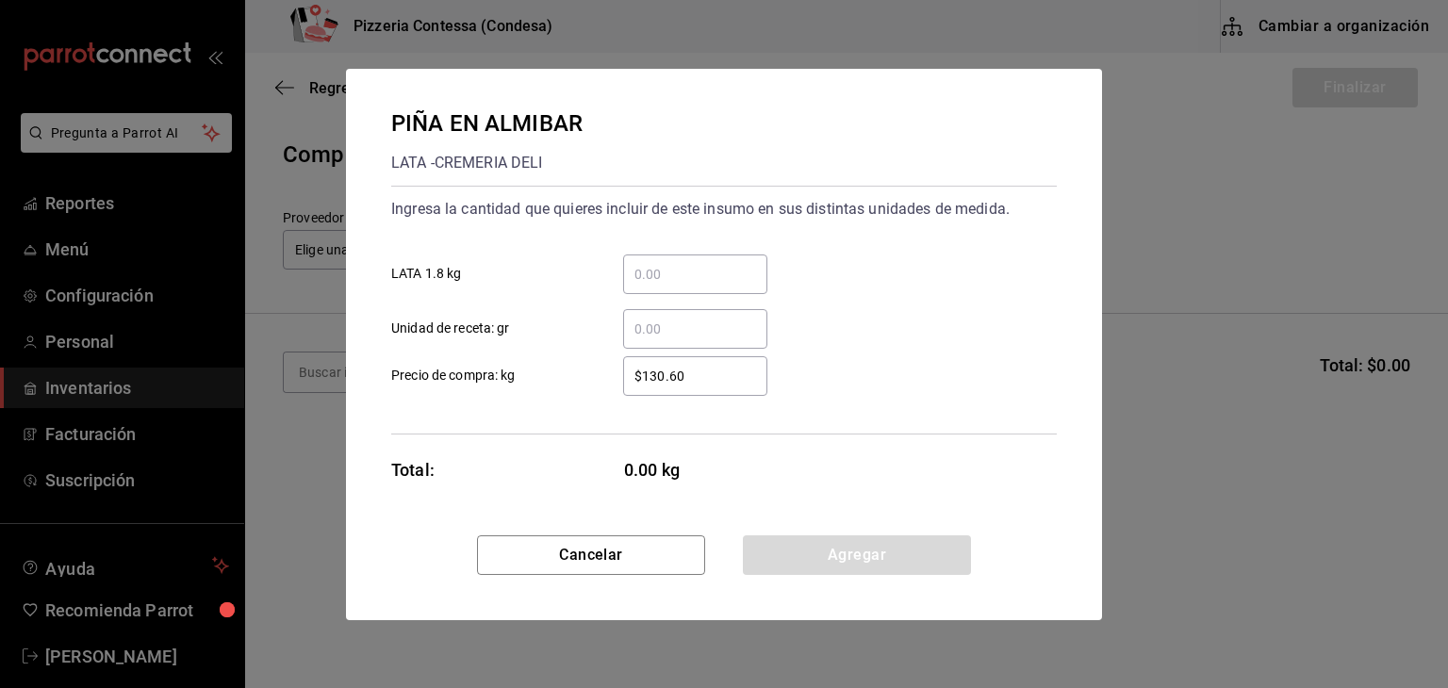
click at [711, 279] on input "​ LATA 1.8 kg" at bounding box center [695, 274] width 144 height 23
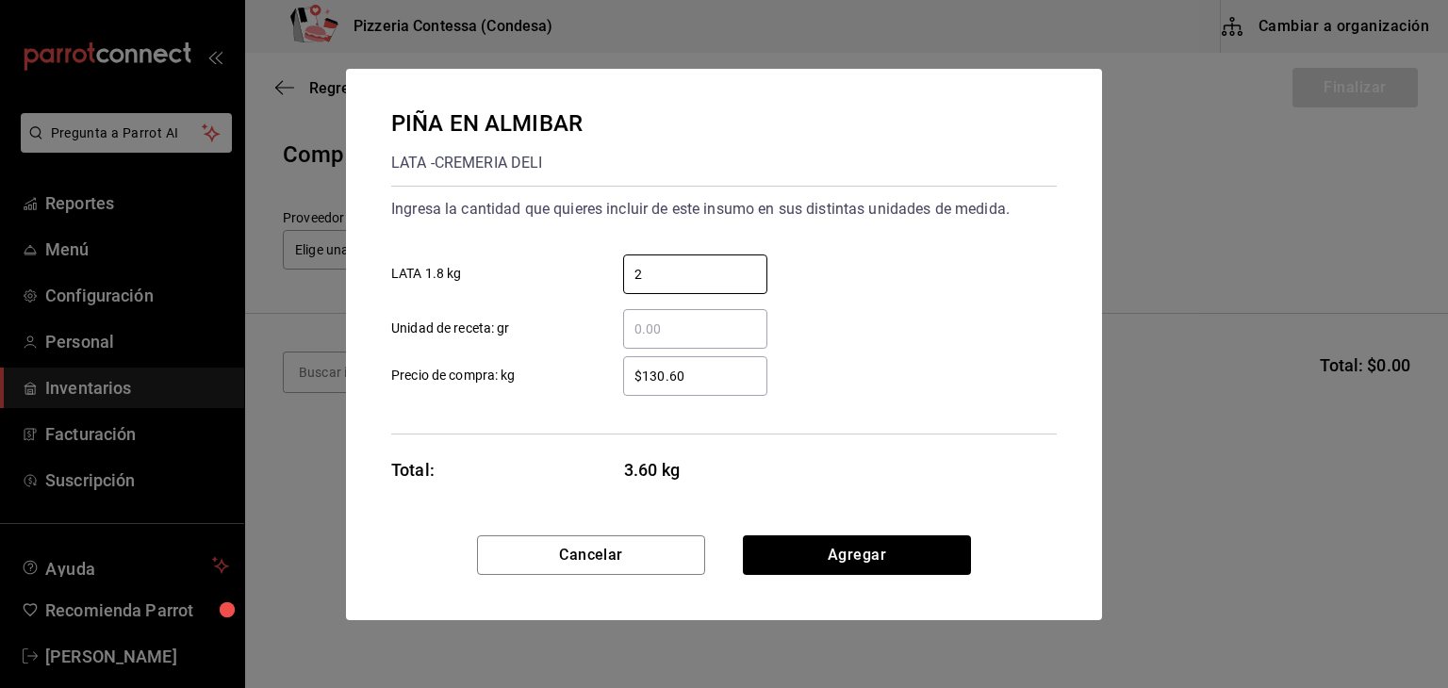
type input "2"
click at [935, 359] on div "$130.60 ​ Precio de compra: kg" at bounding box center [716, 368] width 680 height 55
drag, startPoint x: 731, startPoint y: 372, endPoint x: 486, endPoint y: 397, distance: 246.3
click at [486, 397] on div "Ingresa la cantidad que quieres incluir de este insumo en sus distintas unidade…" at bounding box center [723, 310] width 665 height 249
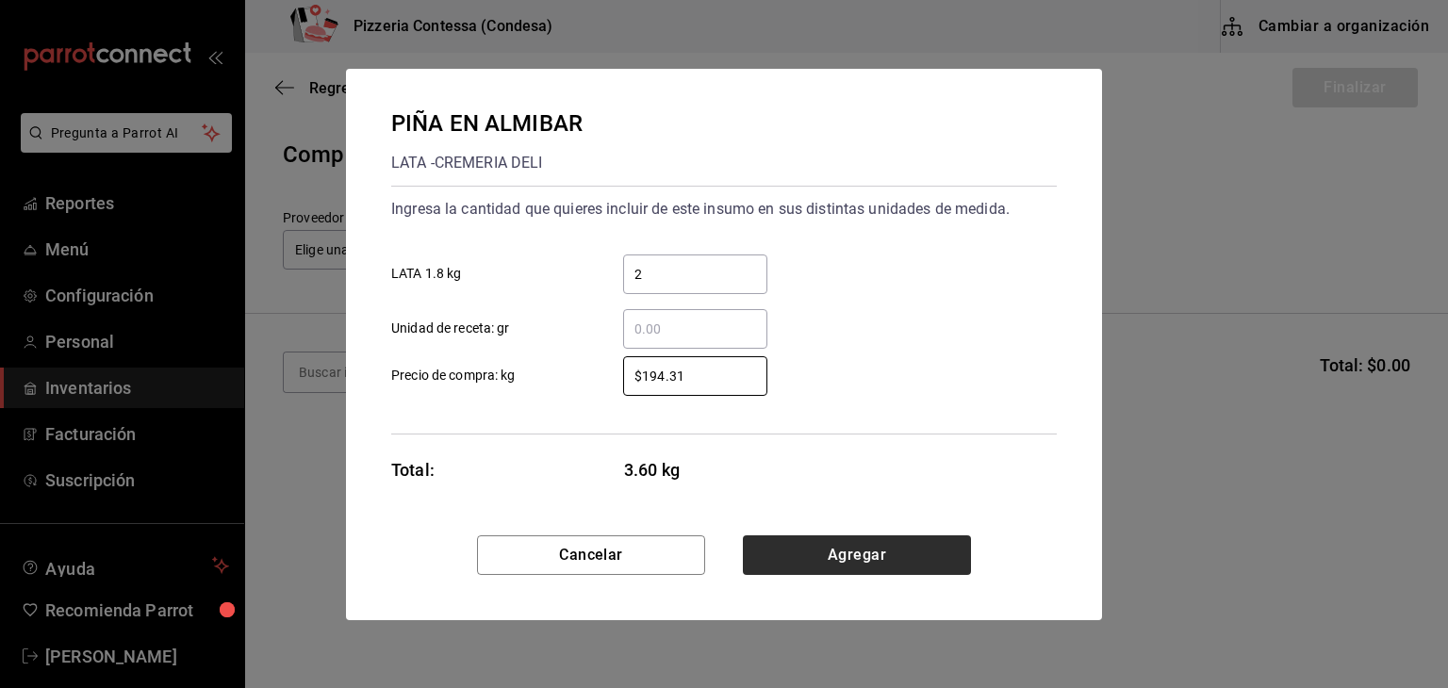
type input "$194.31"
click at [842, 554] on button "Agregar" at bounding box center [857, 555] width 228 height 40
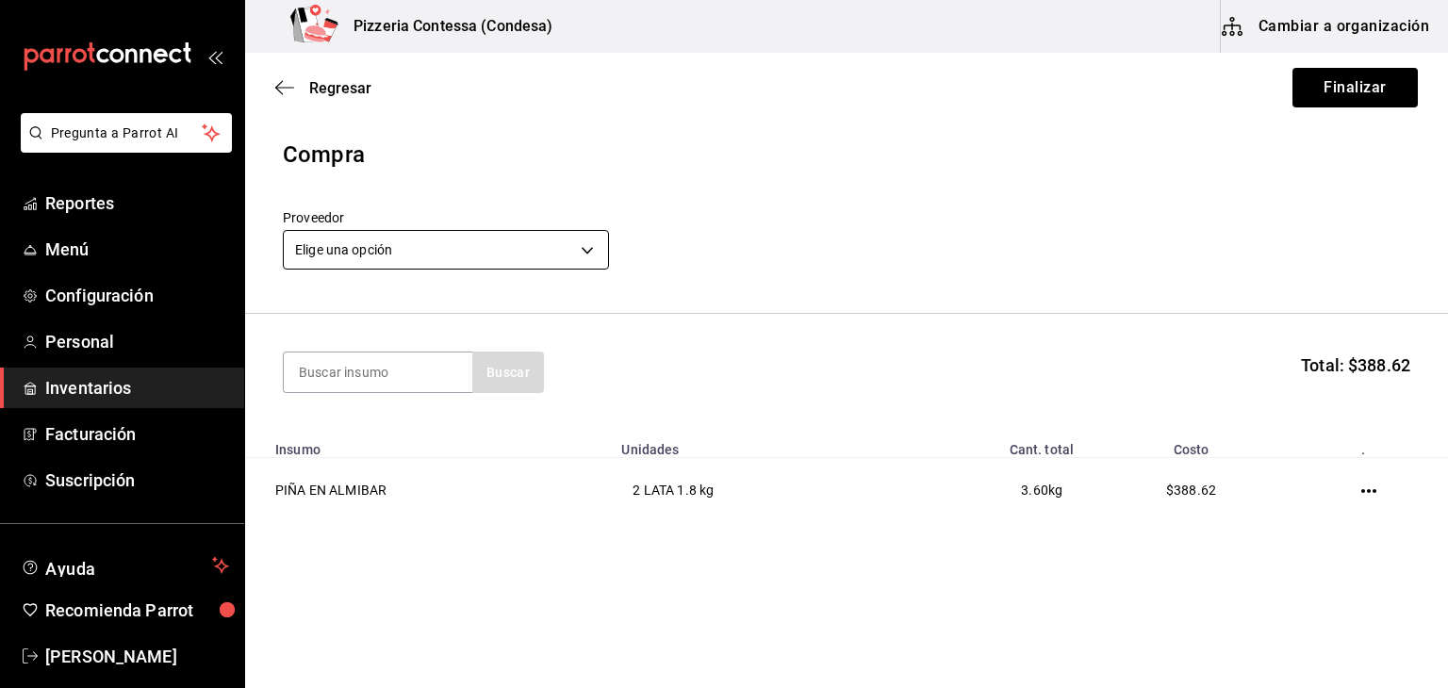
click at [486, 250] on body "Pregunta a Parrot AI Reportes Menú Configuración Personal Inventarios Facturaci…" at bounding box center [724, 291] width 1448 height 582
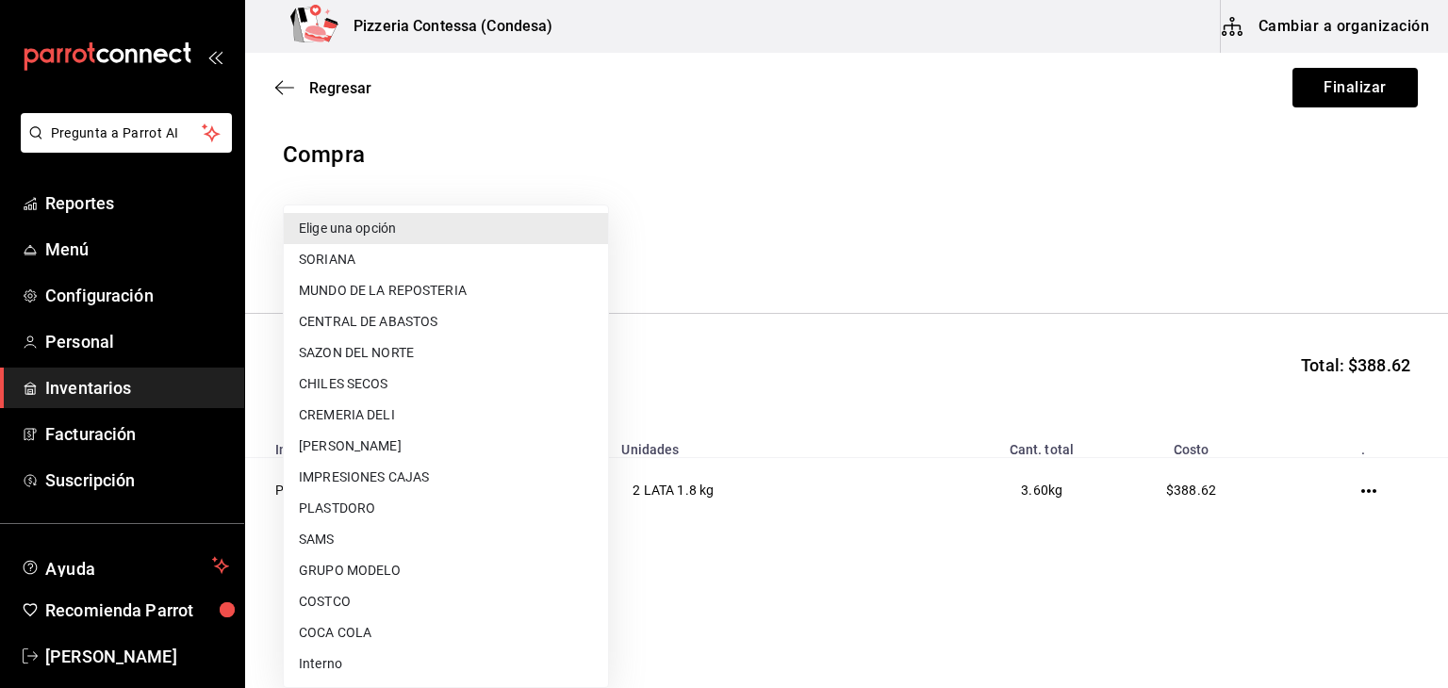
click at [983, 145] on div at bounding box center [724, 344] width 1448 height 688
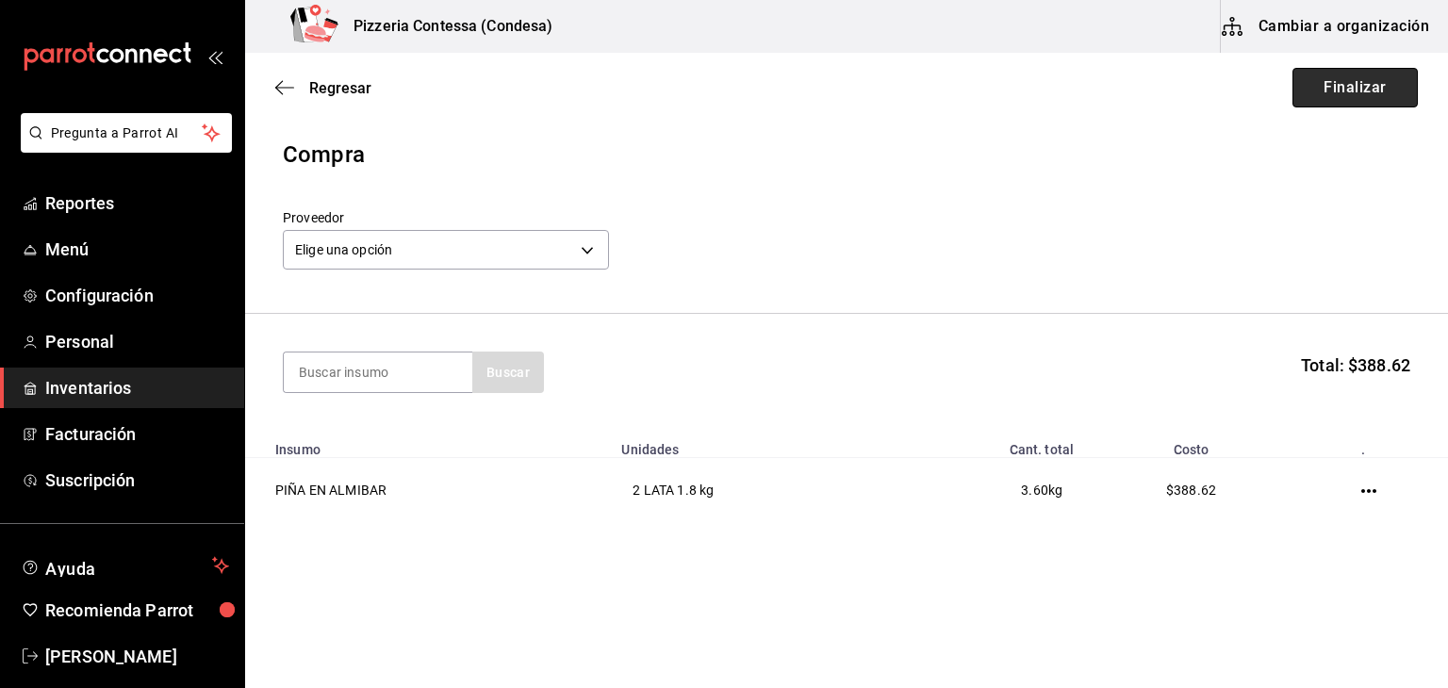
click at [1352, 70] on button "Finalizar" at bounding box center [1354, 88] width 125 height 40
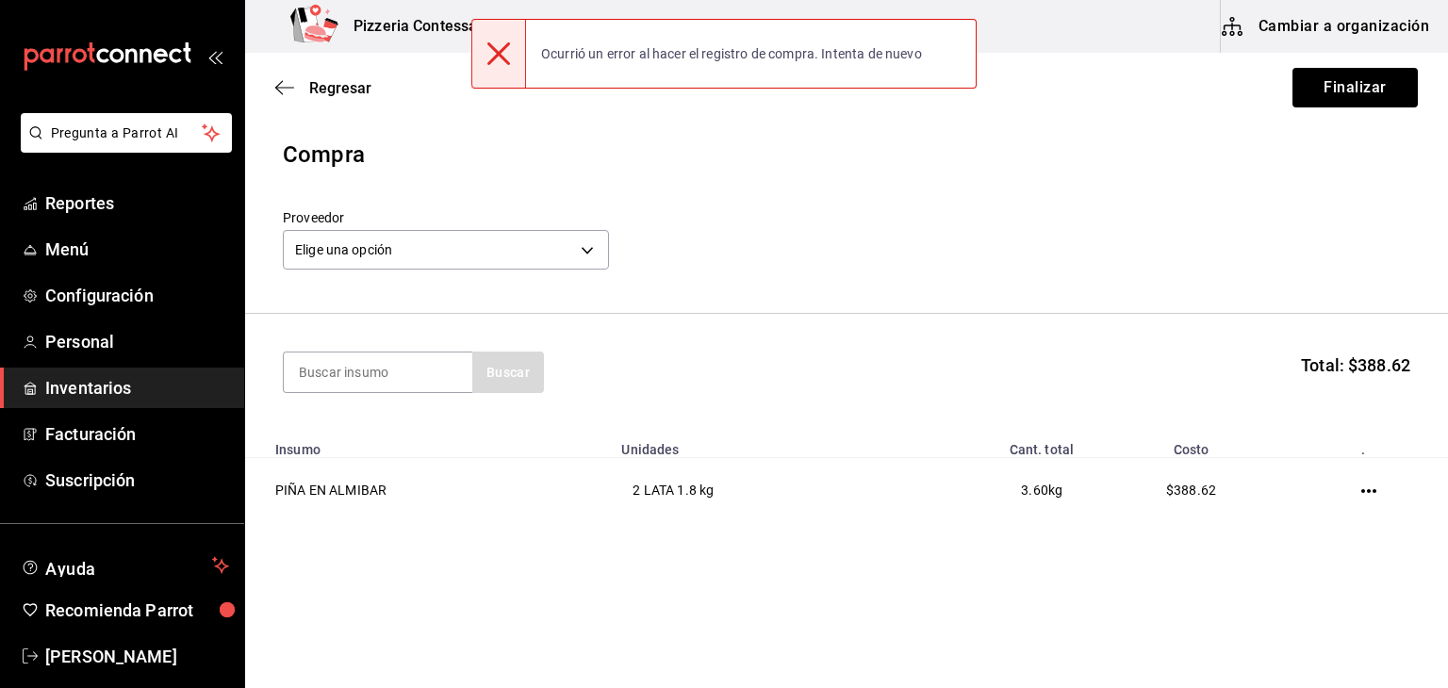
click at [539, 270] on div "Elige una opción default" at bounding box center [446, 247] width 326 height 50
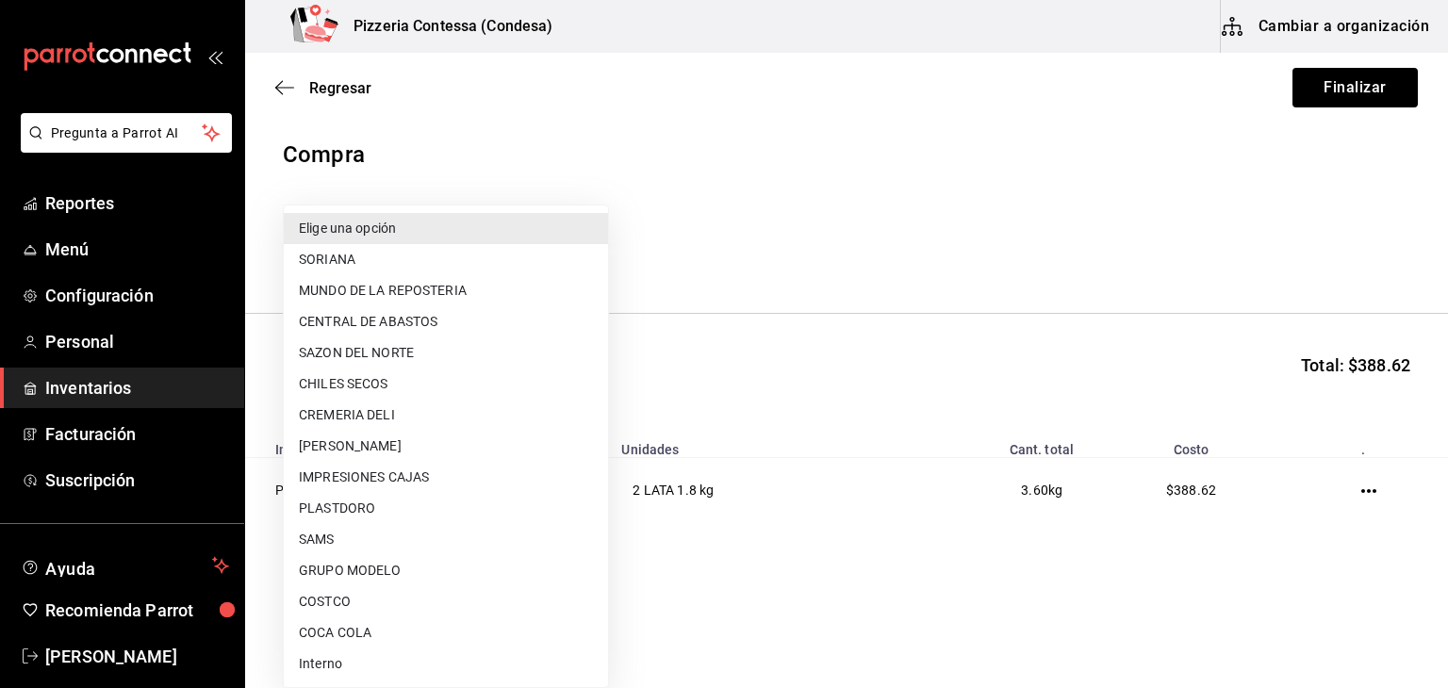
click at [539, 254] on body "Pregunta a Parrot AI Reportes Menú Configuración Personal Inventarios Facturaci…" at bounding box center [724, 291] width 1448 height 582
click at [457, 415] on li "CREMERIA DELI" at bounding box center [446, 415] width 324 height 31
type input "c1b5c383-dc0c-45e7-bd8d-ca1c553fd465"
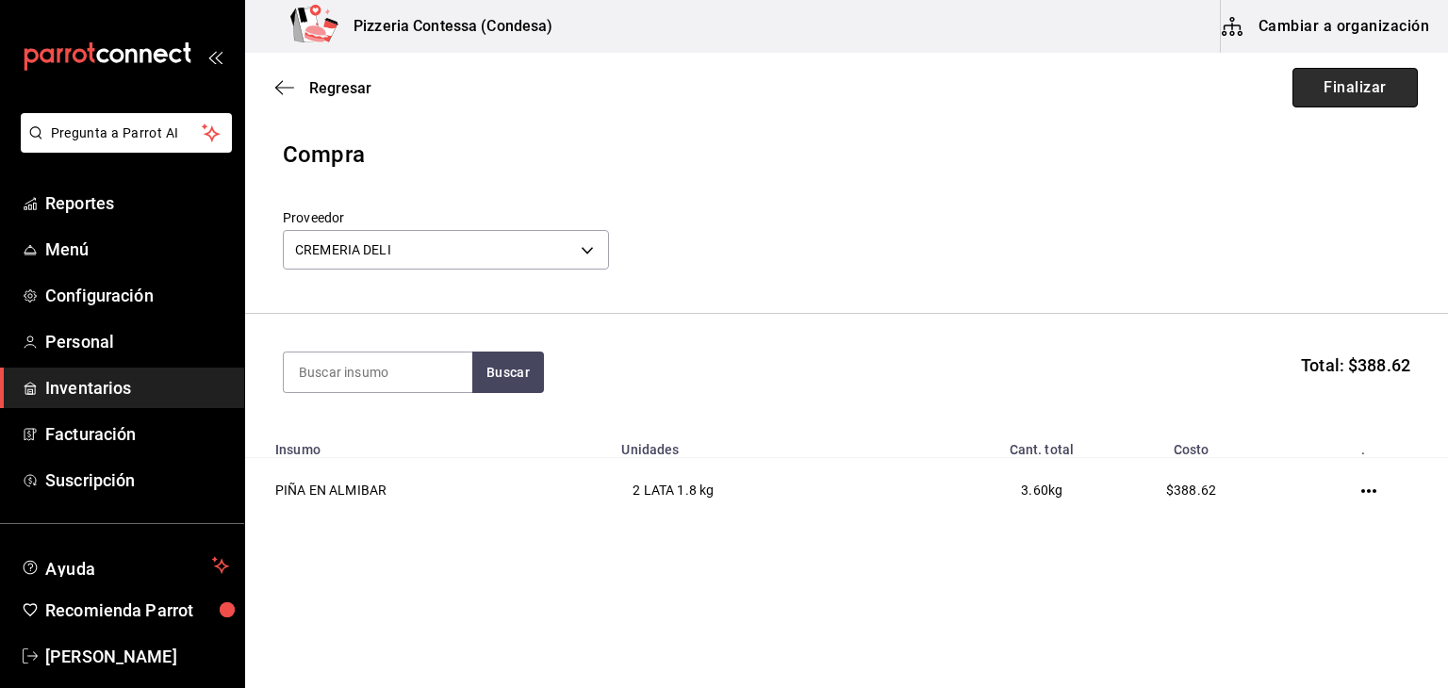
click at [1356, 74] on button "Finalizar" at bounding box center [1354, 88] width 125 height 40
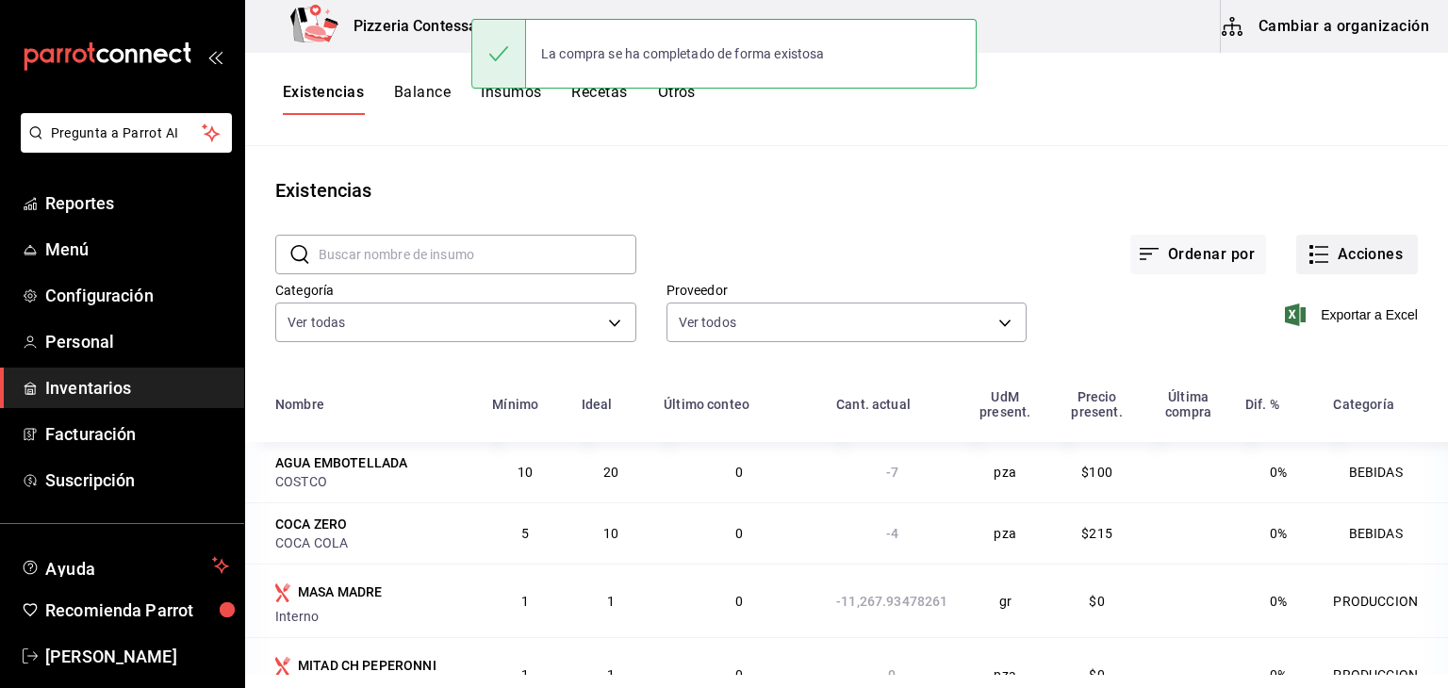
click at [1309, 248] on icon "button" at bounding box center [1318, 254] width 23 height 23
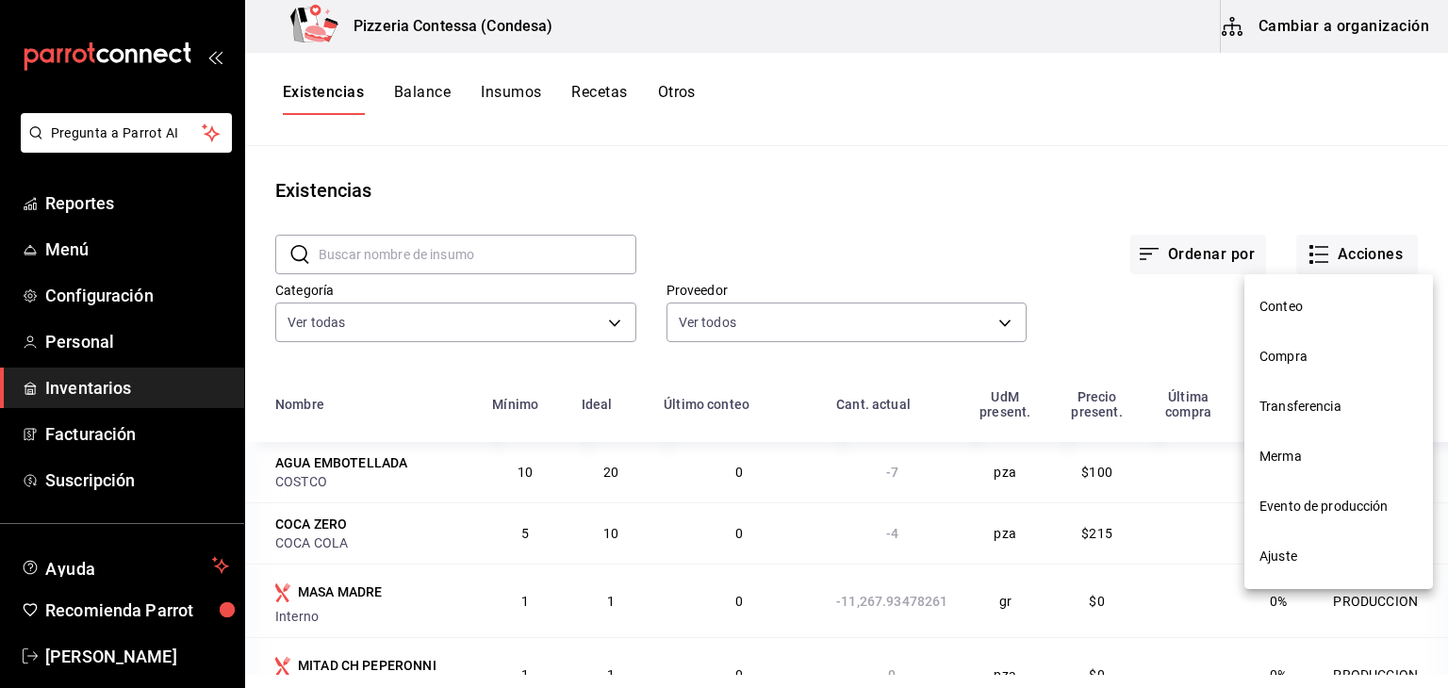
click at [1299, 345] on li "Compra" at bounding box center [1338, 357] width 189 height 50
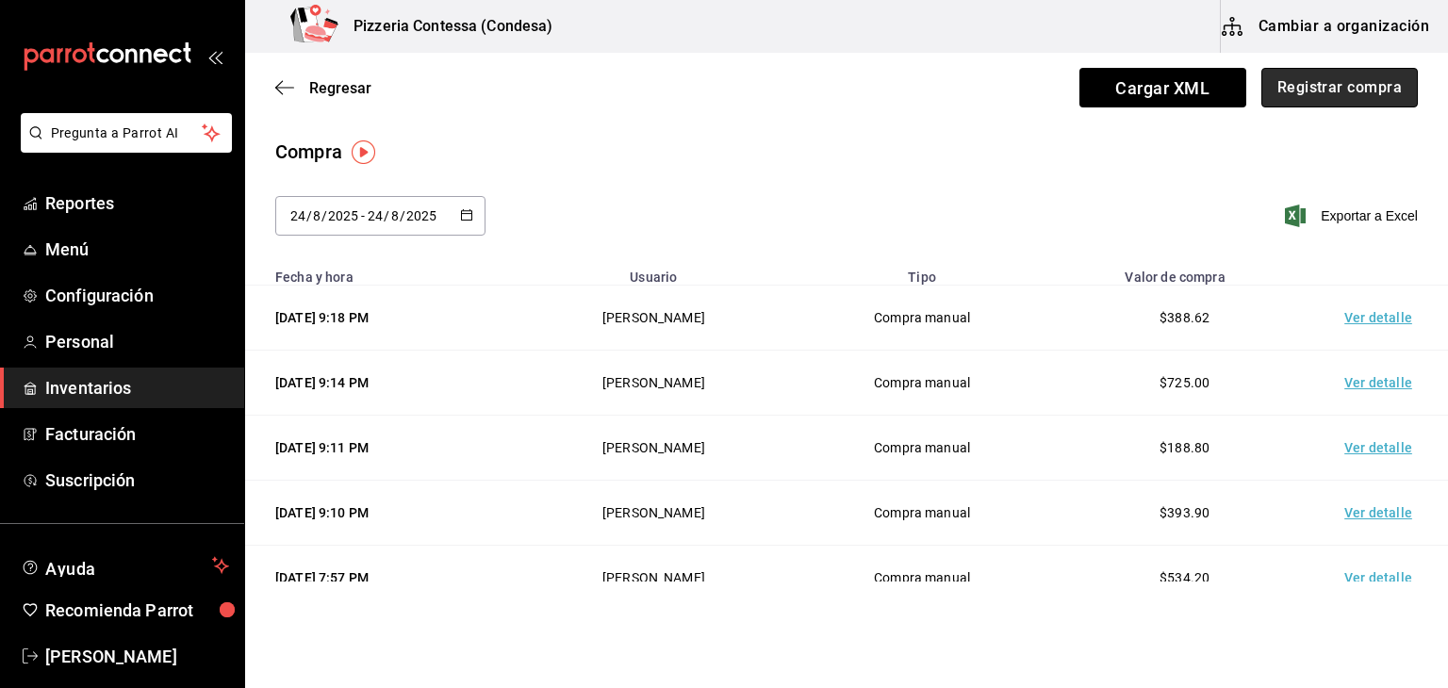
click at [1322, 84] on button "Registrar compra" at bounding box center [1339, 88] width 156 height 40
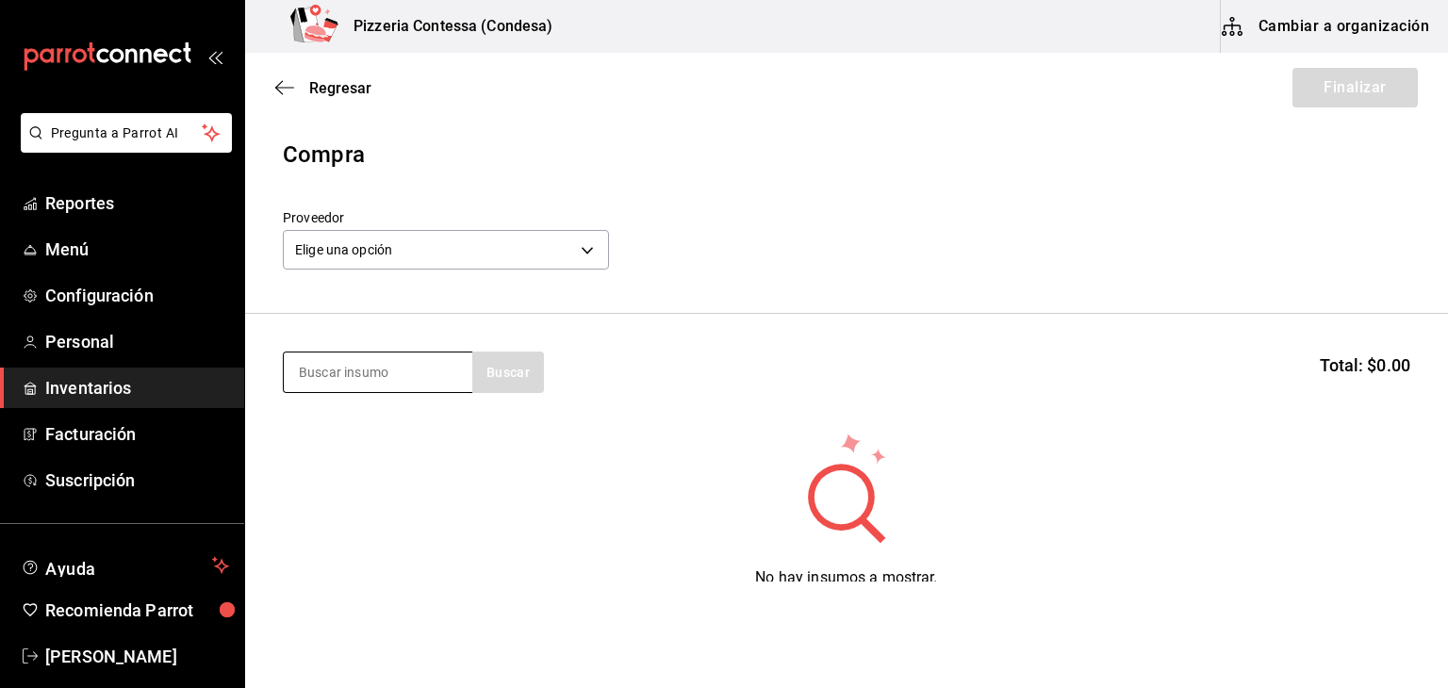
click at [333, 380] on input at bounding box center [378, 372] width 189 height 40
type input "coca"
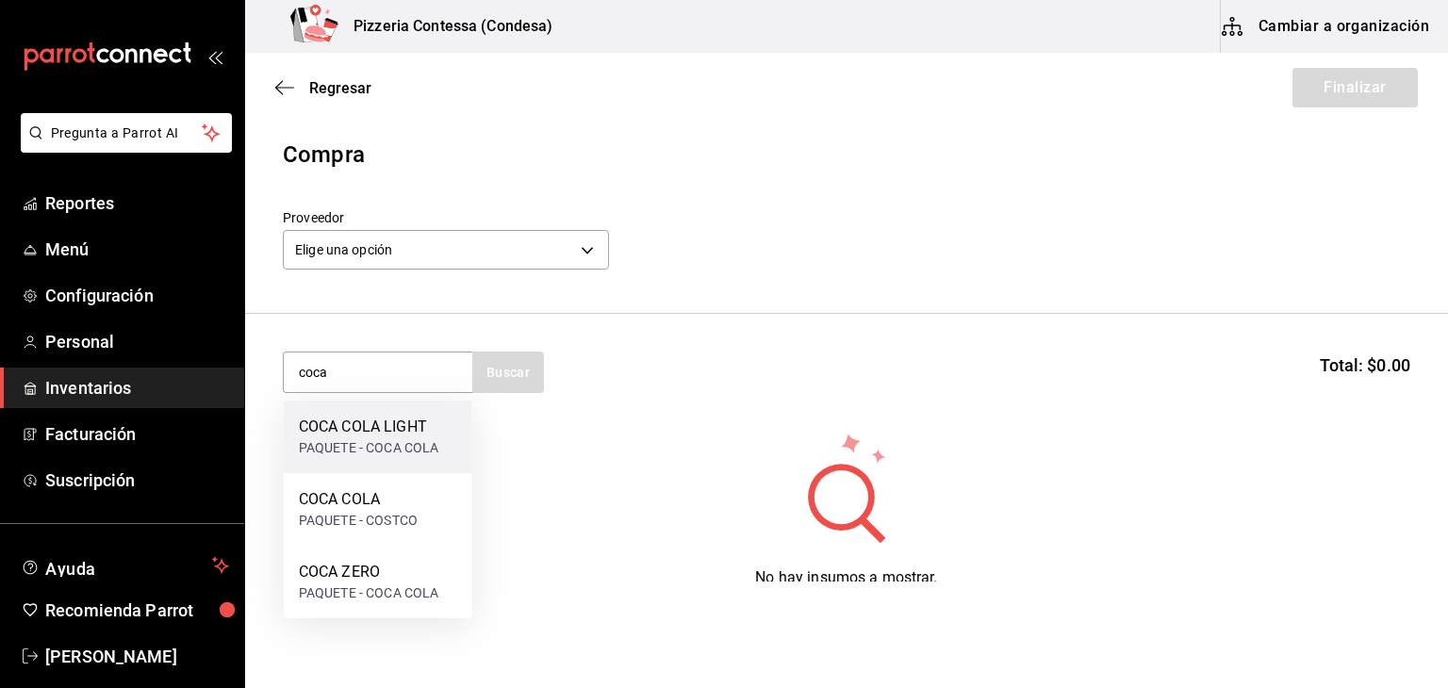
click at [413, 427] on div "COCA COLA LIGHT" at bounding box center [369, 427] width 140 height 23
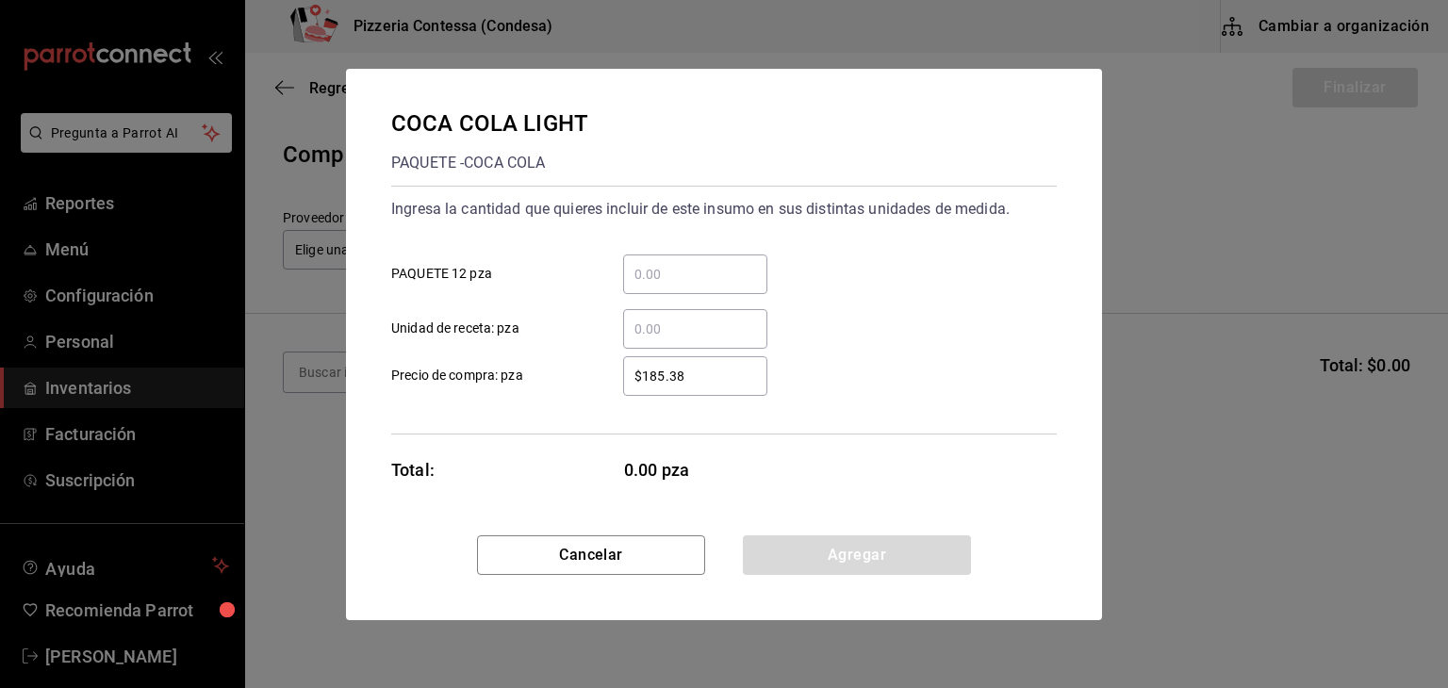
click at [711, 280] on input "​ PAQUETE 12 pza" at bounding box center [695, 274] width 144 height 23
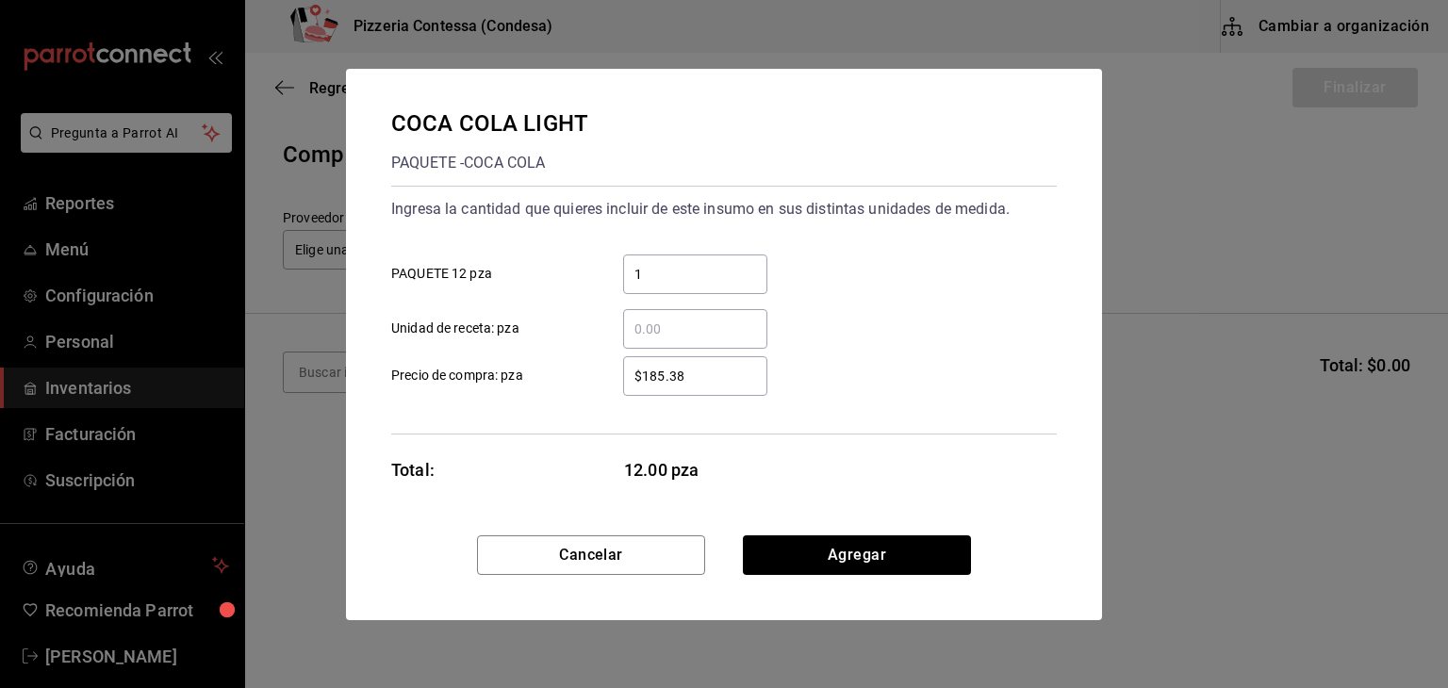
type input "1"
drag, startPoint x: 703, startPoint y: 361, endPoint x: 558, endPoint y: 359, distance: 145.2
click at [558, 359] on label "$185.38 ​ Precio de compra: pza" at bounding box center [579, 376] width 376 height 40
click at [737, 375] on input "$185.38" at bounding box center [695, 376] width 144 height 23
type input "$1"
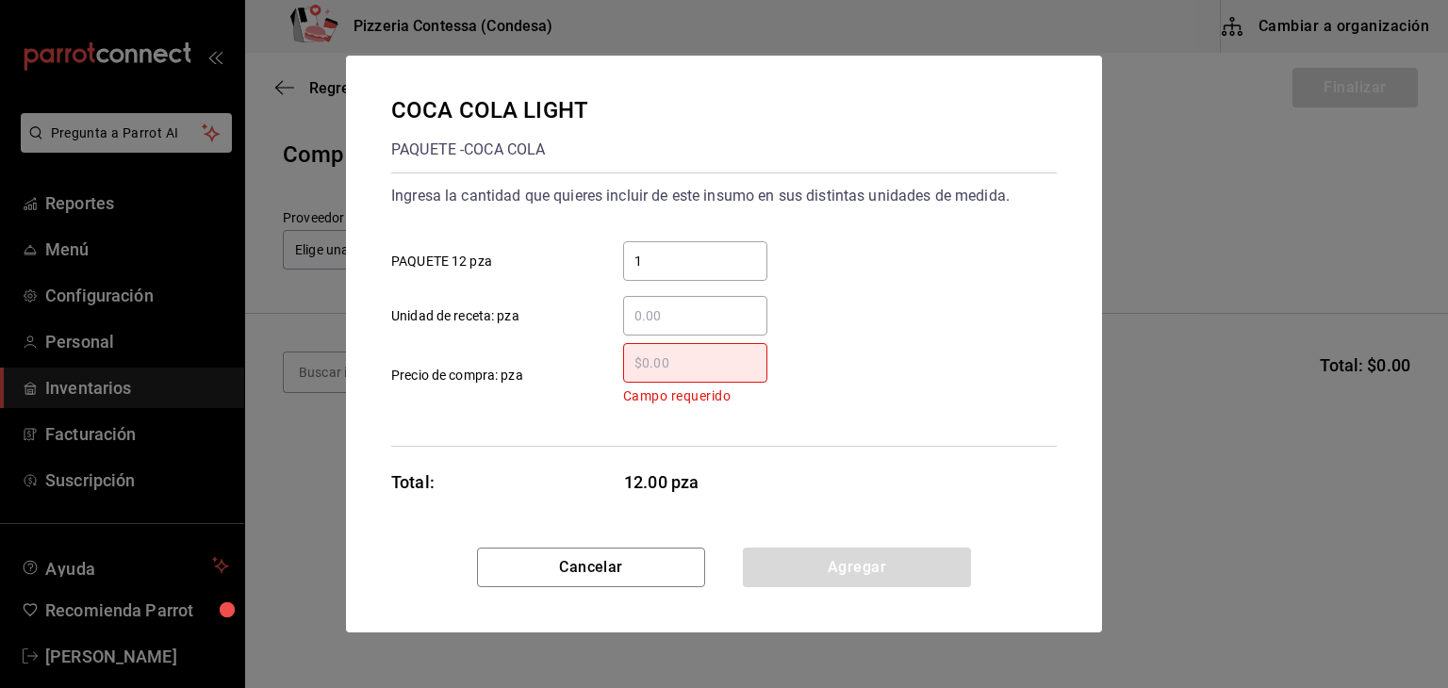
drag, startPoint x: 705, startPoint y: 352, endPoint x: 584, endPoint y: 369, distance: 121.8
click at [584, 369] on label "​ Campo requerido Precio de compra: pza" at bounding box center [579, 375] width 376 height 64
click at [623, 369] on input "​ Campo requerido Precio de compra: pza" at bounding box center [695, 363] width 144 height 23
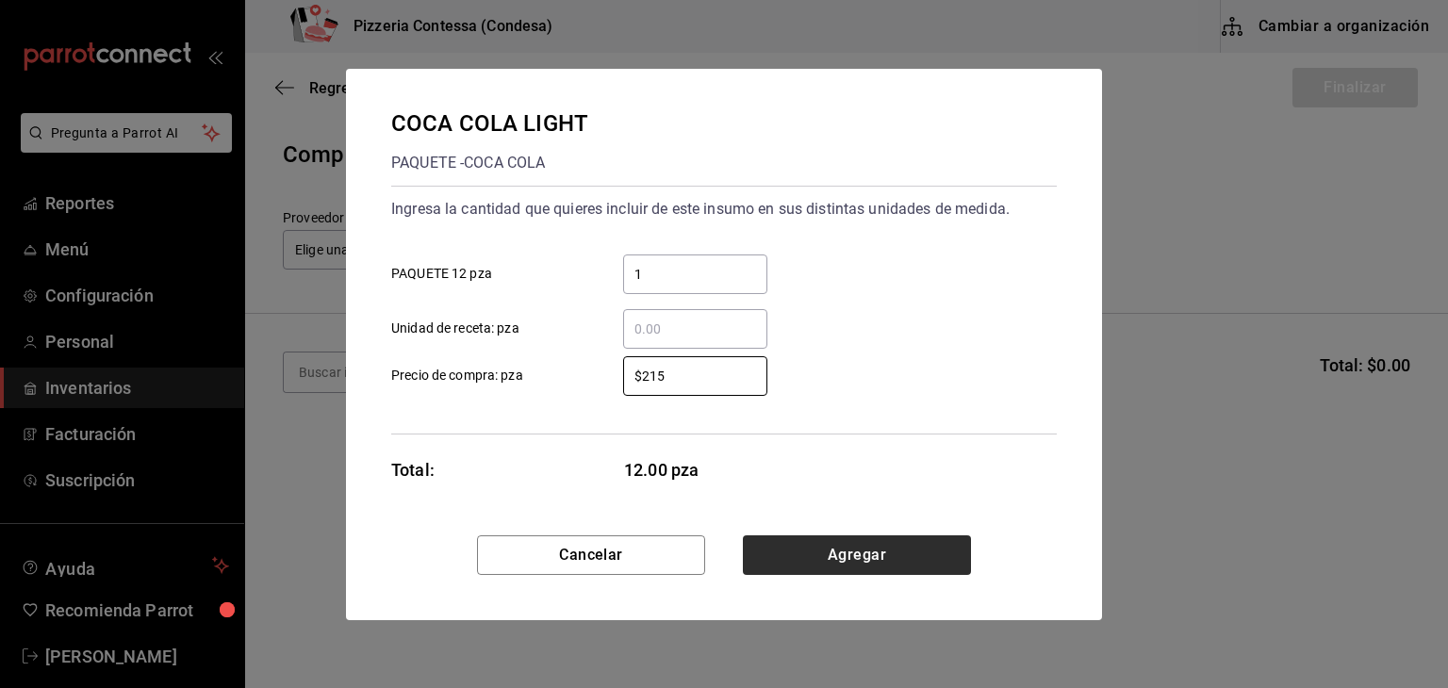
type input "$215"
click at [822, 562] on button "Agregar" at bounding box center [857, 555] width 228 height 40
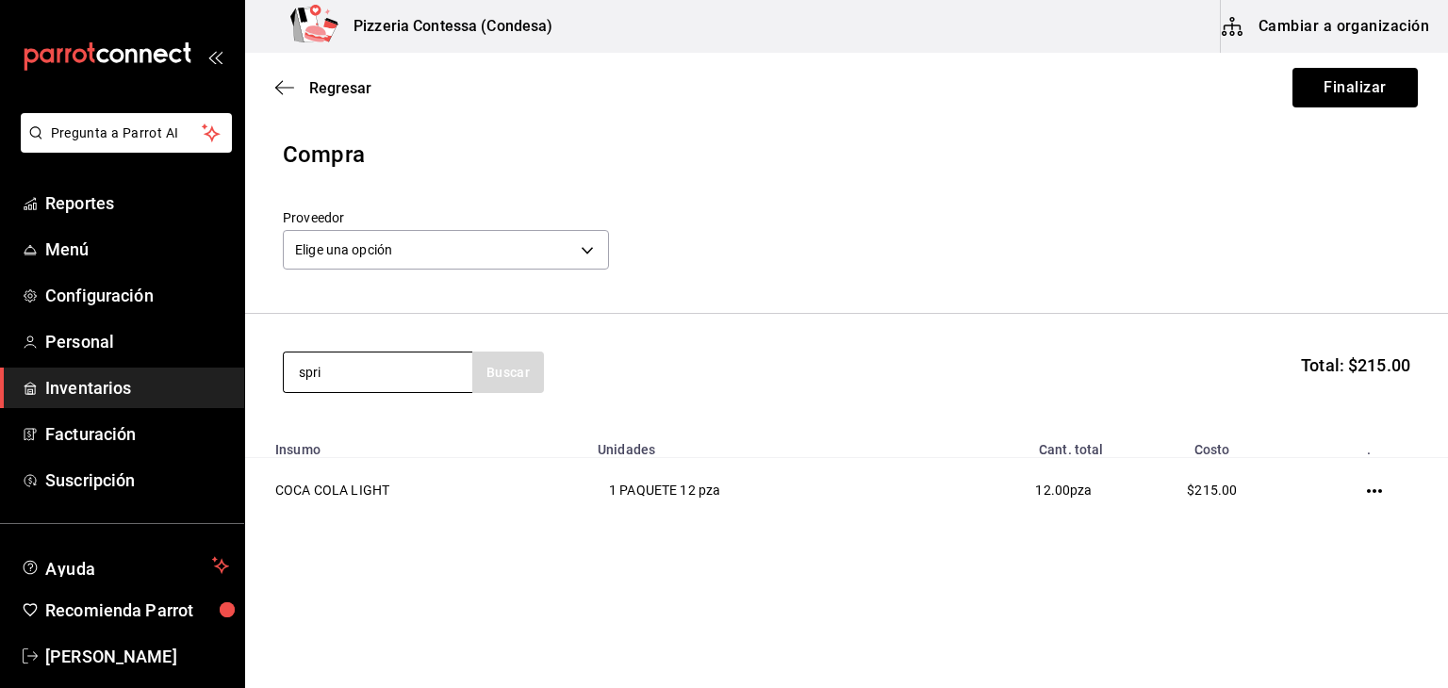
type input "spri"
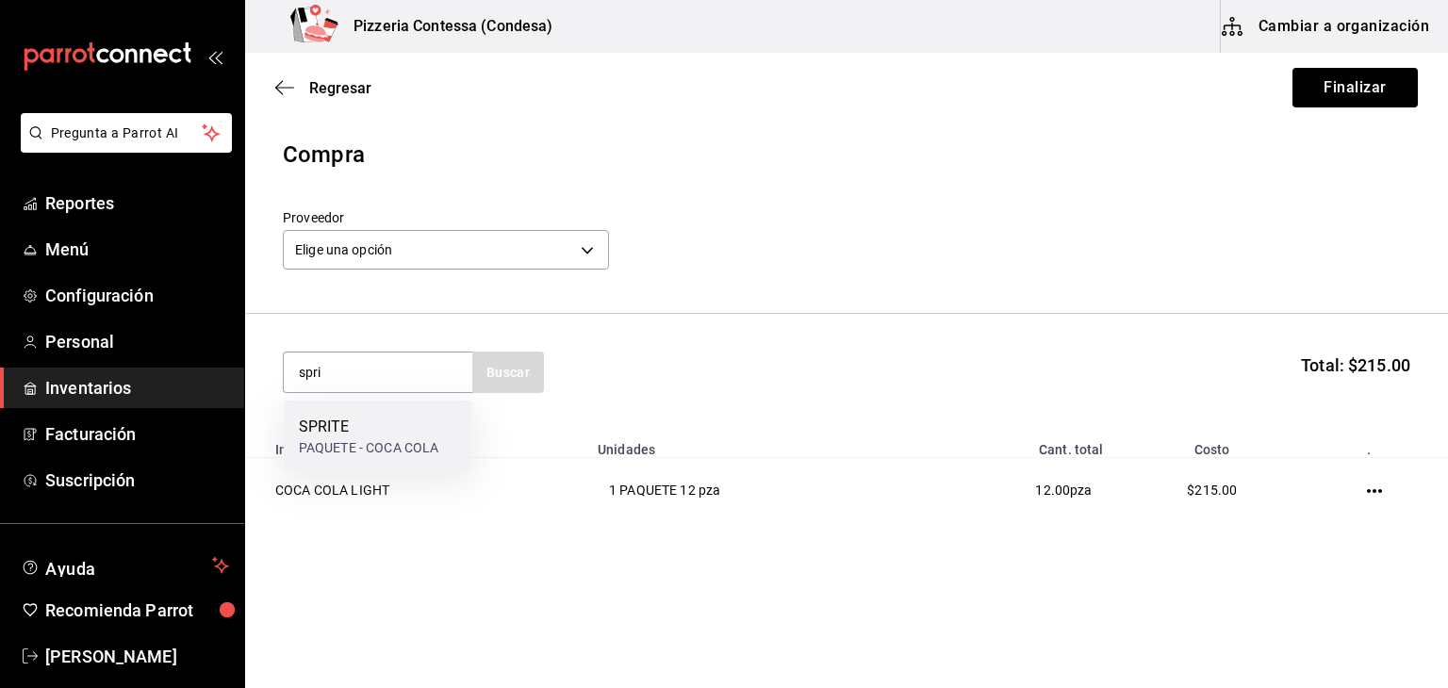
click at [396, 453] on div "PAQUETE - COCA COLA" at bounding box center [369, 448] width 140 height 20
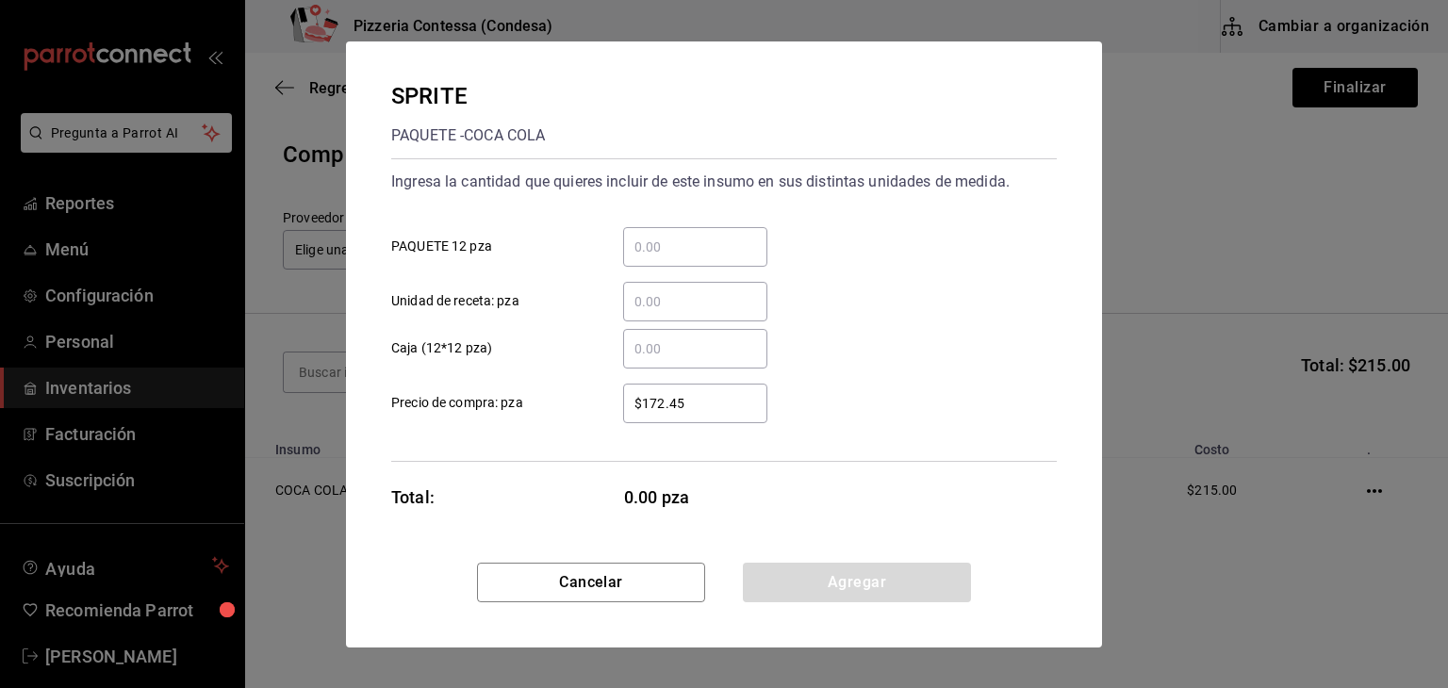
click at [694, 219] on div "​ PAQUETE 12 pza" at bounding box center [716, 239] width 680 height 55
click at [674, 238] on input "​ PAQUETE 12 pza" at bounding box center [695, 247] width 144 height 23
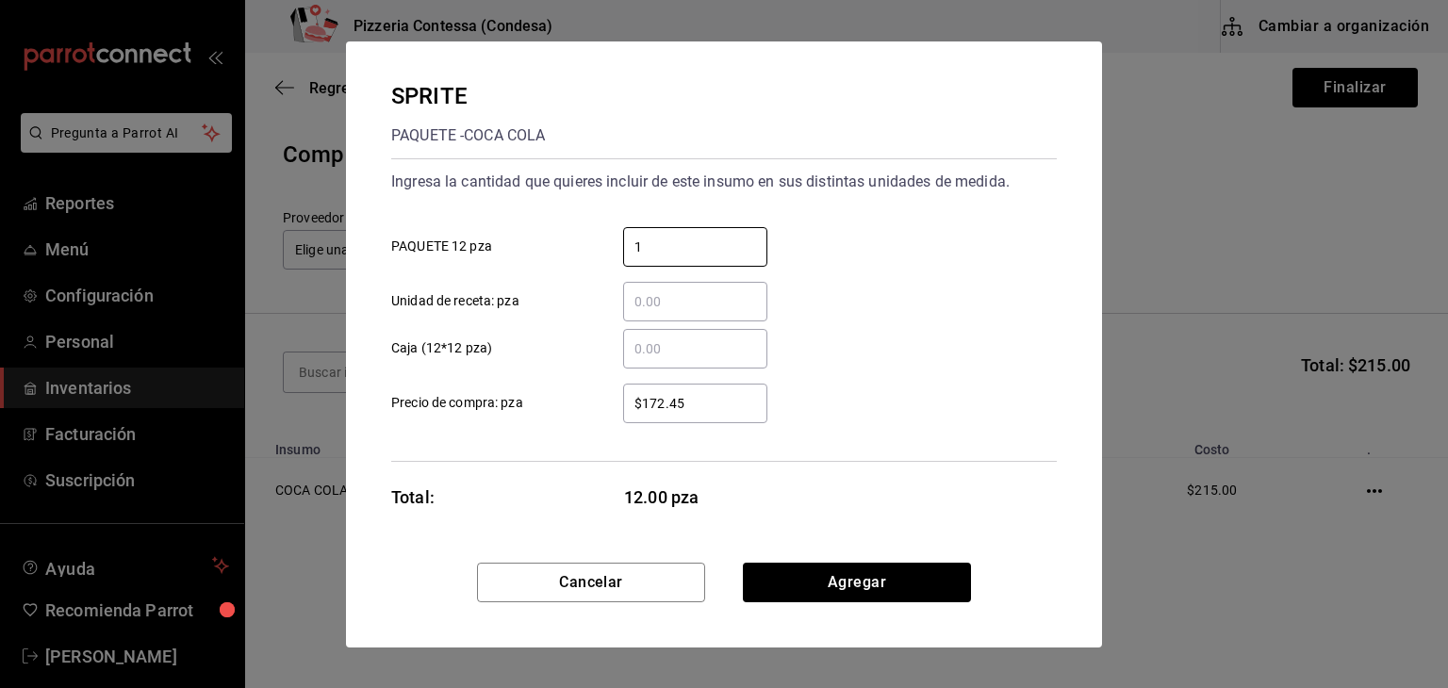
type input "1"
click at [843, 402] on div "$172.45 ​ Precio de compra: pza" at bounding box center [716, 396] width 680 height 55
drag, startPoint x: 704, startPoint y: 397, endPoint x: 547, endPoint y: 412, distance: 158.1
click at [547, 412] on label "$172.45 ​ Precio de compra: pza" at bounding box center [579, 404] width 376 height 40
type input "$200"
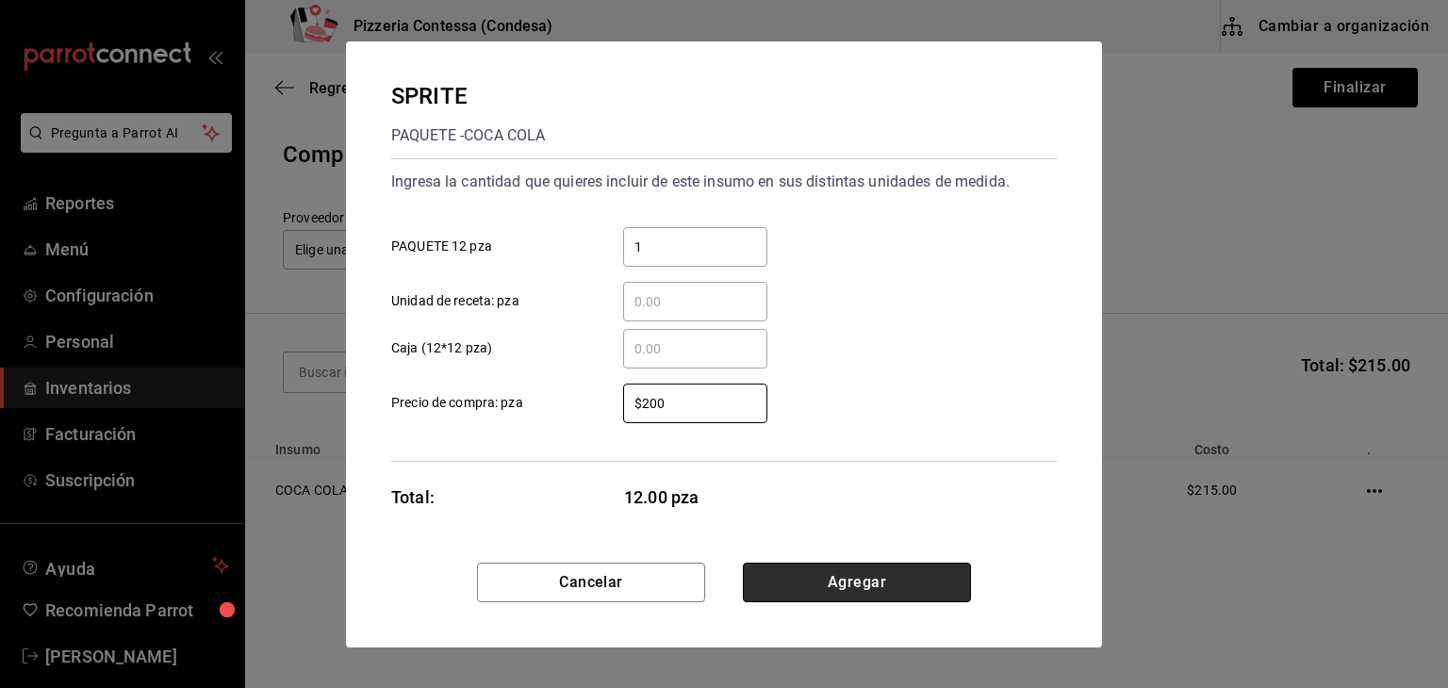
click at [852, 572] on button "Agregar" at bounding box center [857, 583] width 228 height 40
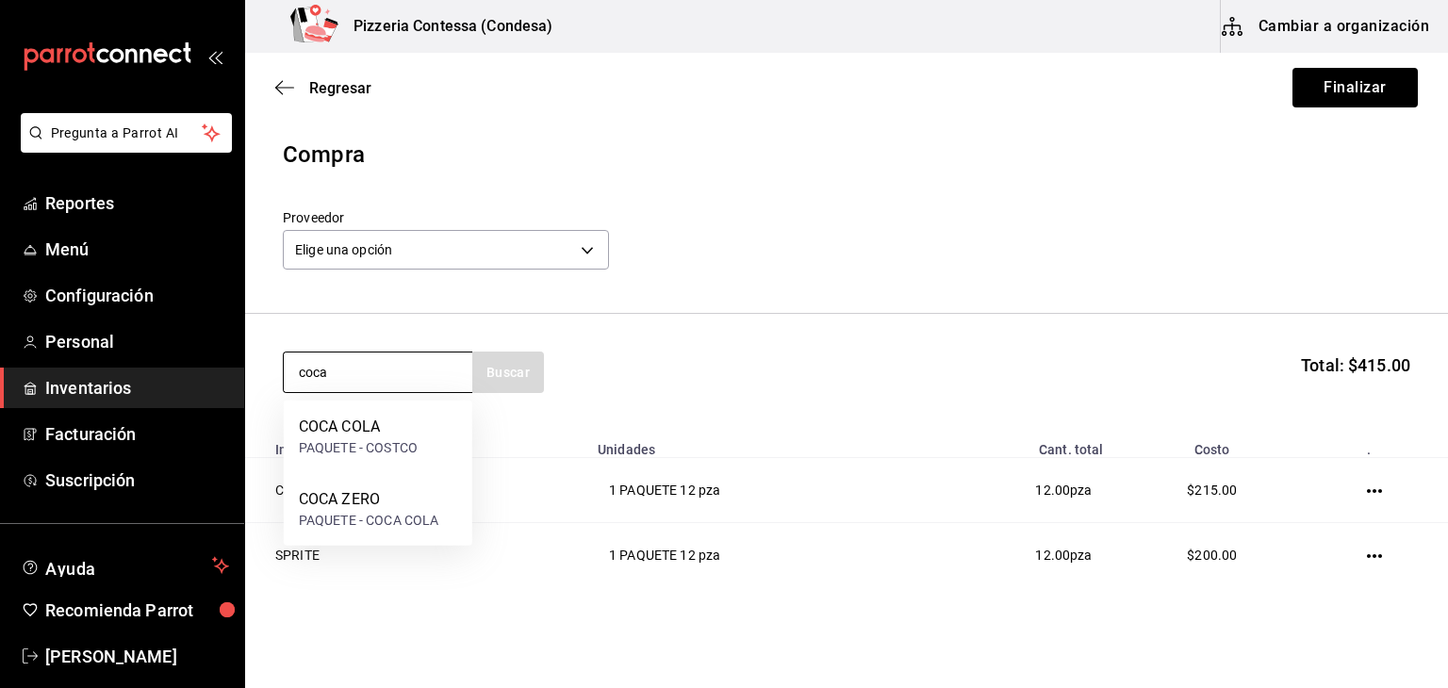
type input "coca"
click at [379, 500] on div "COCA ZERO" at bounding box center [369, 499] width 140 height 23
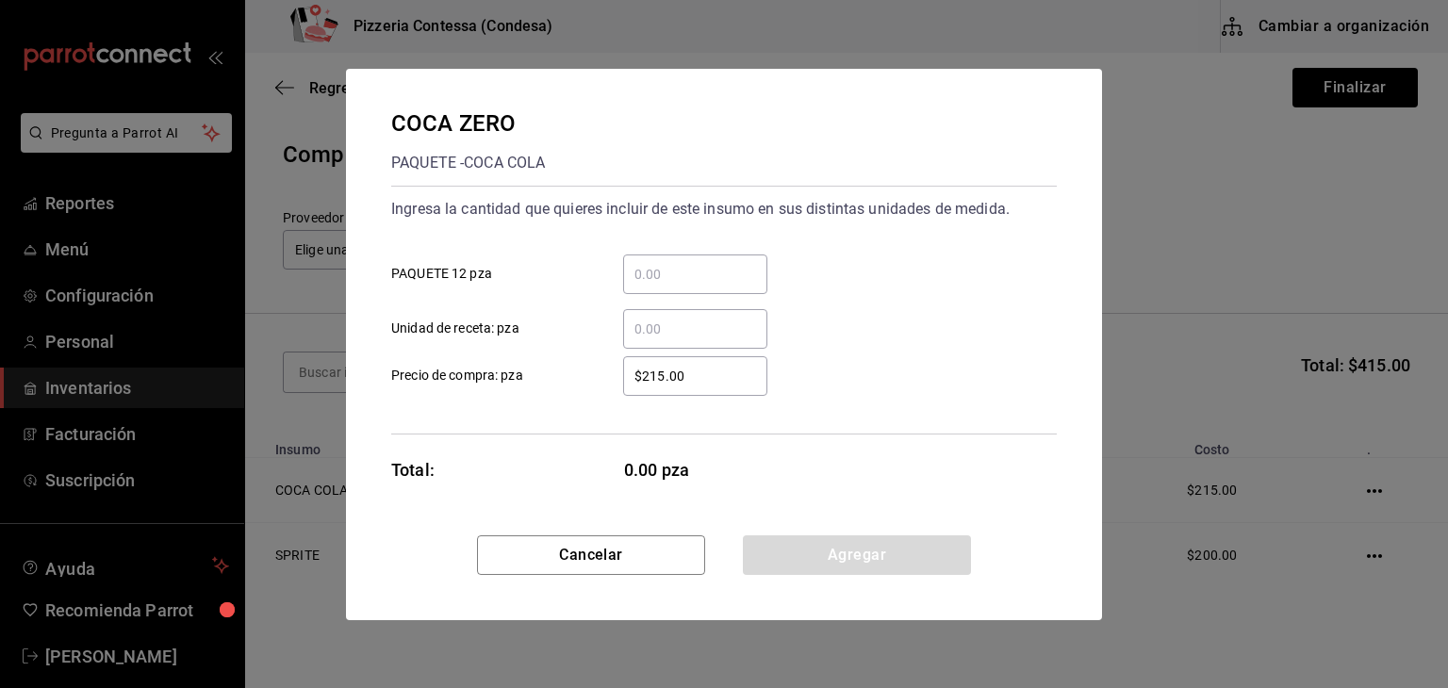
click at [701, 266] on input "​ PAQUETE 12 pza" at bounding box center [695, 274] width 144 height 23
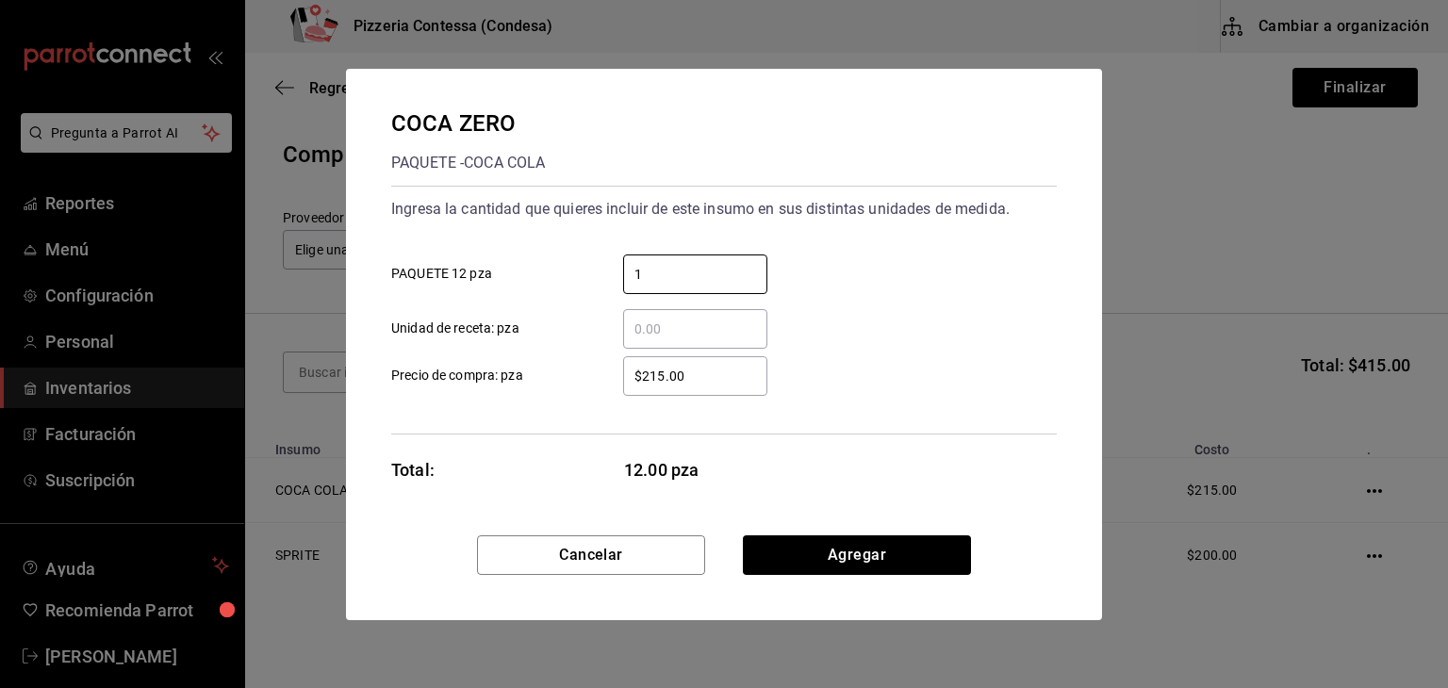
type input "1"
drag, startPoint x: 705, startPoint y: 385, endPoint x: 623, endPoint y: 402, distance: 83.7
click at [623, 402] on div "Ingresa la cantidad que quieres incluir de este insumo en sus distintas unidade…" at bounding box center [723, 310] width 665 height 249
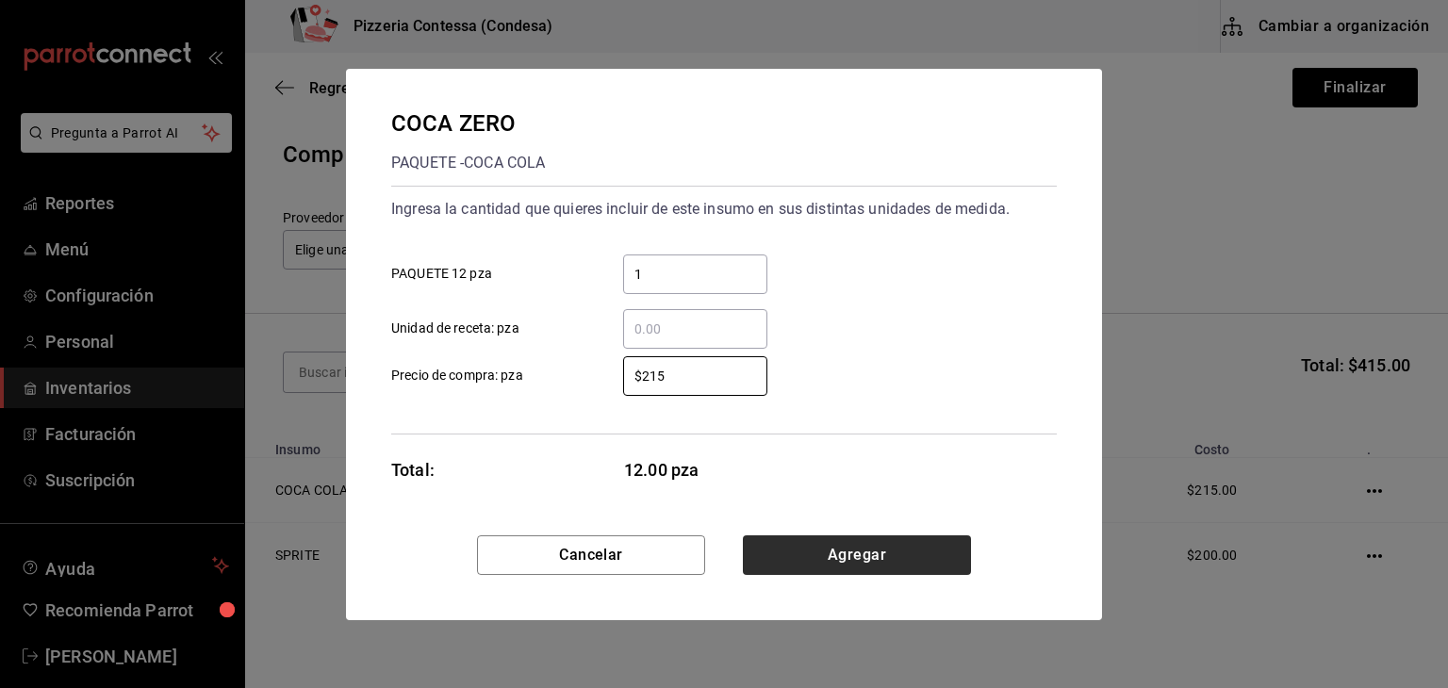
type input "$215"
click at [850, 556] on button "Agregar" at bounding box center [857, 555] width 228 height 40
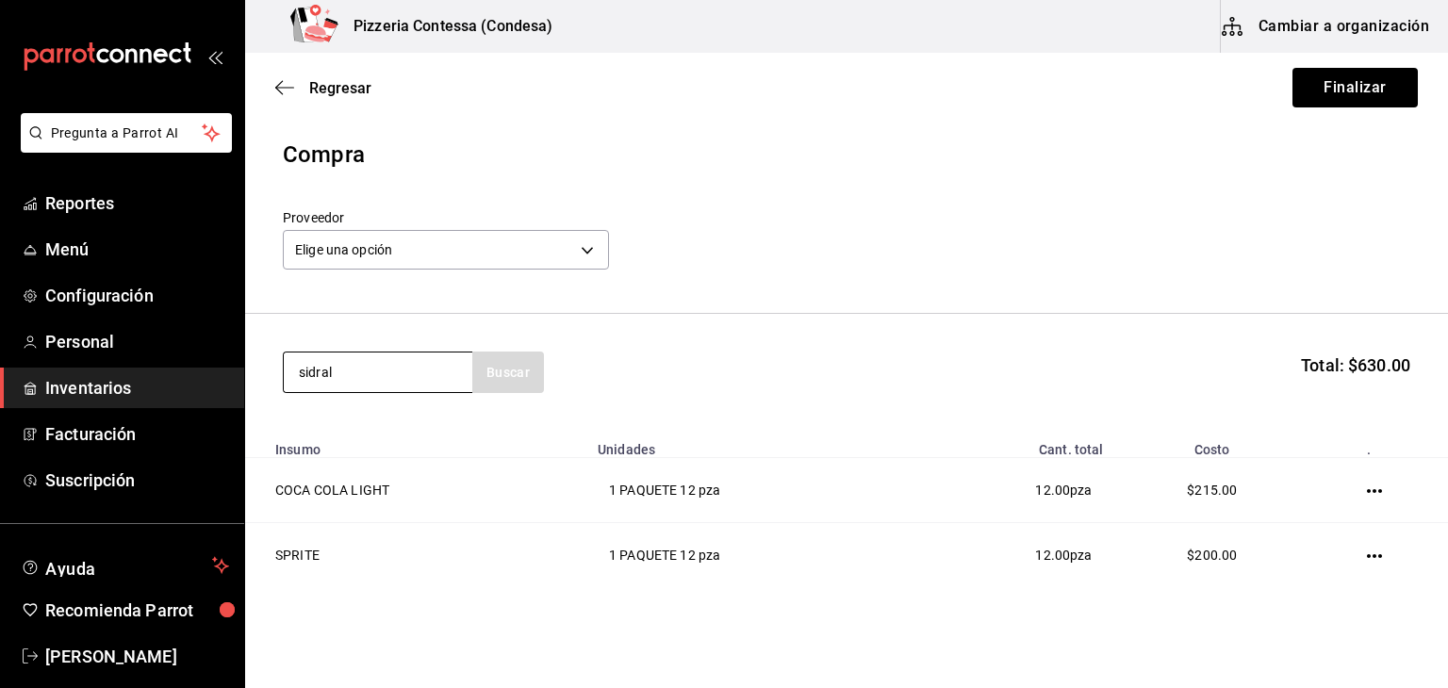
type input "sidral"
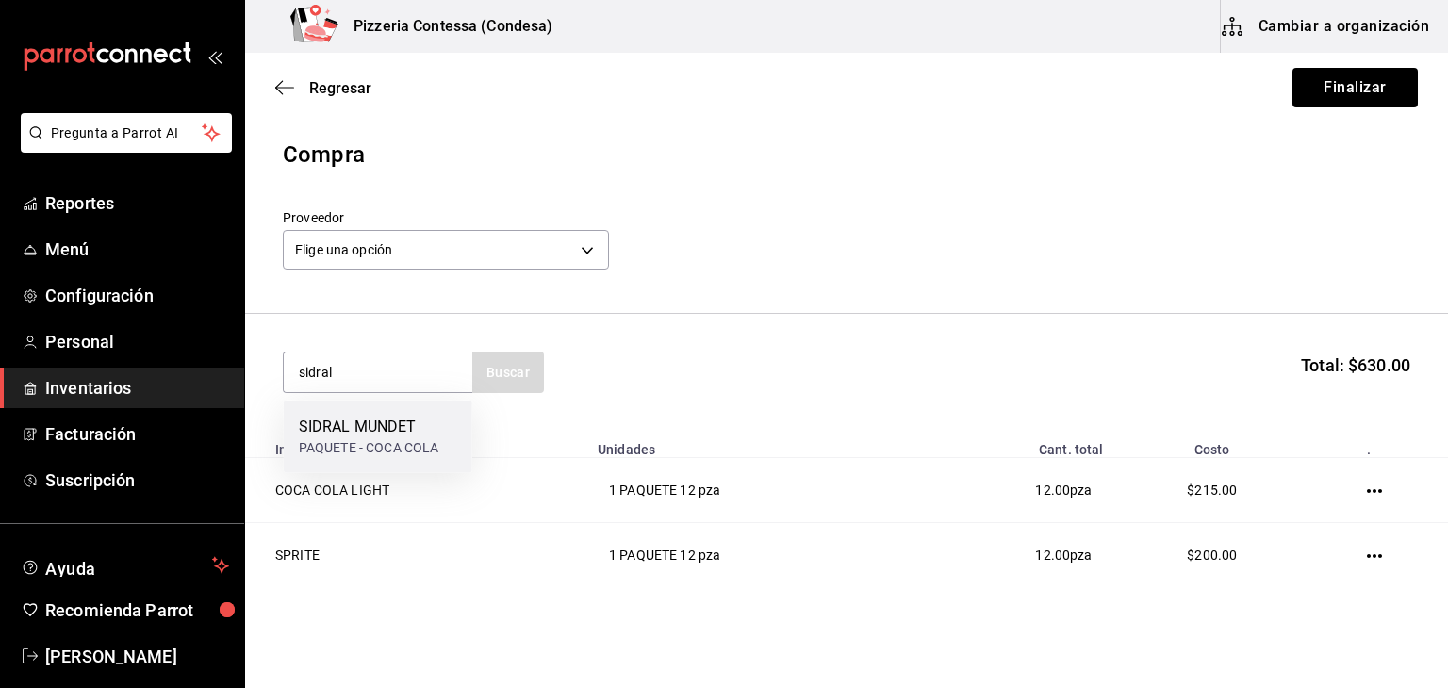
click at [380, 418] on div "SIDRAL MUNDET" at bounding box center [369, 427] width 140 height 23
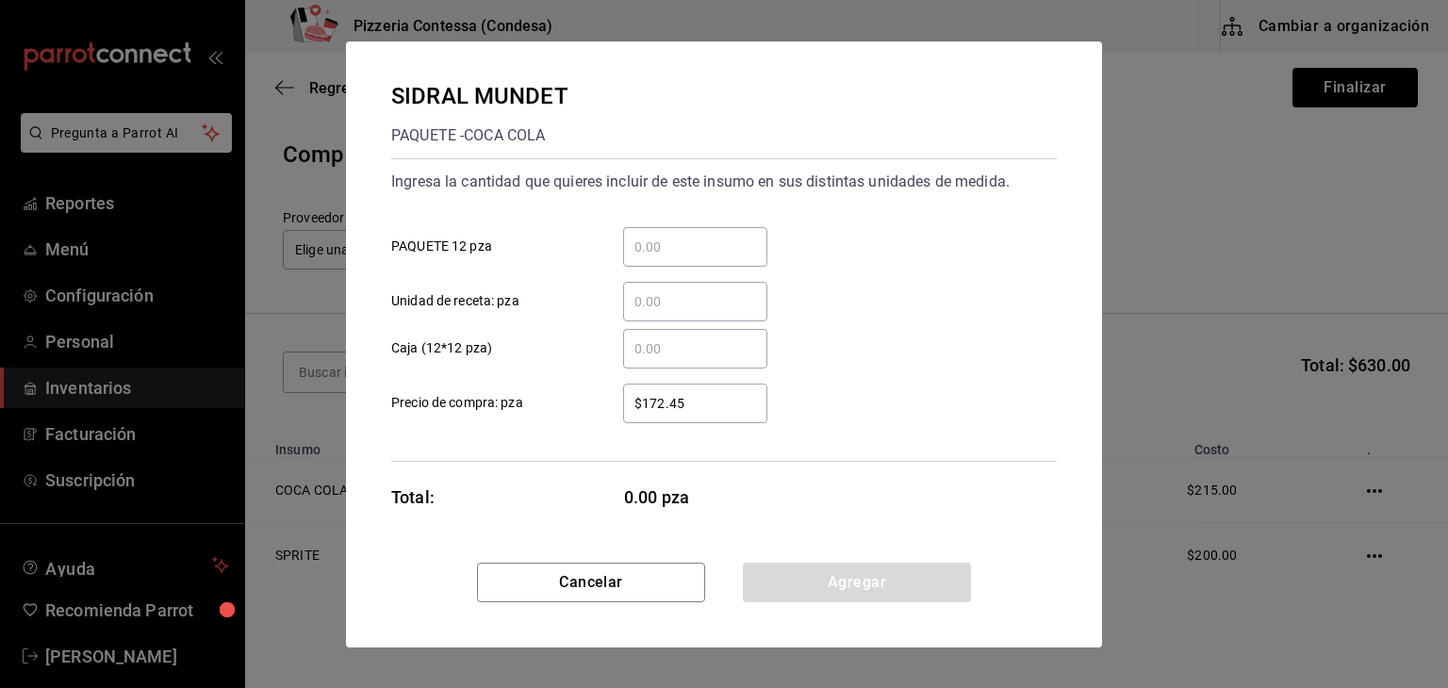
click at [697, 248] on input "​ PAQUETE 12 pza" at bounding box center [695, 247] width 144 height 23
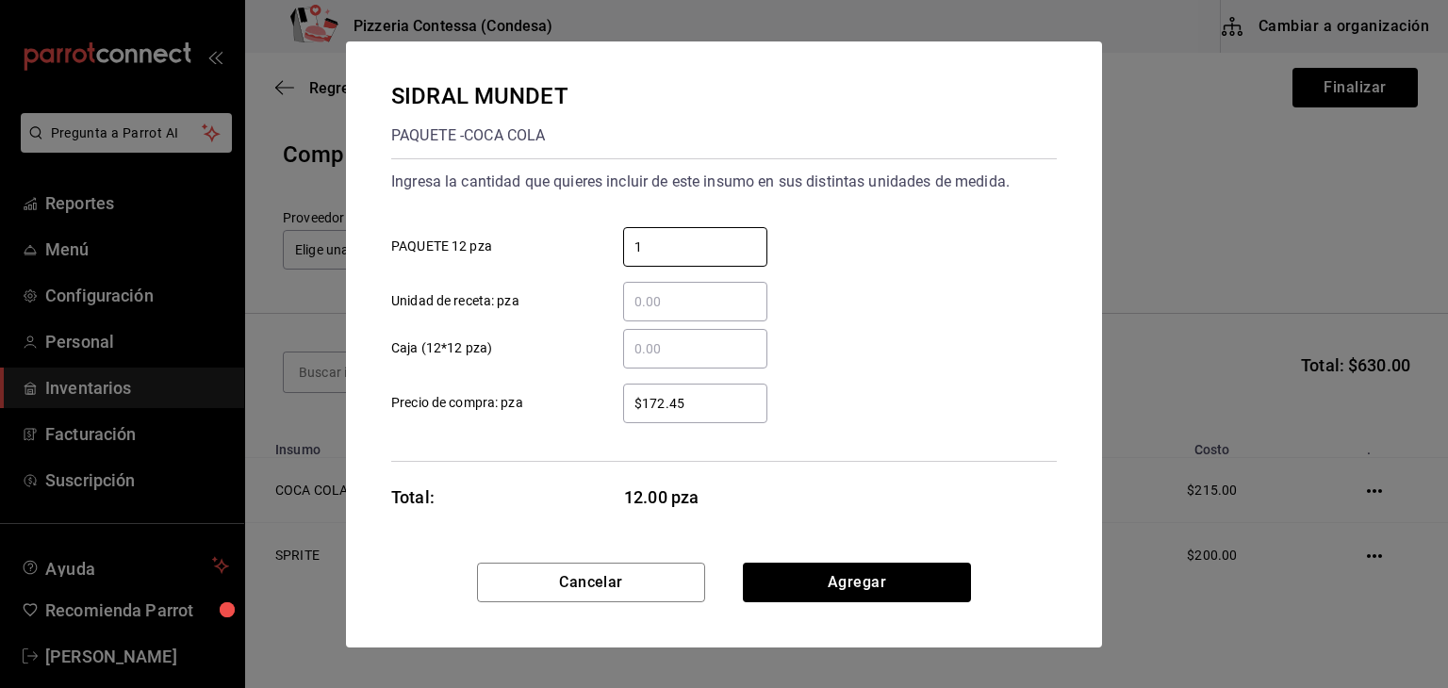
type input "1"
drag, startPoint x: 700, startPoint y: 404, endPoint x: 599, endPoint y: 405, distance: 100.9
click at [599, 405] on div "$172.45 ​" at bounding box center [680, 404] width 174 height 40
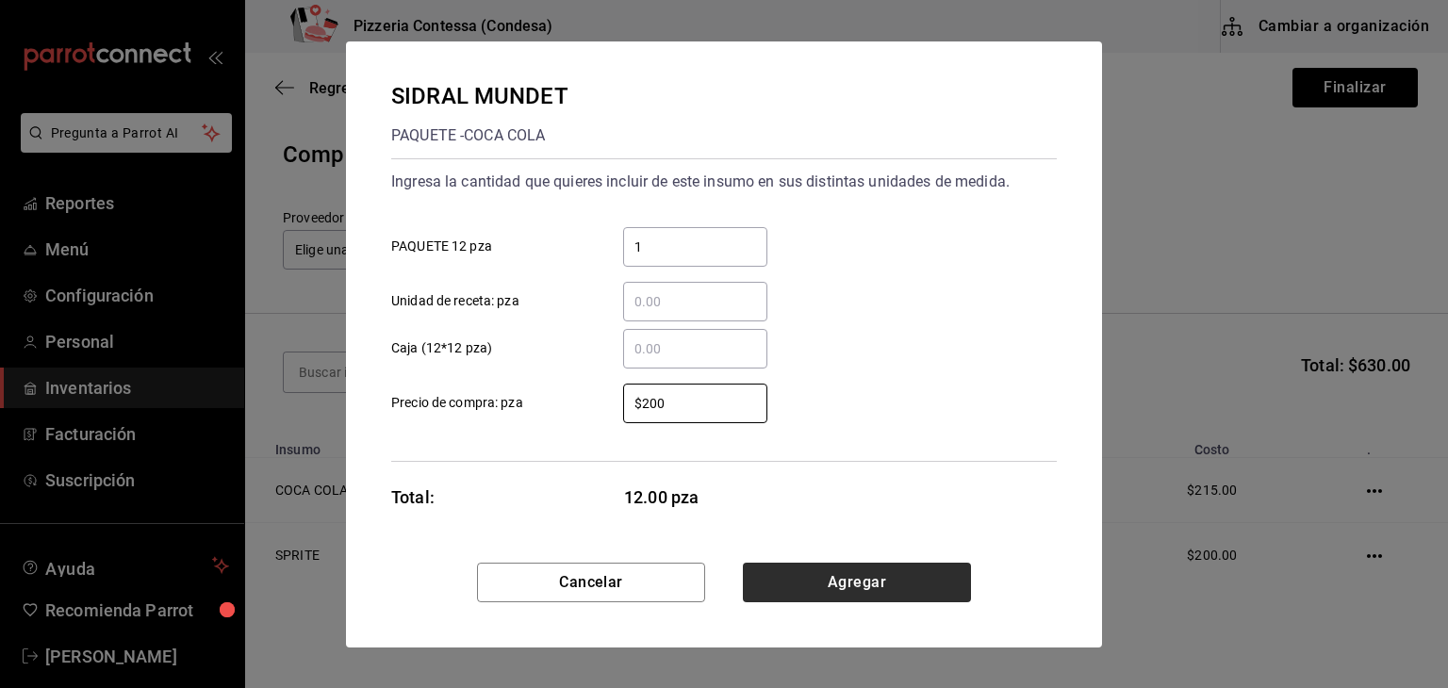
type input "$200"
click at [814, 582] on button "Agregar" at bounding box center [857, 583] width 228 height 40
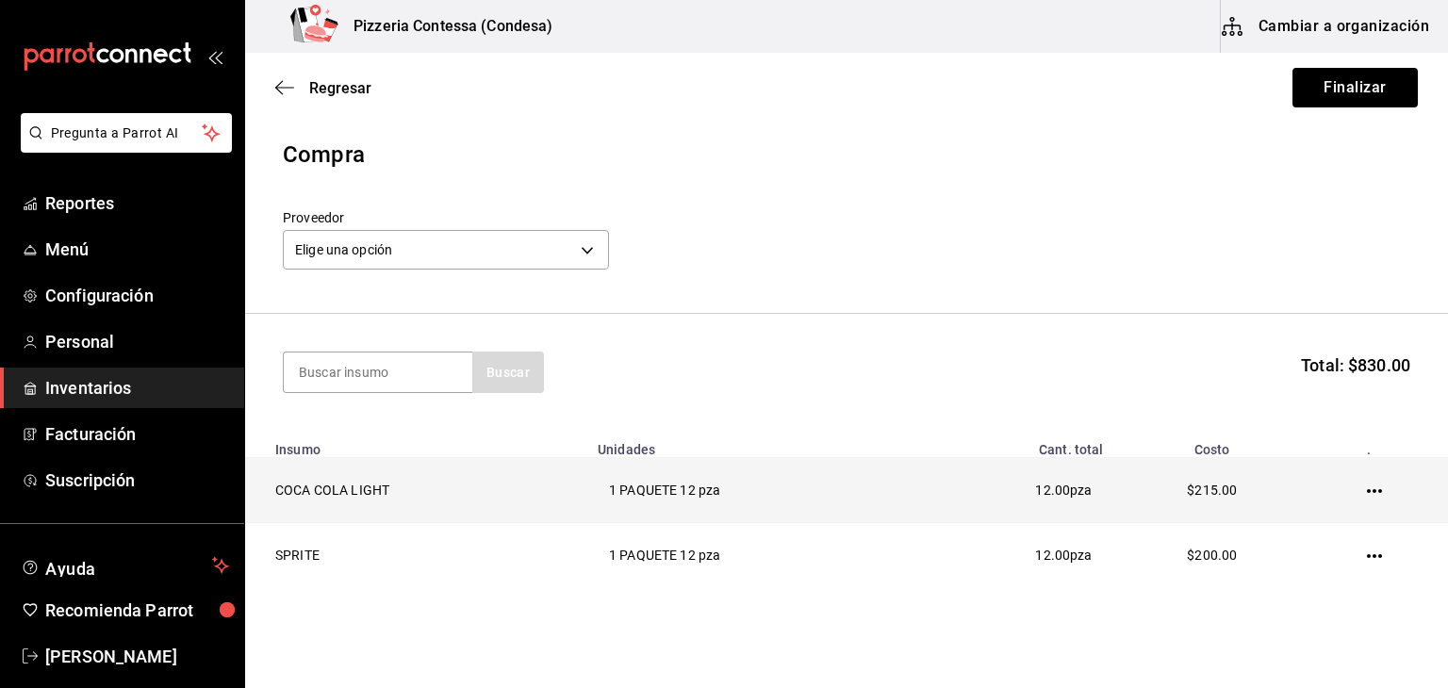
scroll to position [196, 0]
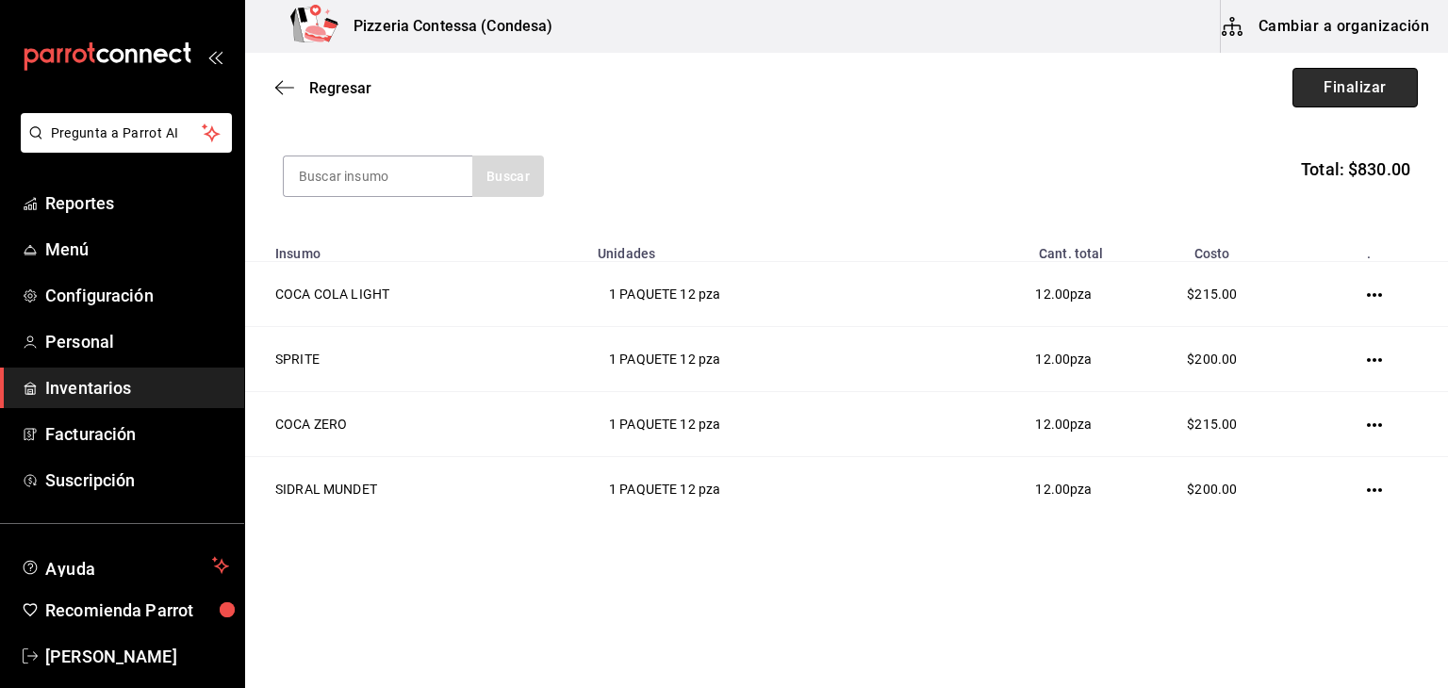
click at [1323, 95] on button "Finalizar" at bounding box center [1354, 88] width 125 height 40
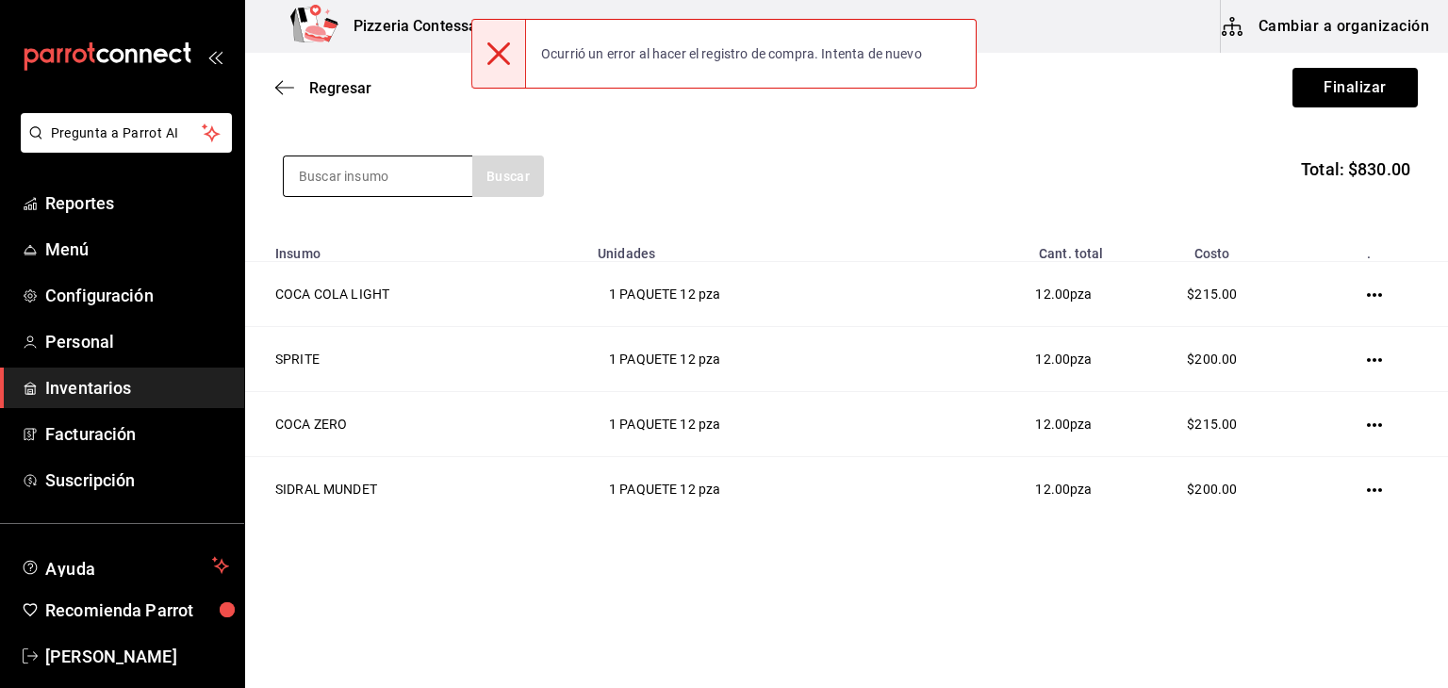
click at [441, 175] on input at bounding box center [378, 176] width 189 height 40
type input "coca"
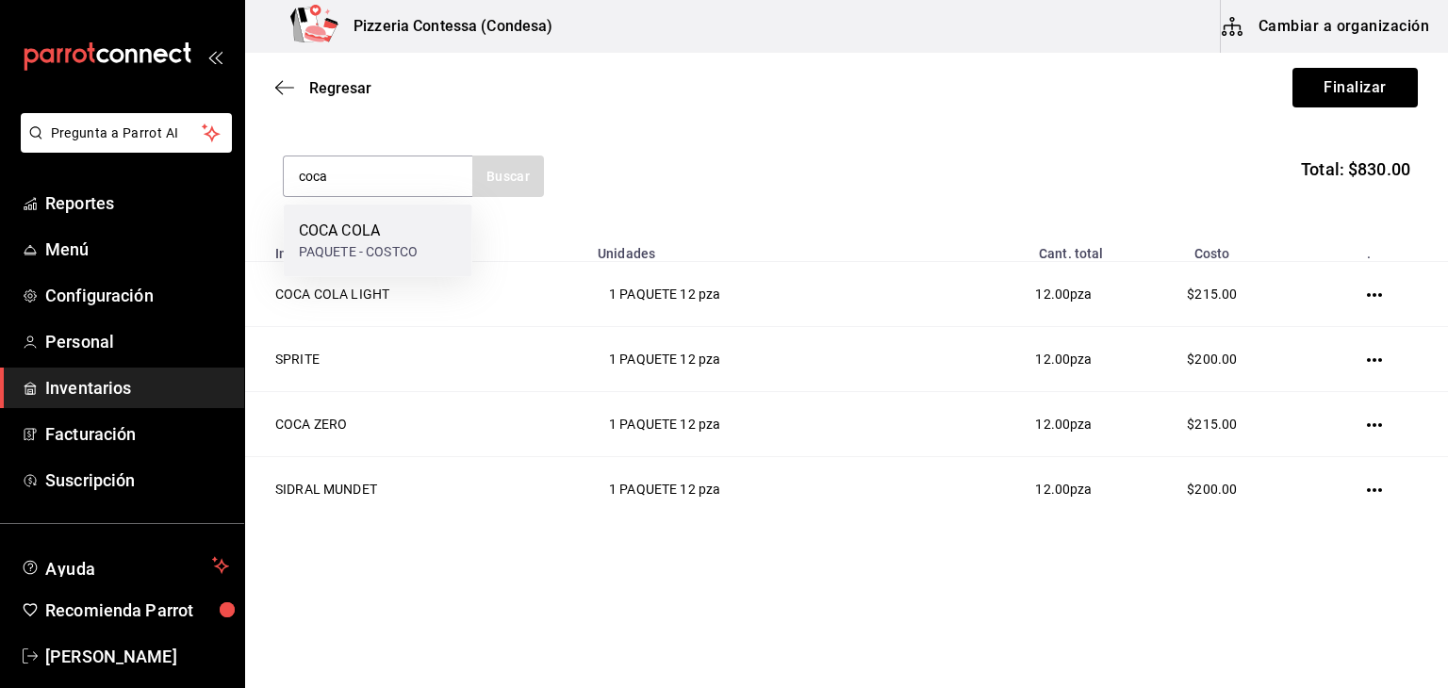
click at [418, 226] on div "COCA COLA PAQUETE - COSTCO" at bounding box center [378, 241] width 189 height 73
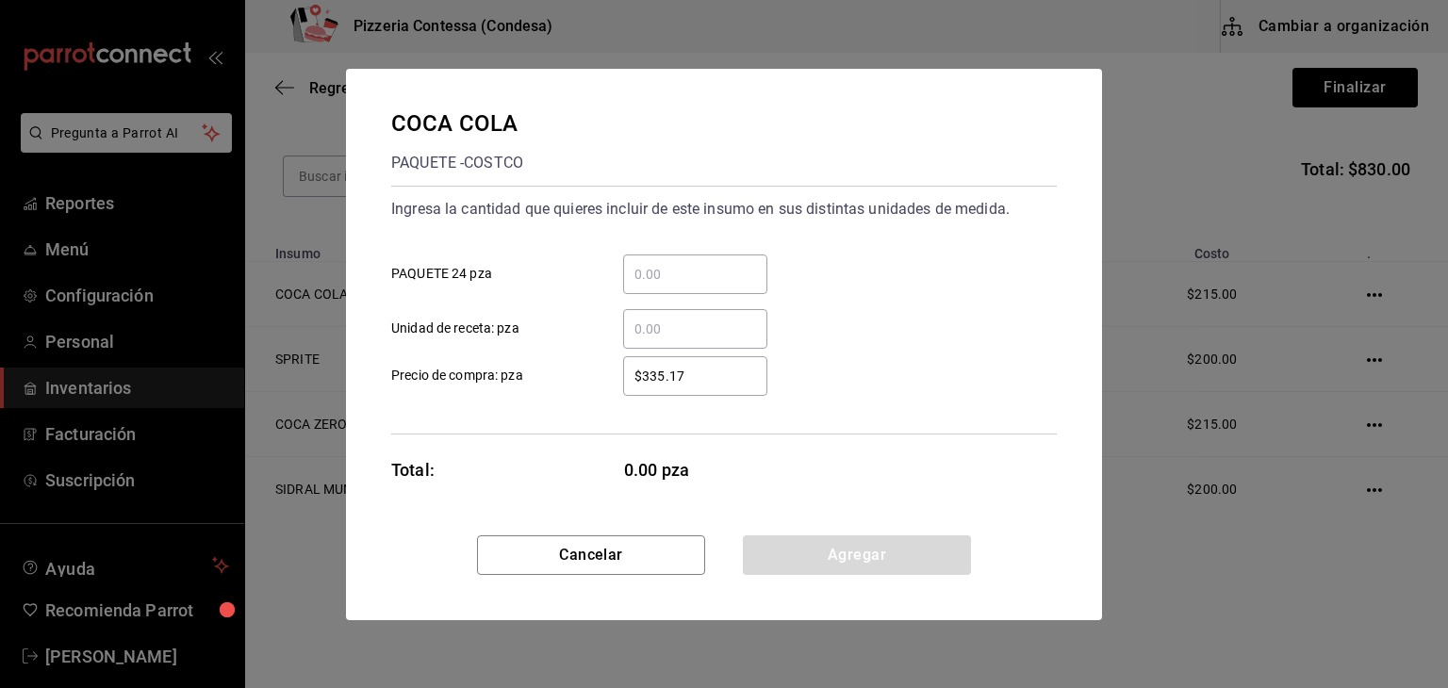
click at [281, 180] on div "COCA COLA PAQUETE - COSTCO Ingresa la cantidad que quieres incluir de este insu…" at bounding box center [724, 344] width 1448 height 688
click at [669, 550] on button "Cancelar" at bounding box center [591, 555] width 228 height 40
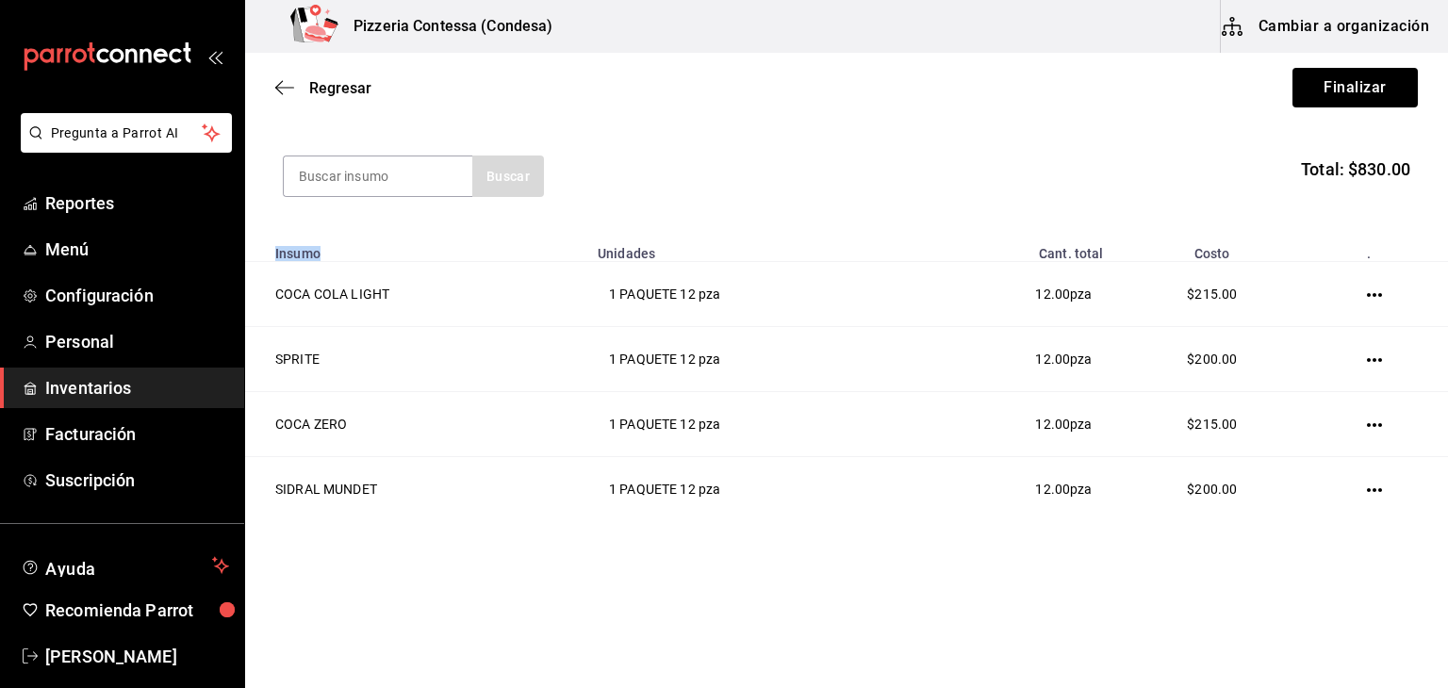
click at [669, 550] on div "Compra Proveedor Elige una opción default Buscar Total: $830.00 Insumo Unidades…" at bounding box center [846, 247] width 1203 height 610
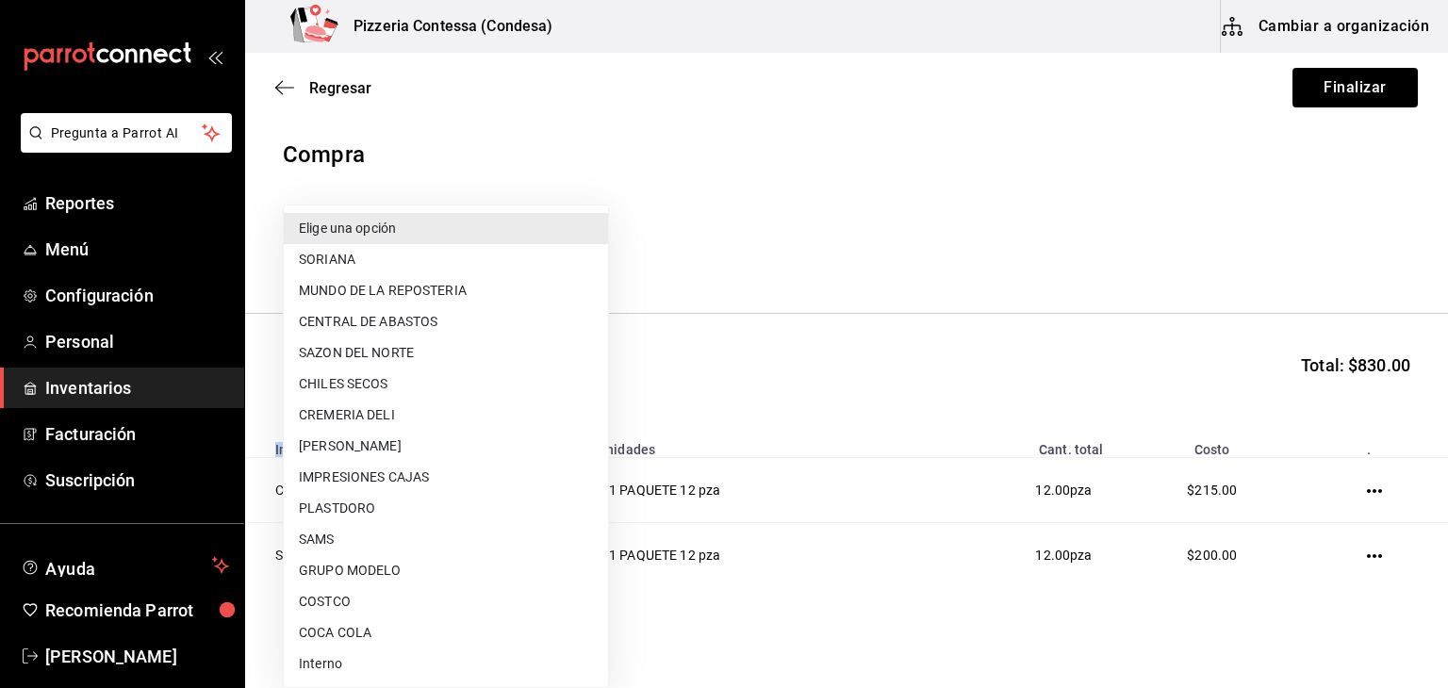
click at [497, 250] on body "Pregunta a Parrot AI Reportes Menú Configuración Personal Inventarios Facturaci…" at bounding box center [724, 291] width 1448 height 582
click at [418, 624] on li "COCA COLA" at bounding box center [446, 632] width 324 height 31
type input "eff9e6fd-a0f2-43f5-960c-169fd16fa820"
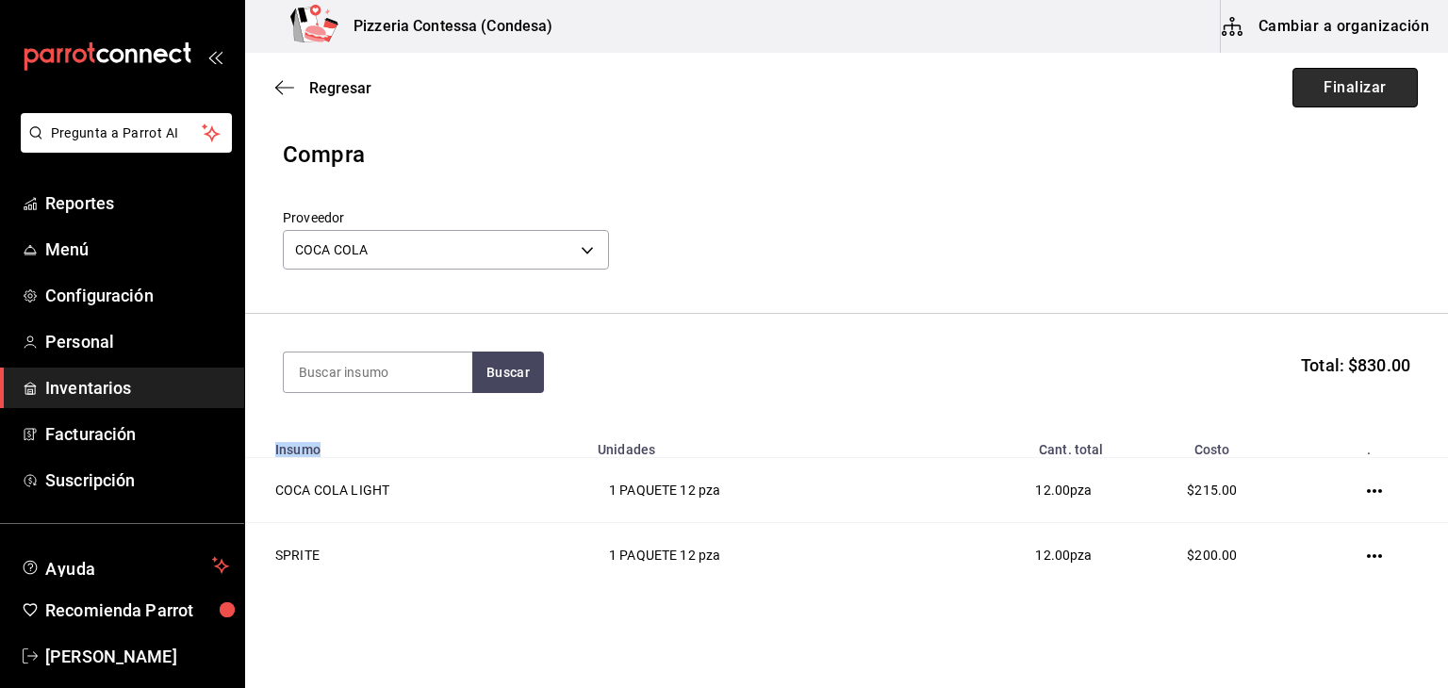
click at [1353, 87] on button "Finalizar" at bounding box center [1354, 88] width 125 height 40
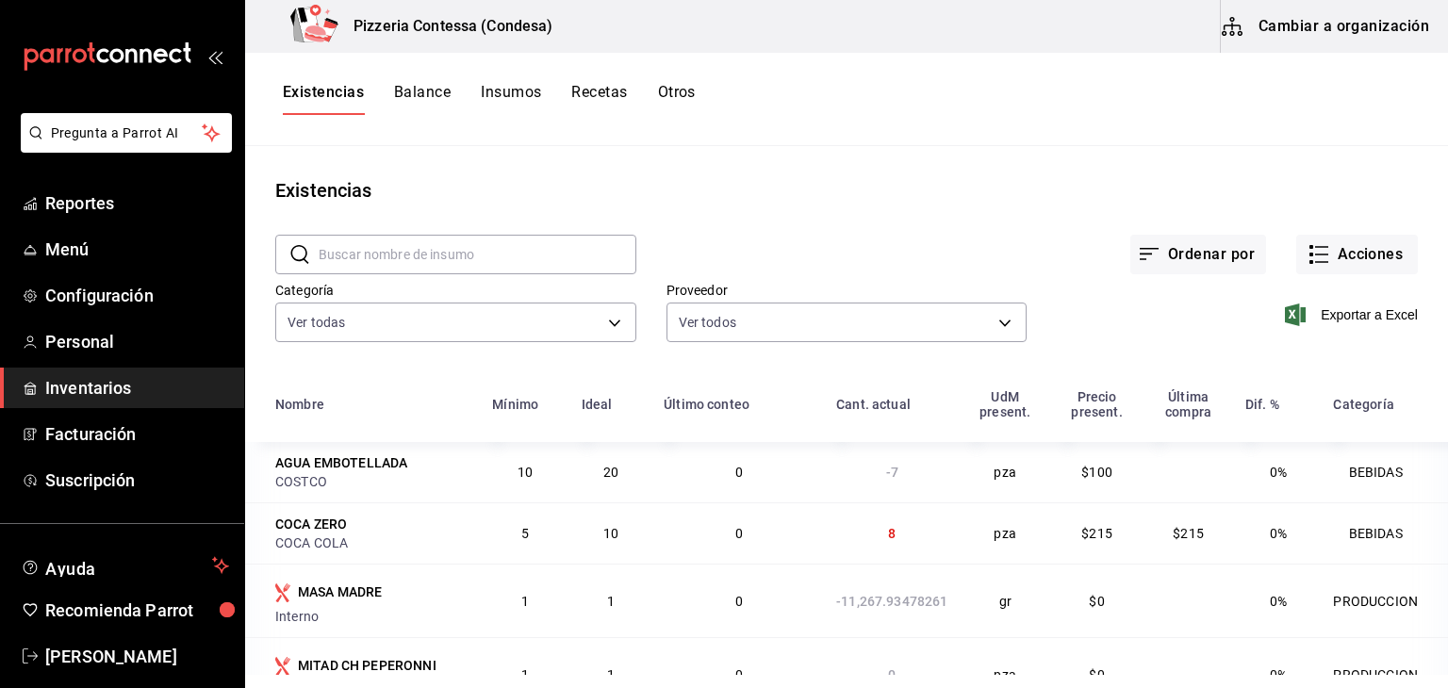
click at [411, 94] on button "Balance" at bounding box center [422, 99] width 57 height 32
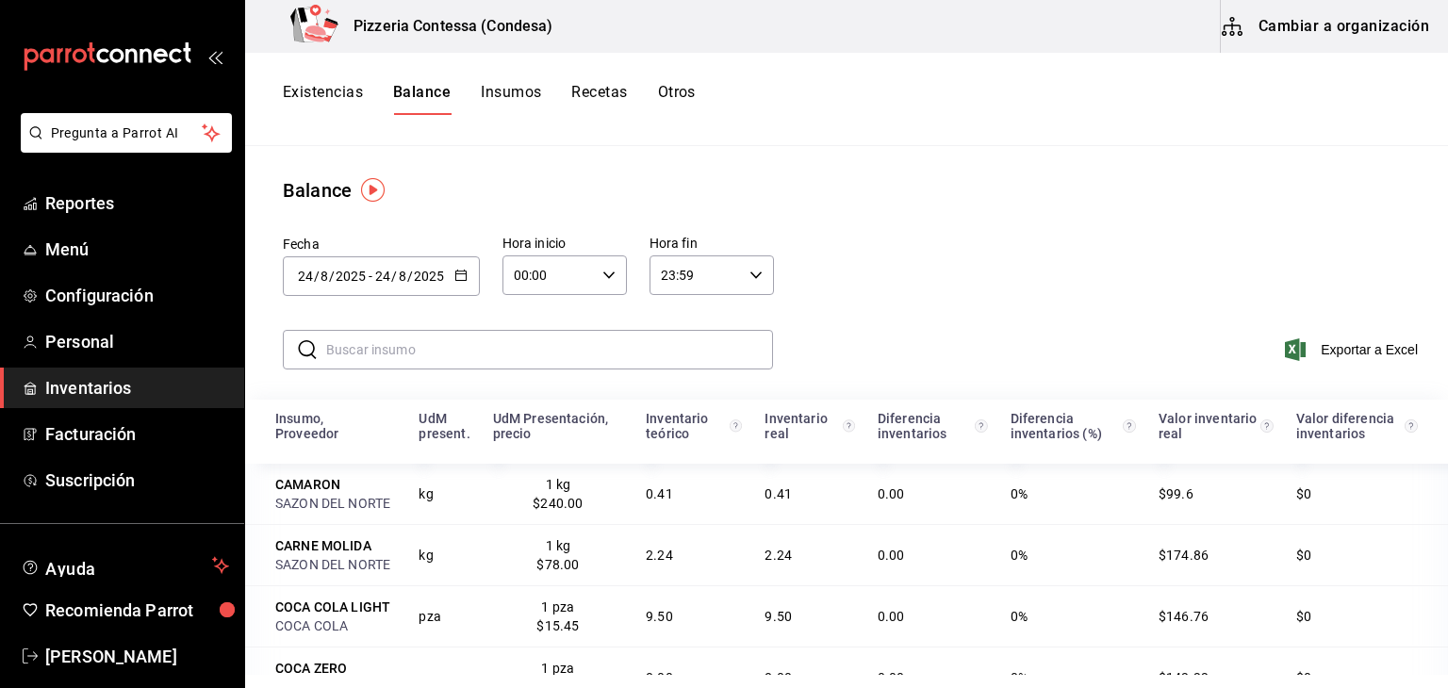
click at [469, 282] on div "[DATE] [DATE] - [DATE] [DATE]" at bounding box center [381, 276] width 197 height 40
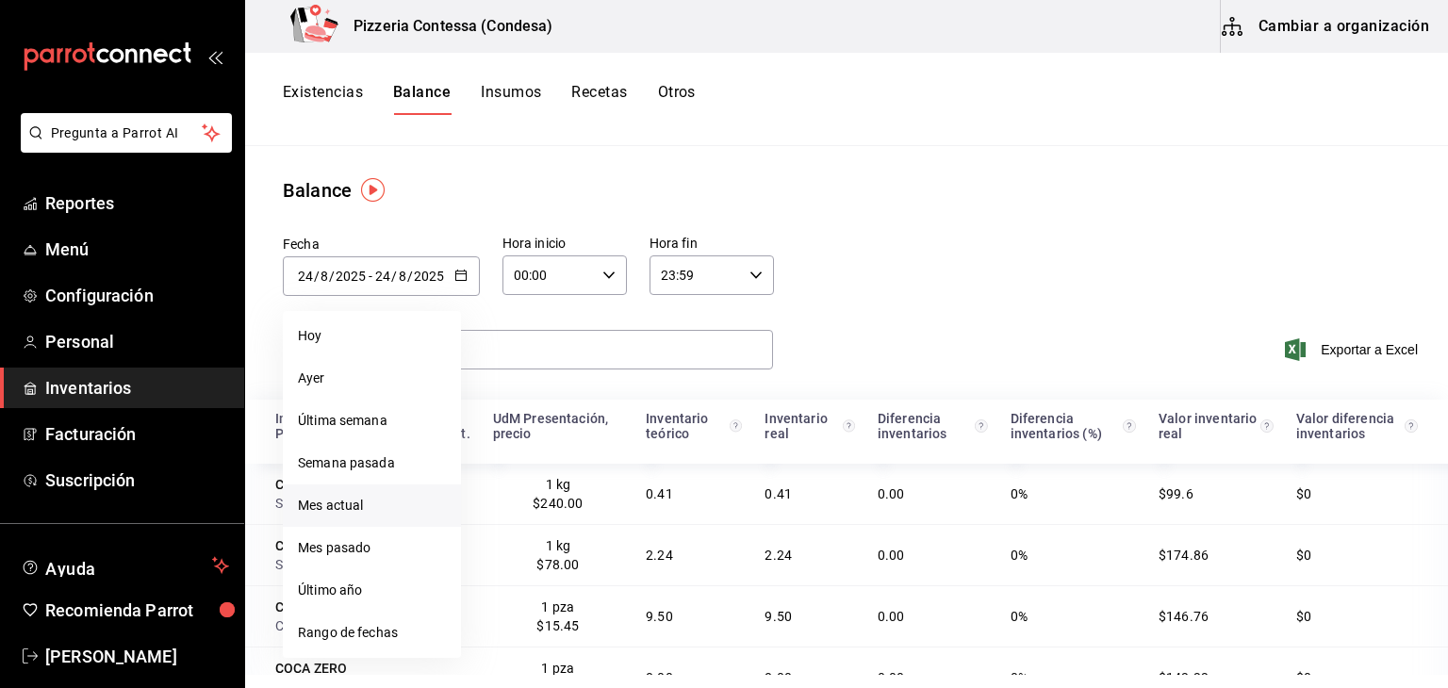
click at [366, 503] on li "Mes actual" at bounding box center [372, 505] width 178 height 42
type input "[DATE]"
type input "1"
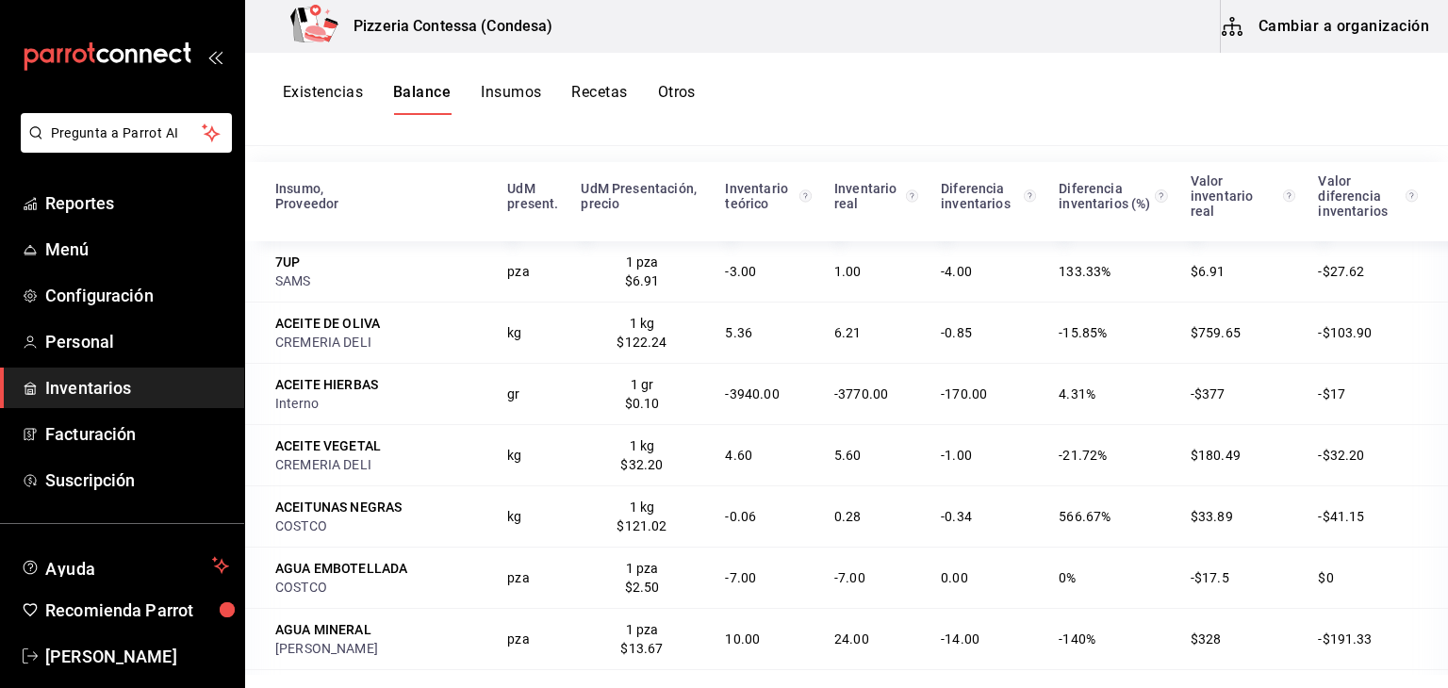
click at [83, 382] on span "Inventarios" at bounding box center [137, 387] width 184 height 25
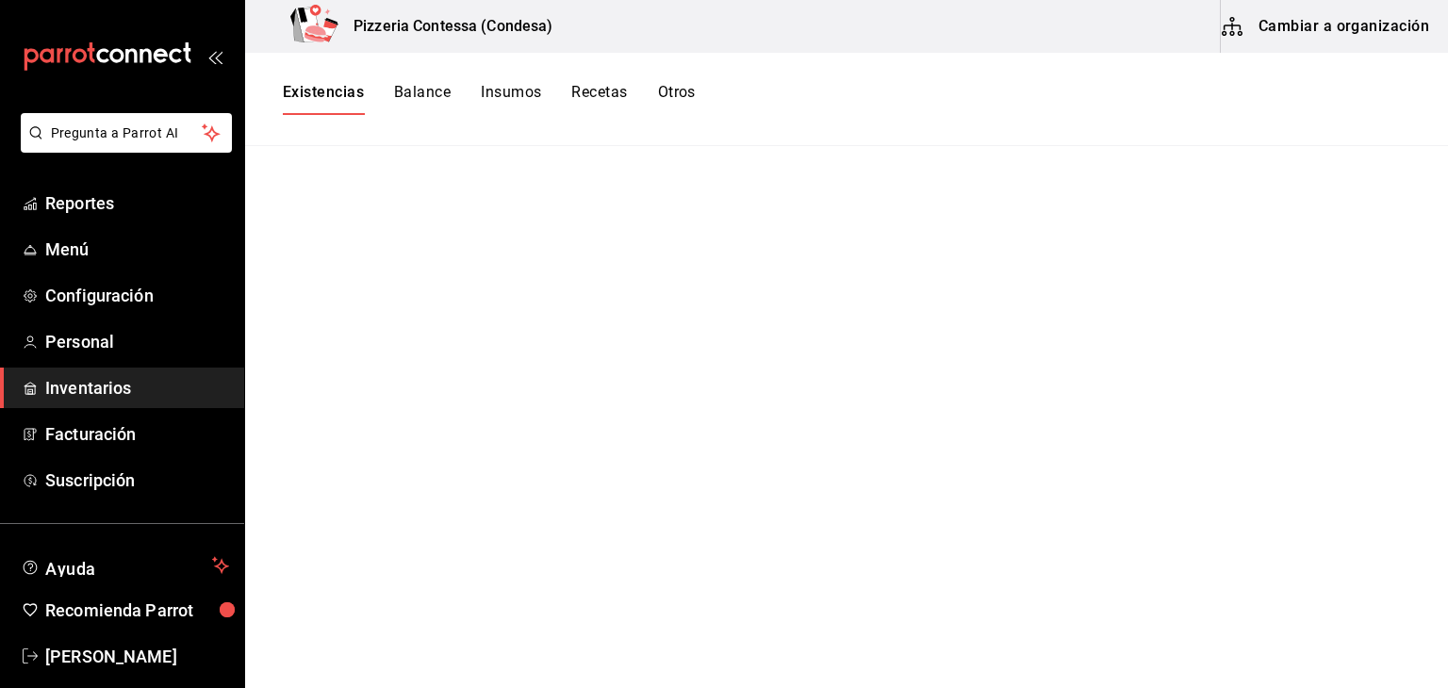
click at [113, 389] on span "Inventarios" at bounding box center [137, 387] width 184 height 25
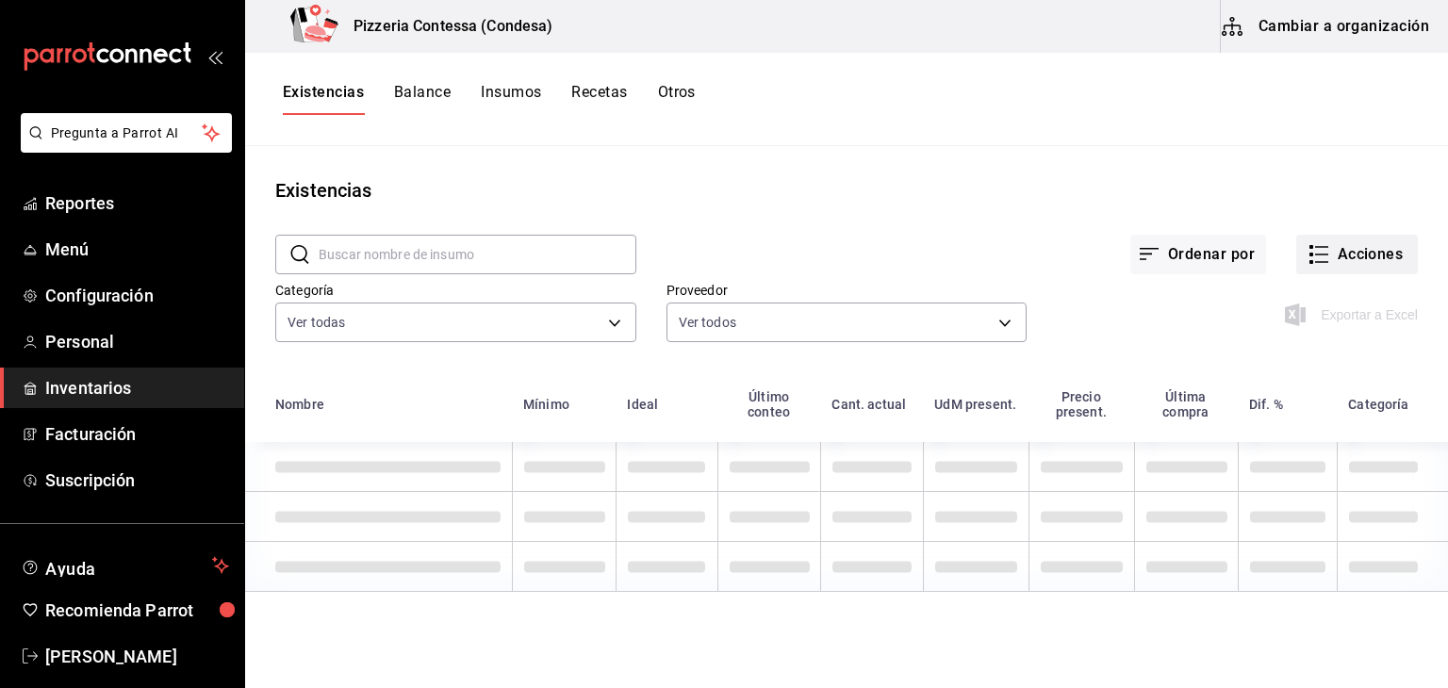
click at [1320, 251] on button "Acciones" at bounding box center [1357, 255] width 122 height 40
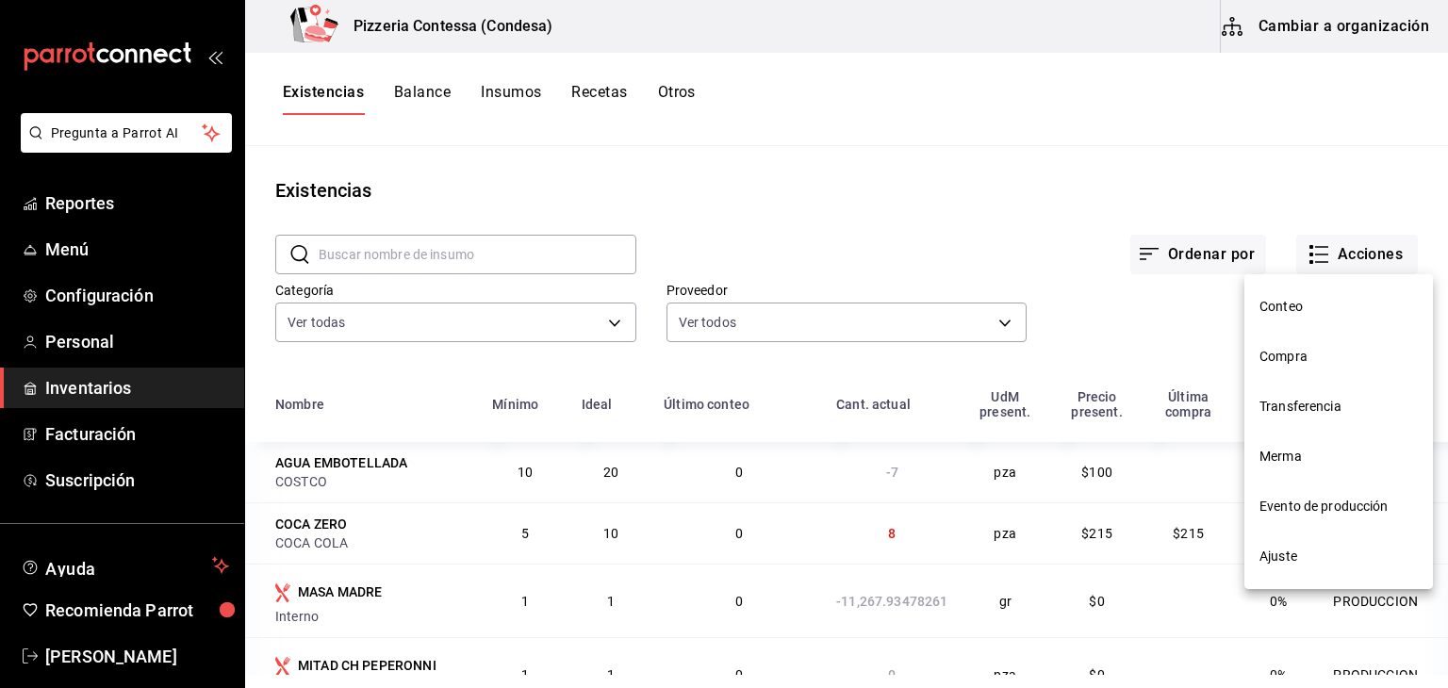
click at [1286, 336] on li "Compra" at bounding box center [1338, 357] width 189 height 50
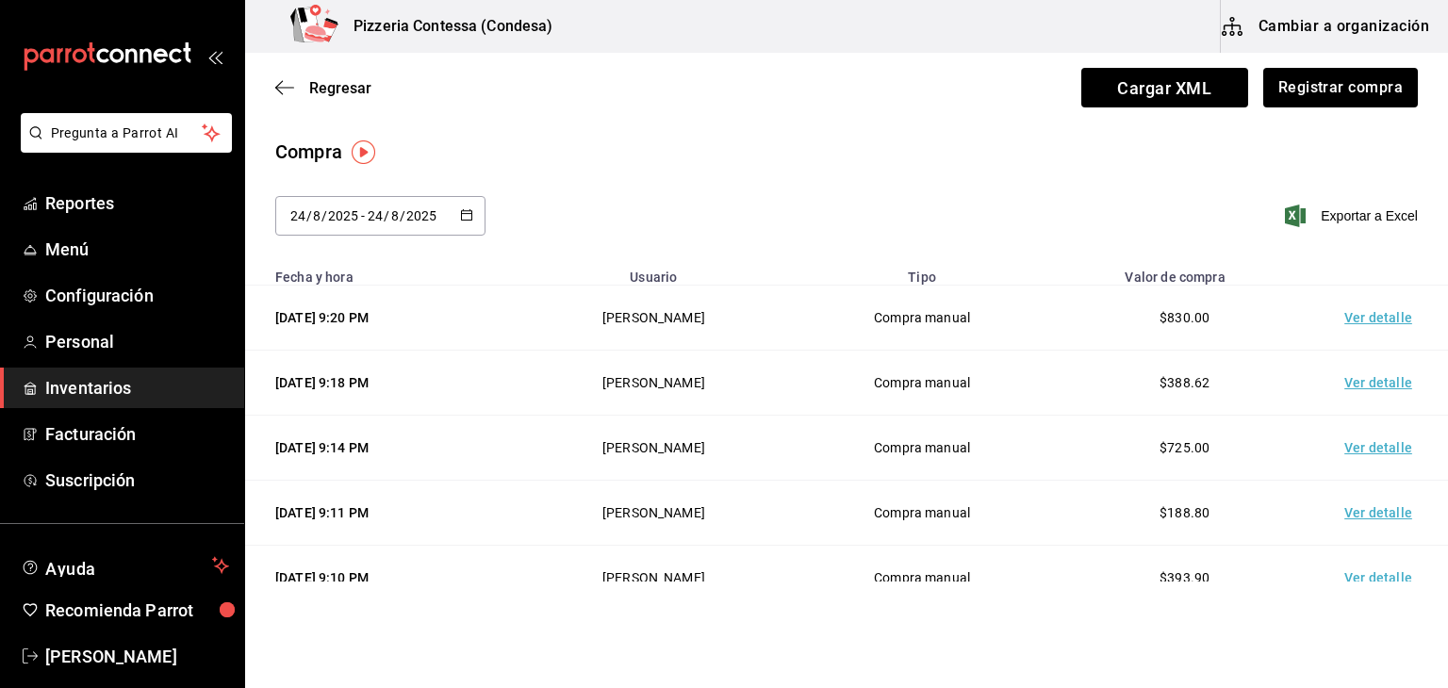
click at [471, 213] on div "[DATE] [DATE] - [DATE] [DATE]" at bounding box center [380, 216] width 210 height 40
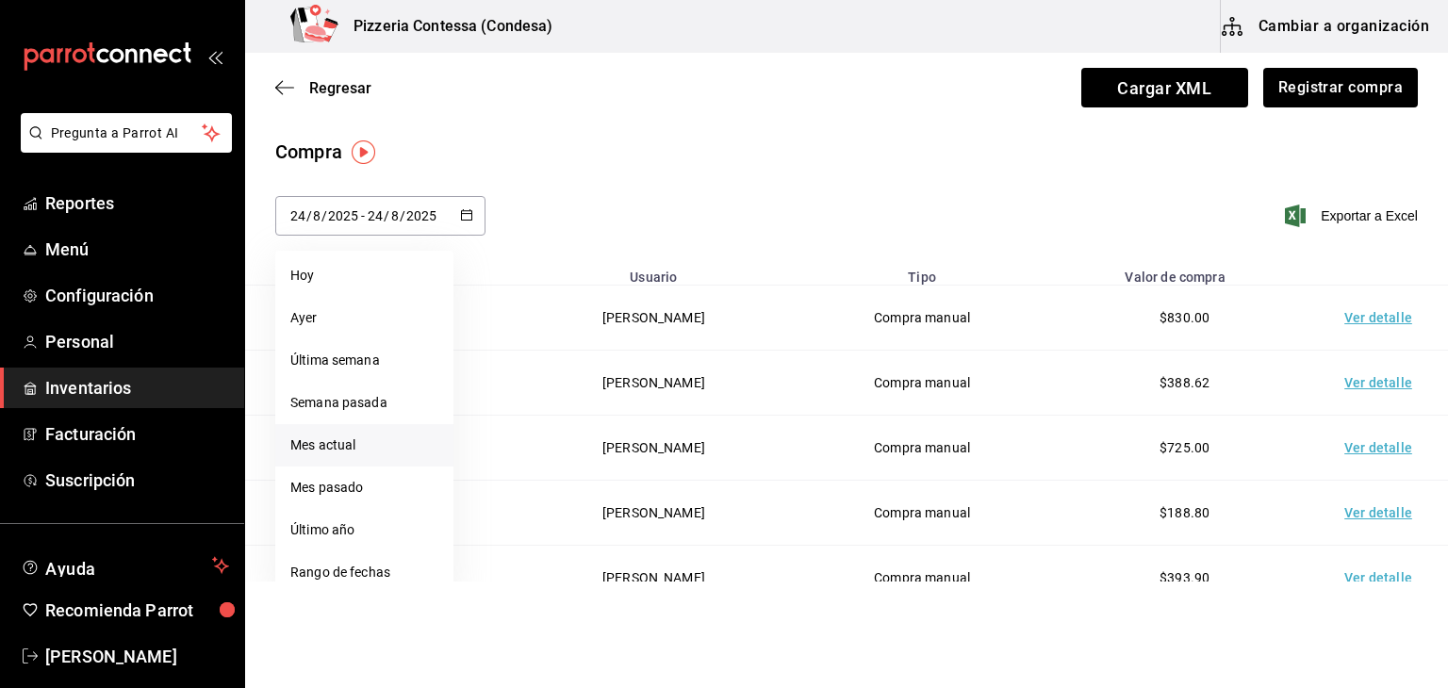
click at [358, 449] on li "Mes actual" at bounding box center [364, 445] width 178 height 42
type input "[DATE]"
type input "1"
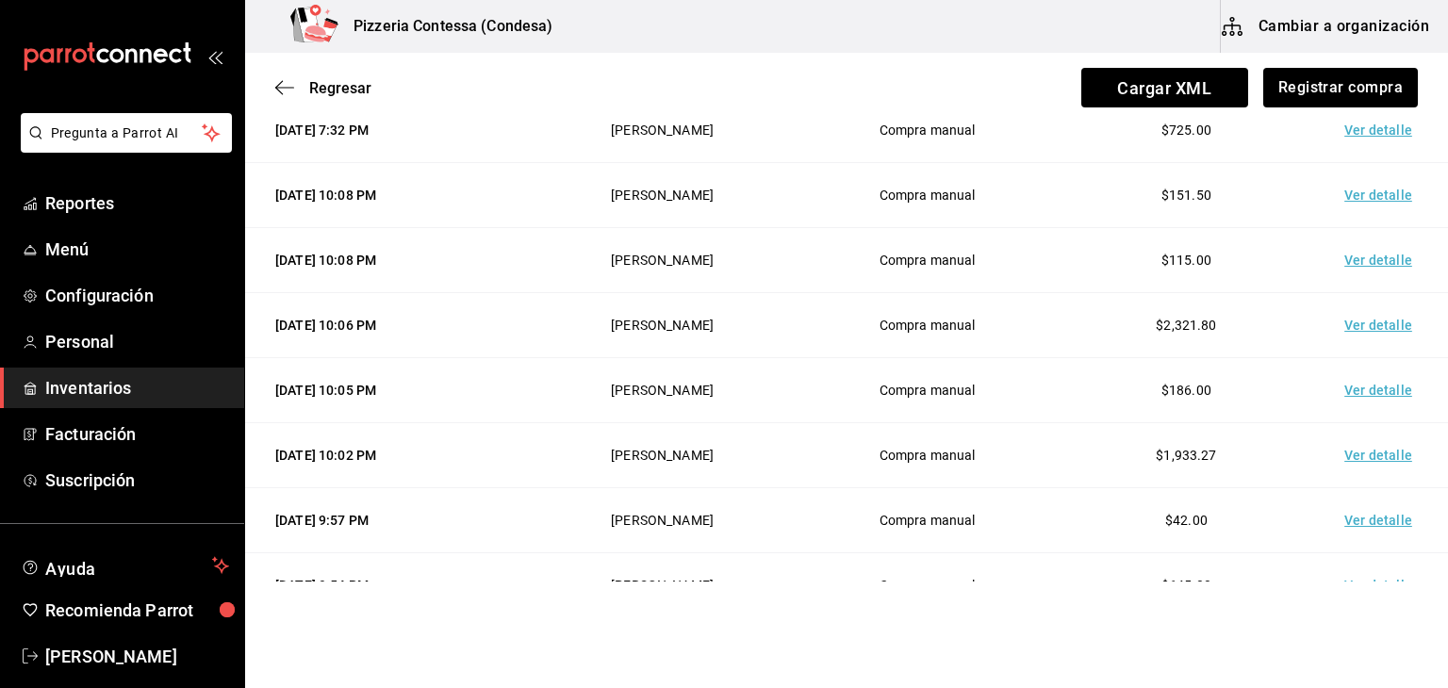
scroll to position [1355, 0]
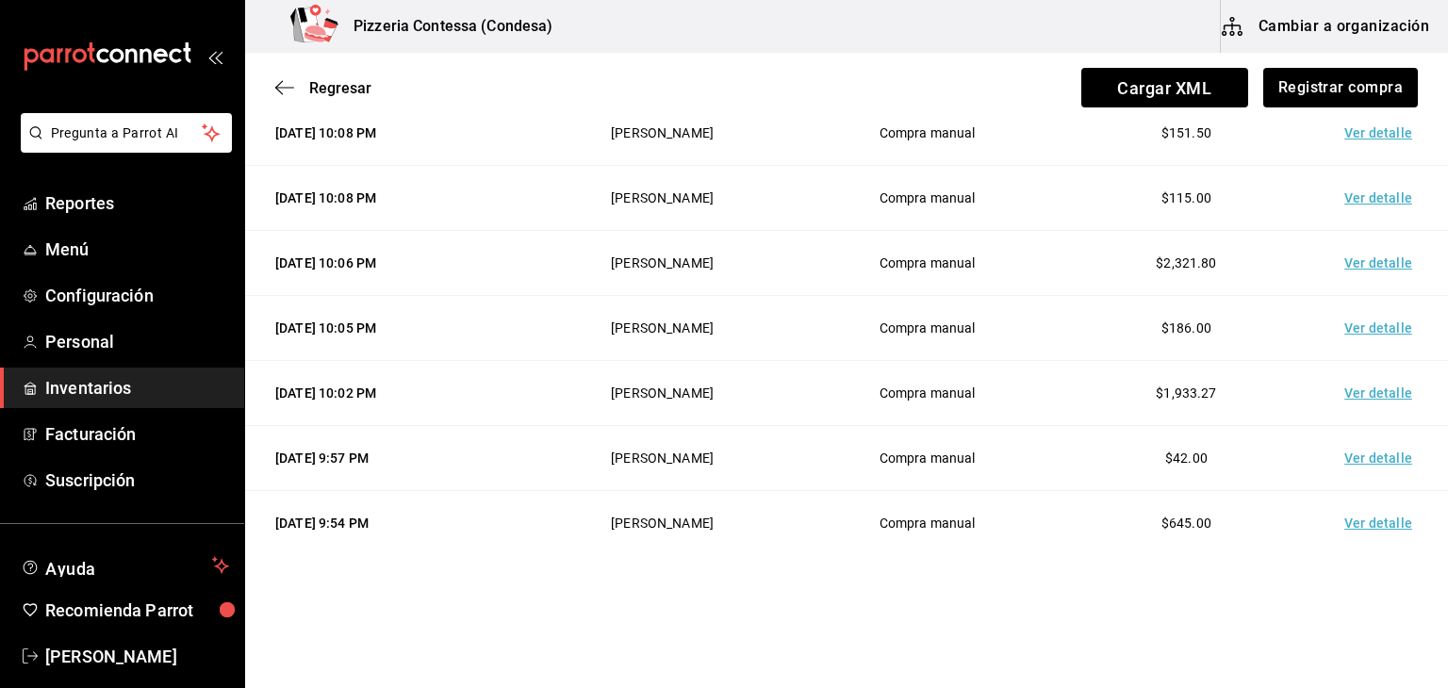
click at [1345, 394] on td "Ver detalle" at bounding box center [1382, 393] width 132 height 65
click at [1357, 263] on td "Ver detalle" at bounding box center [1382, 263] width 132 height 65
click at [1352, 321] on td "Ver detalle" at bounding box center [1382, 328] width 132 height 65
click at [1353, 382] on td "Ver detalle" at bounding box center [1382, 393] width 132 height 65
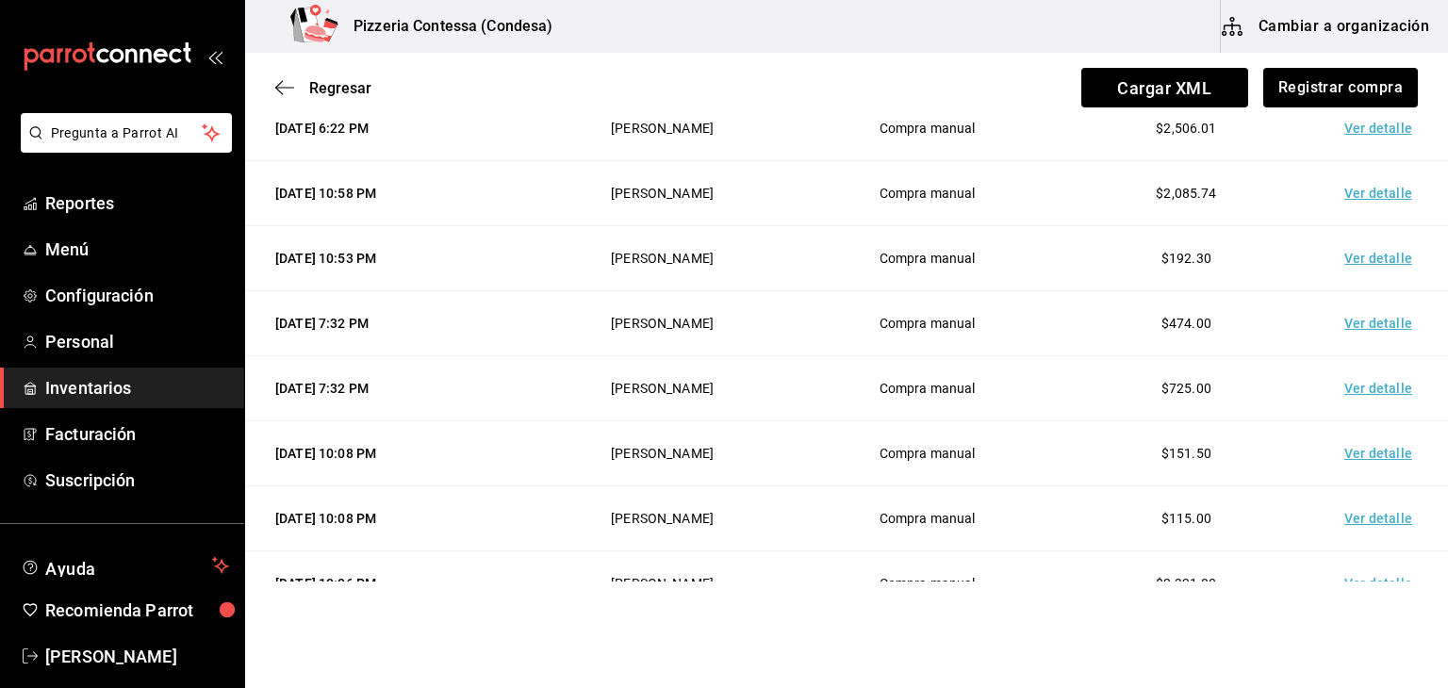
scroll to position [1034, 0]
click at [1357, 189] on td "Ver detalle" at bounding box center [1382, 194] width 132 height 65
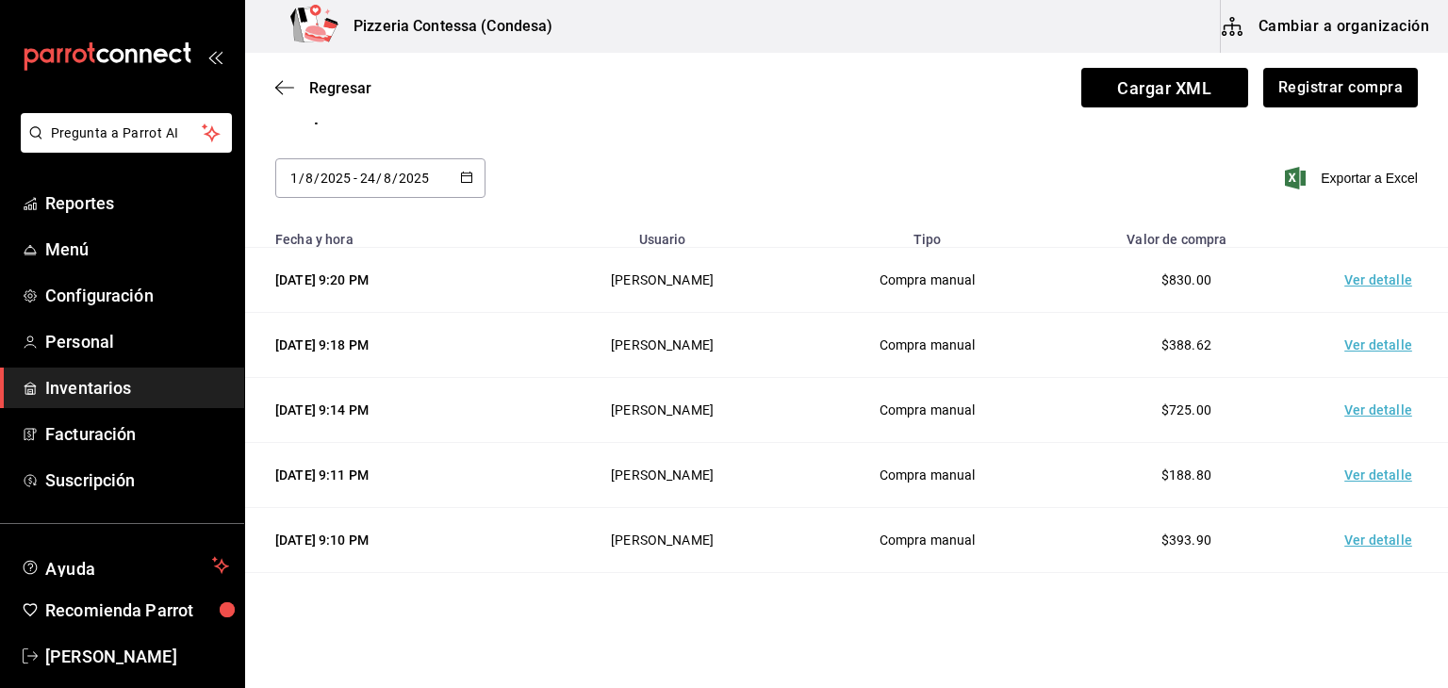
scroll to position [0, 0]
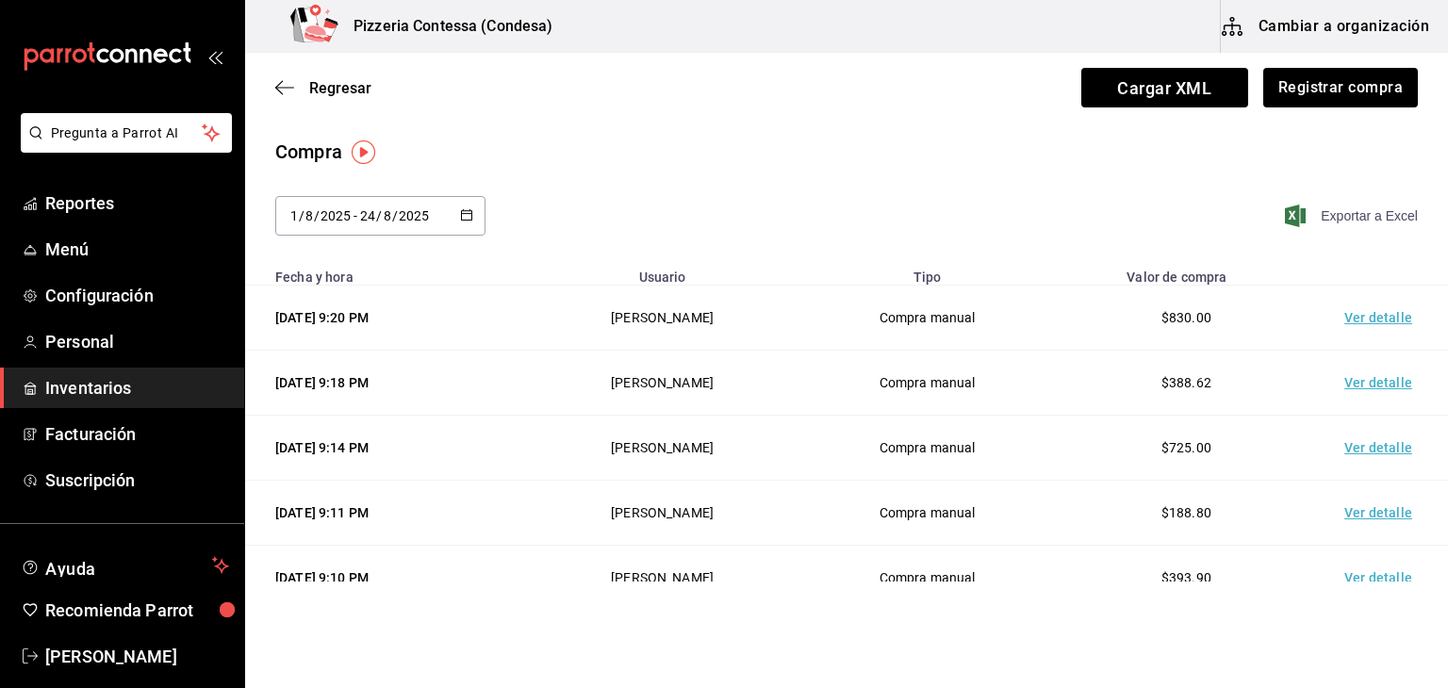
click at [1342, 226] on span "Exportar a Excel" at bounding box center [1352, 216] width 129 height 23
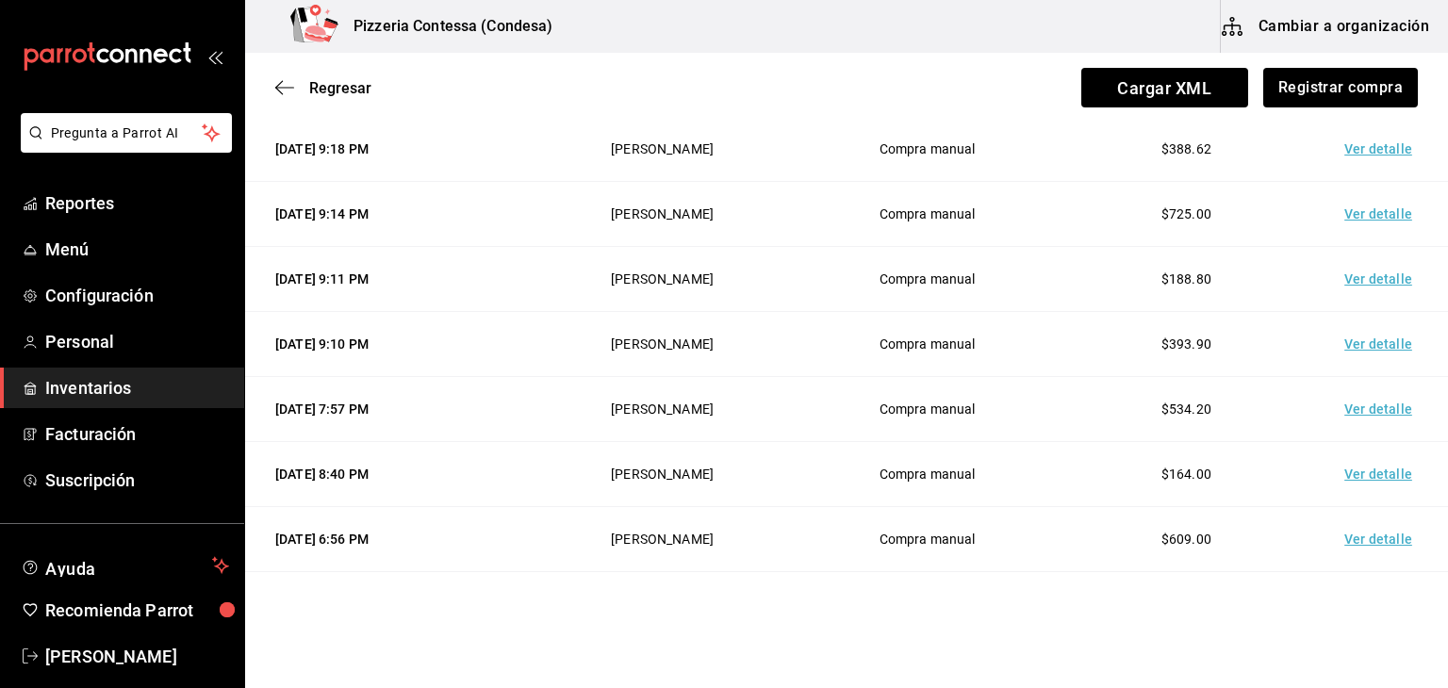
scroll to position [236, 0]
